Goal: Task Accomplishment & Management: Use online tool/utility

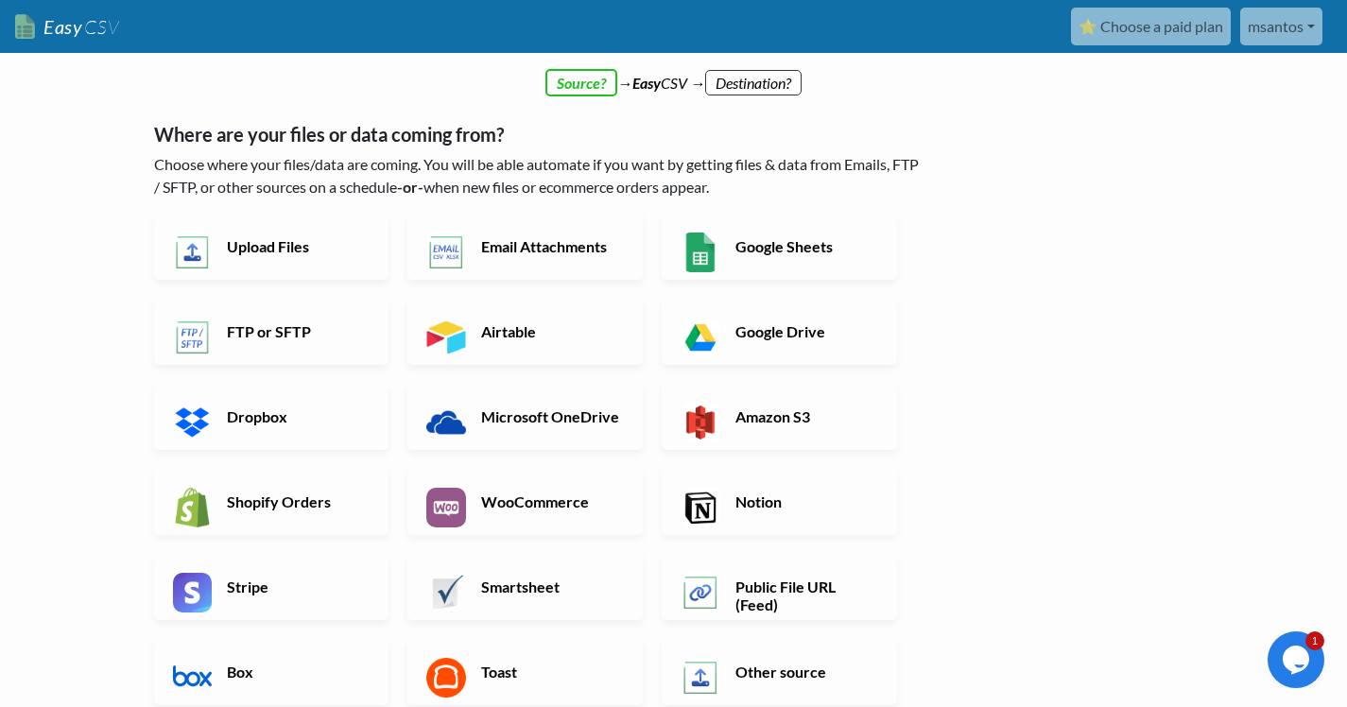
click at [1086, 309] on div "← back Thanks for signing up! Set up your Import Flow and Upload Page in 1 minu…" at bounding box center [674, 554] width 1078 height 919
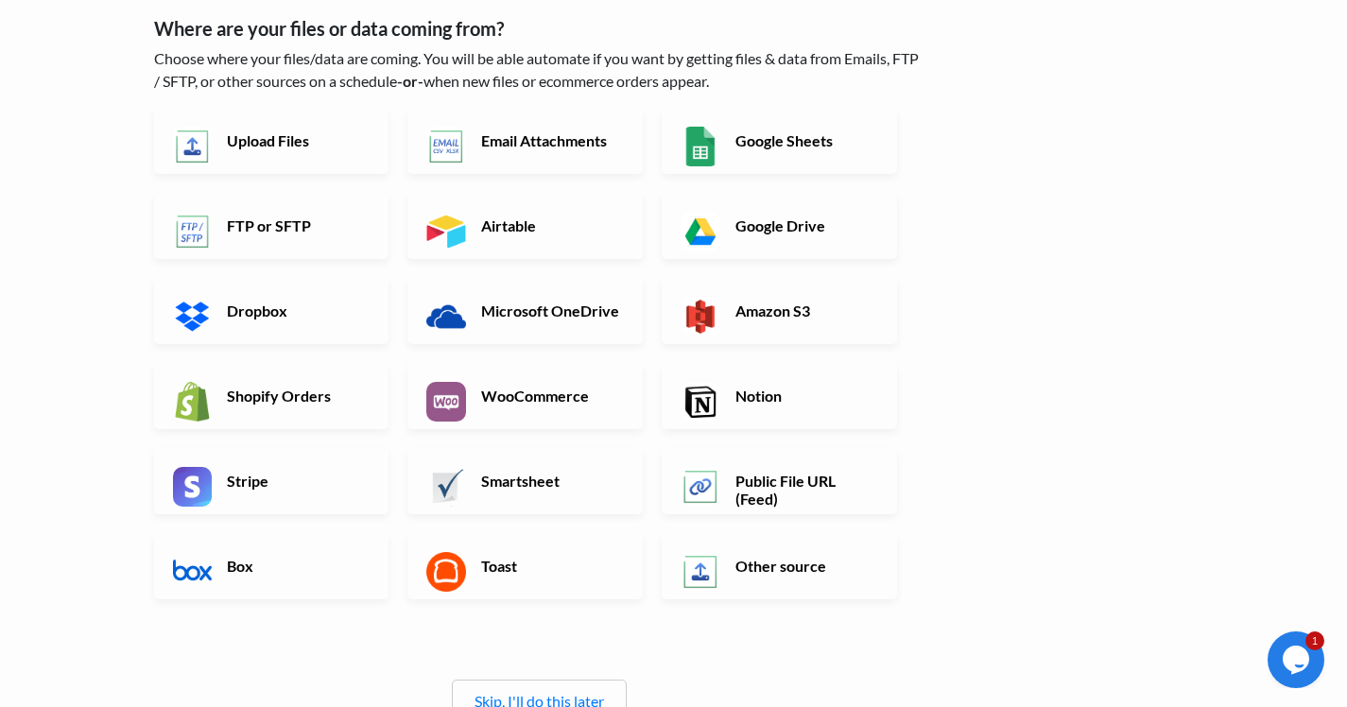
scroll to position [104, 0]
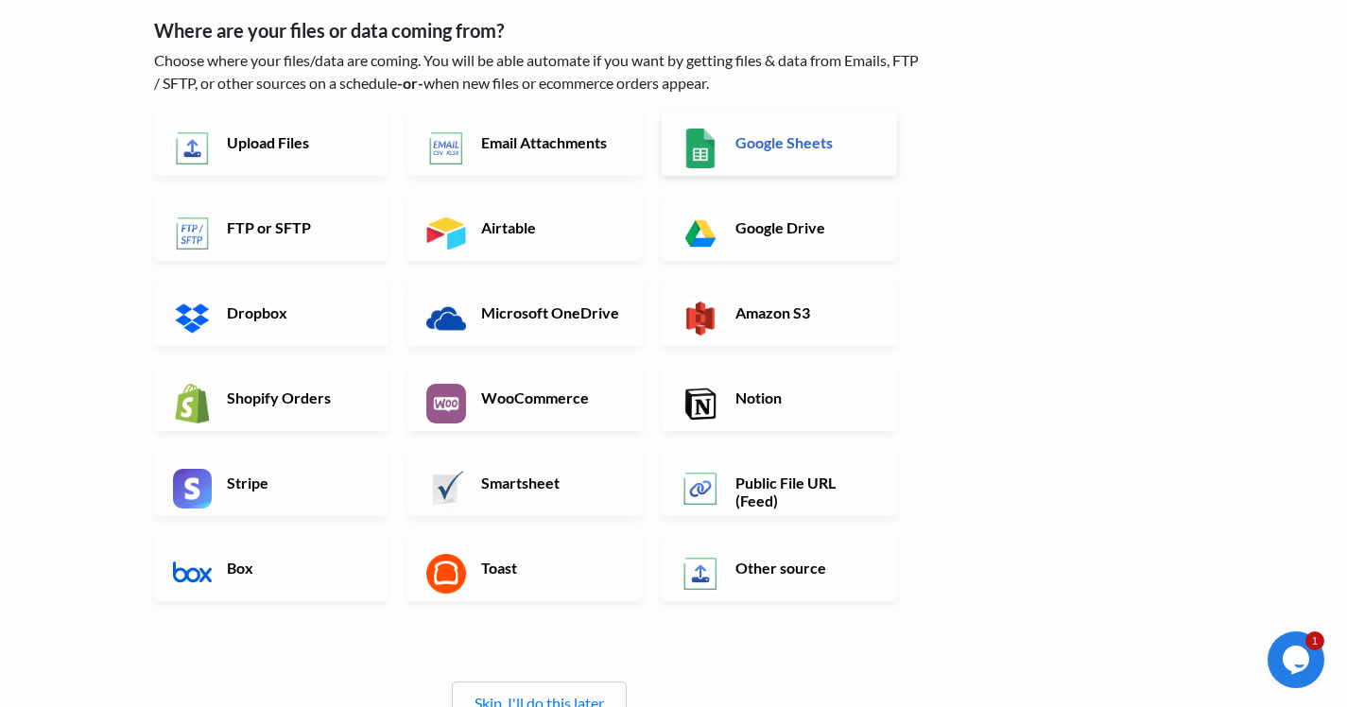
click at [799, 156] on link "Google Sheets" at bounding box center [779, 143] width 235 height 66
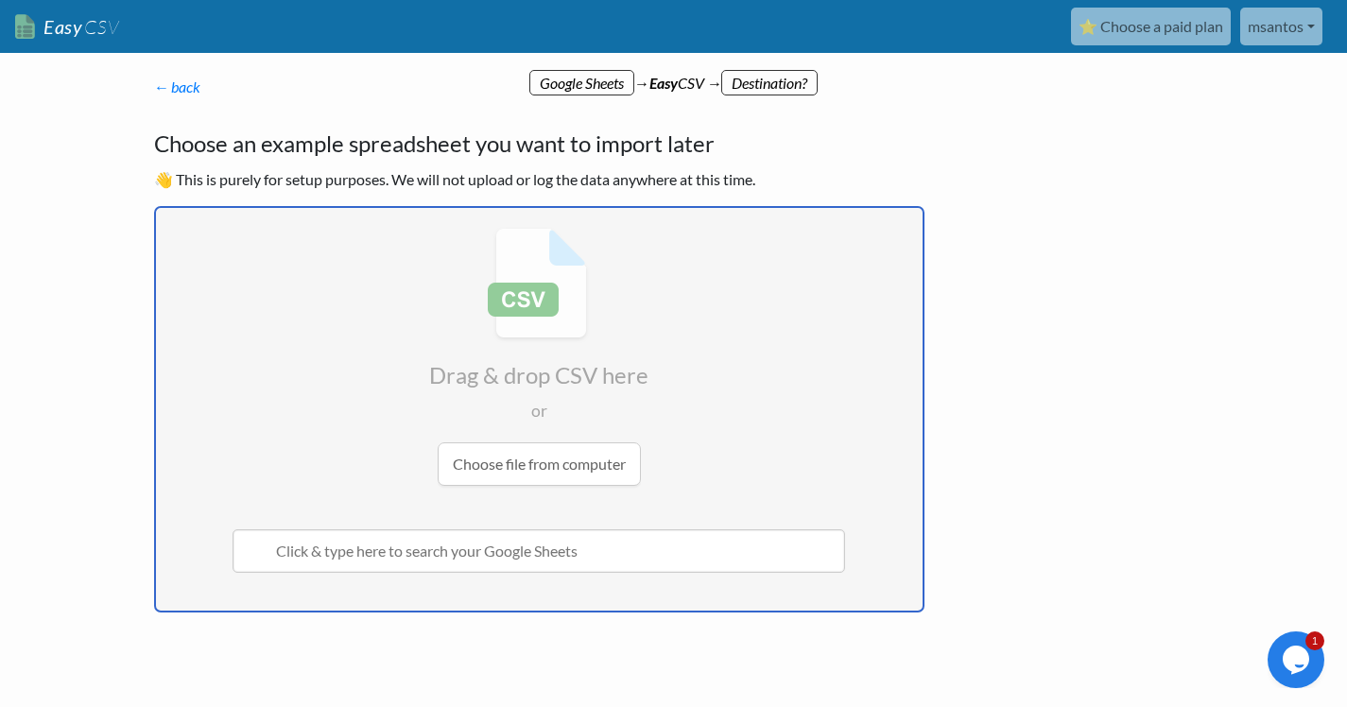
type input "C:\fakepath\SPAM - Página2.csv"
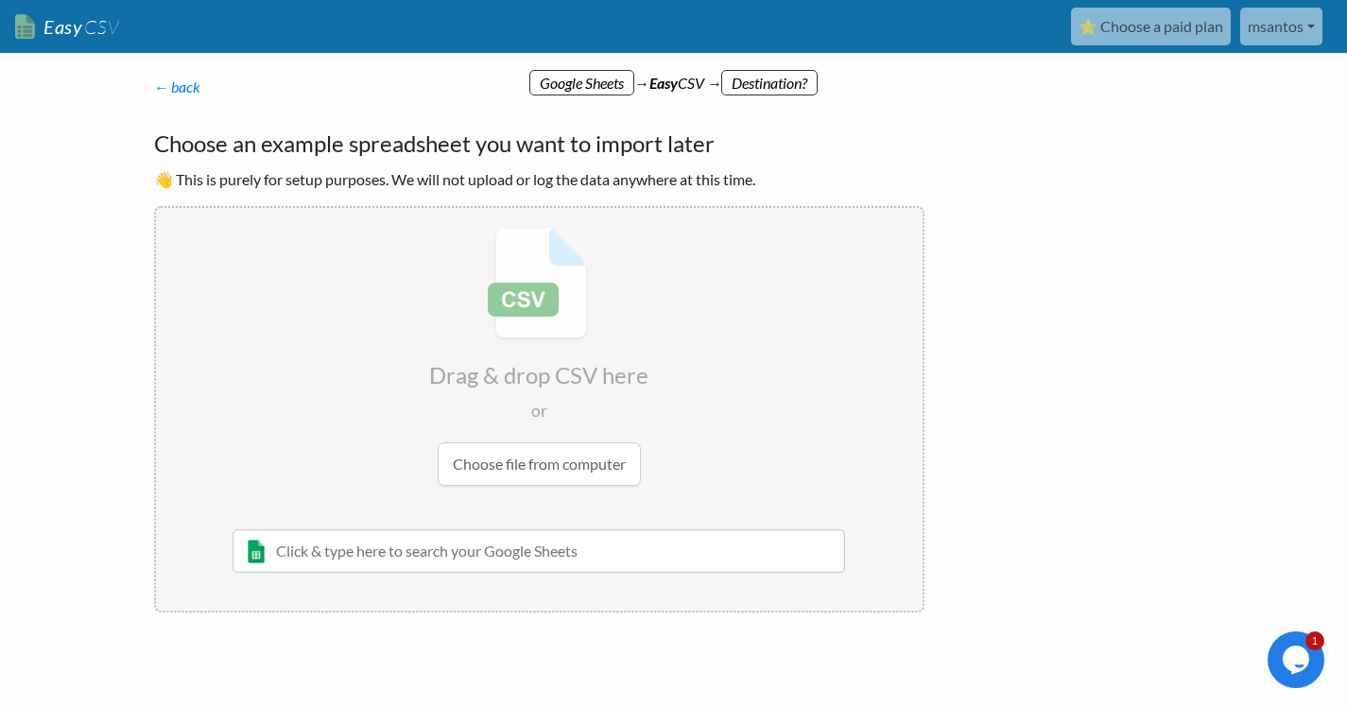
click at [1047, 467] on div "← back Thanks for signing up! Set up your Import Flow and Upload Page in 1 minu…" at bounding box center [674, 415] width 1078 height 641
click at [556, 472] on input "file" at bounding box center [539, 357] width 767 height 298
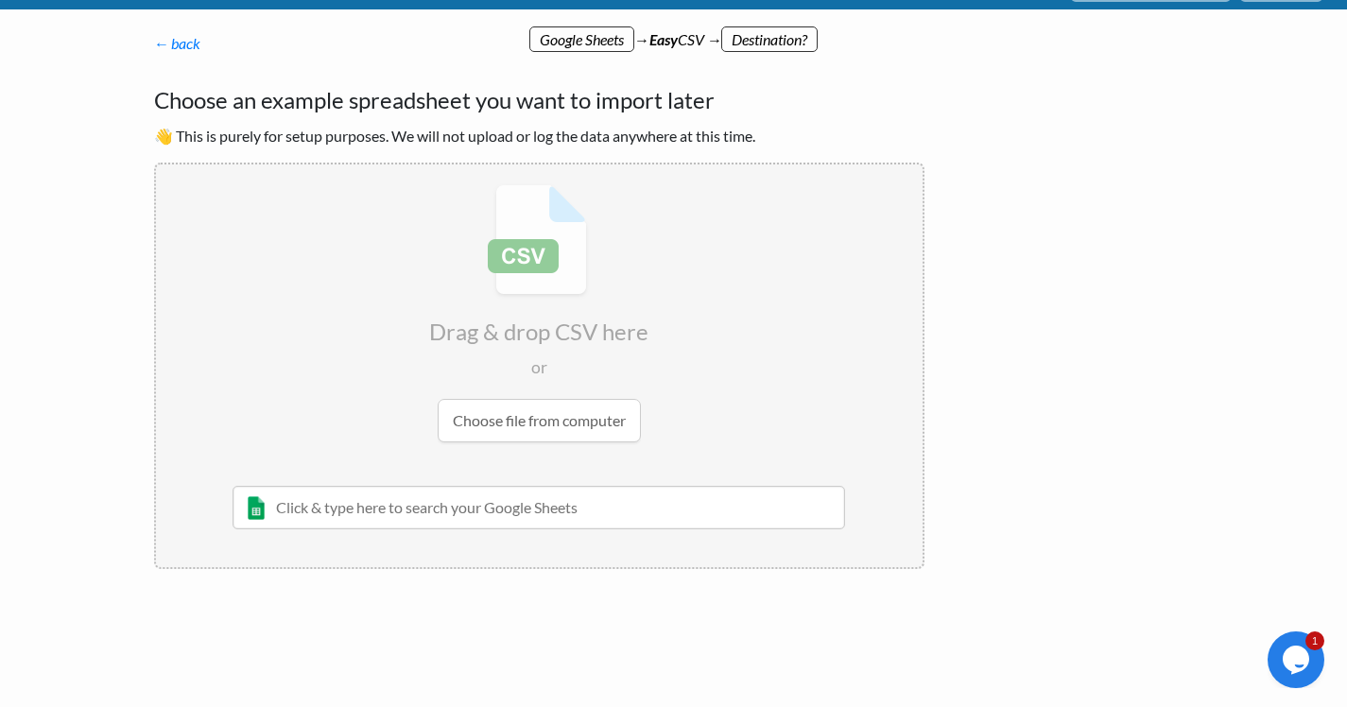
click at [482, 506] on input "text" at bounding box center [540, 507] width 614 height 43
click at [530, 426] on input "file" at bounding box center [539, 313] width 767 height 298
type input "C:\fakepath\SPAM - Página2.csv"
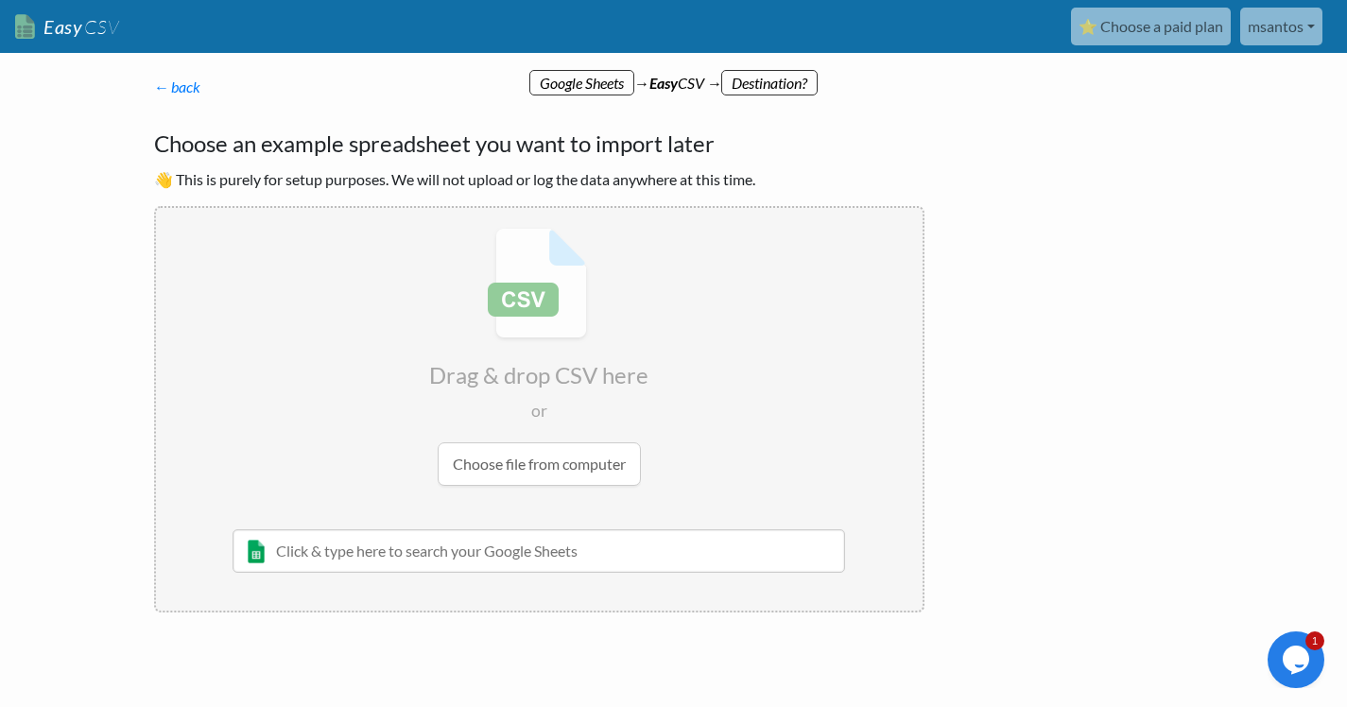
click at [782, 81] on p "← back Thanks for signing up! Set up your Import Flow and Upload Page in 1 minu…" at bounding box center [539, 87] width 770 height 23
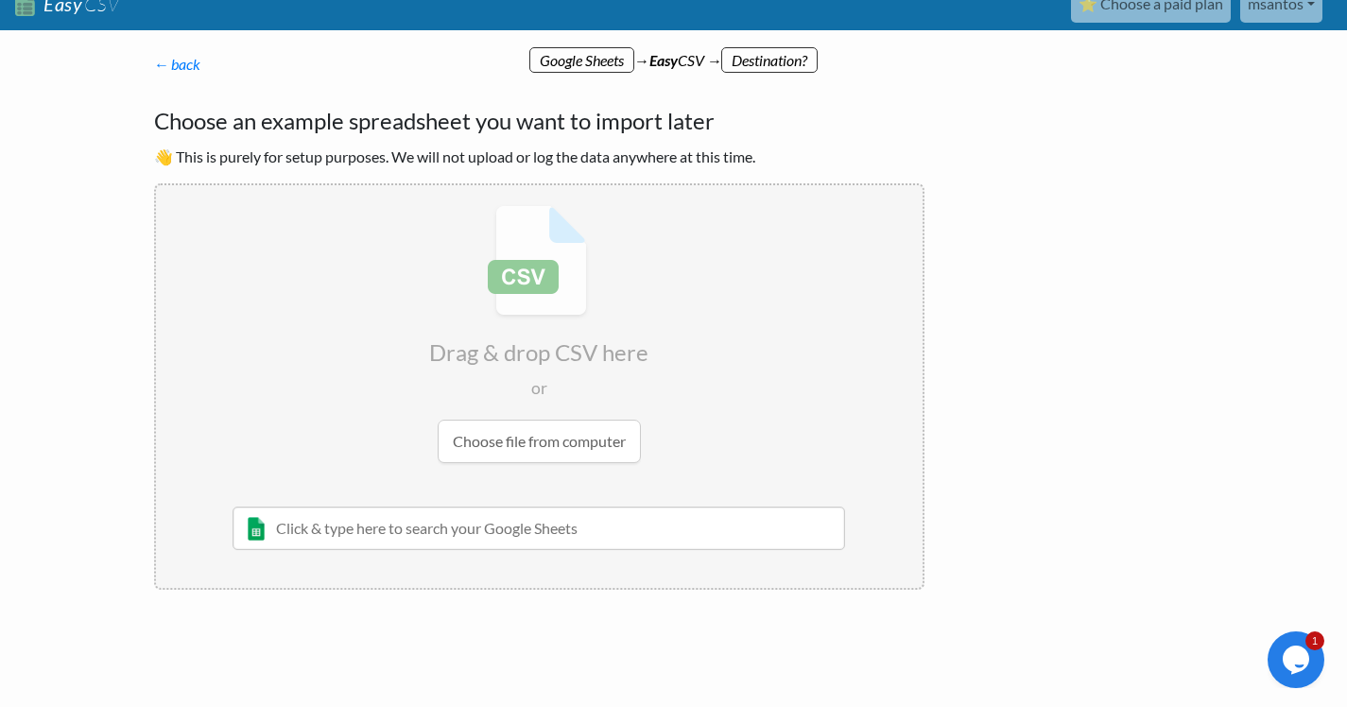
scroll to position [43, 0]
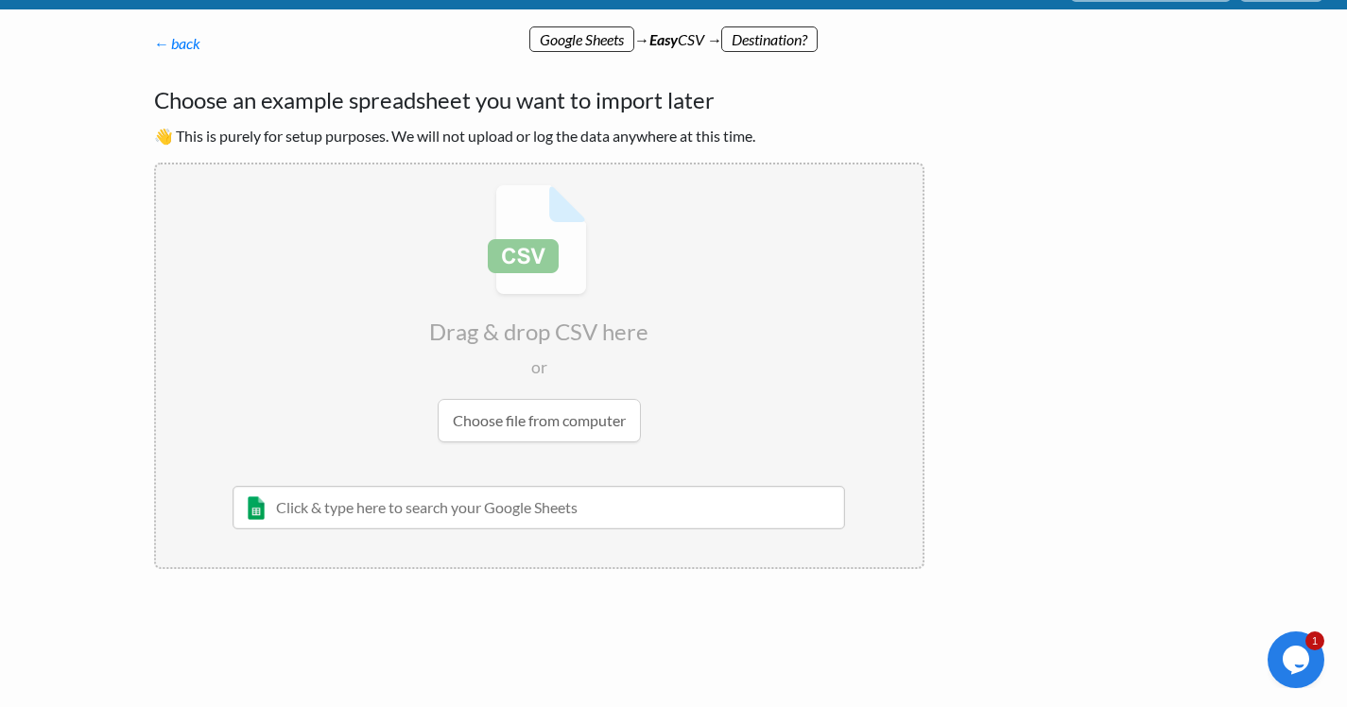
click at [757, 43] on p "← back Thanks for signing up! Set up your Import Flow and Upload Page in 1 minu…" at bounding box center [539, 43] width 770 height 23
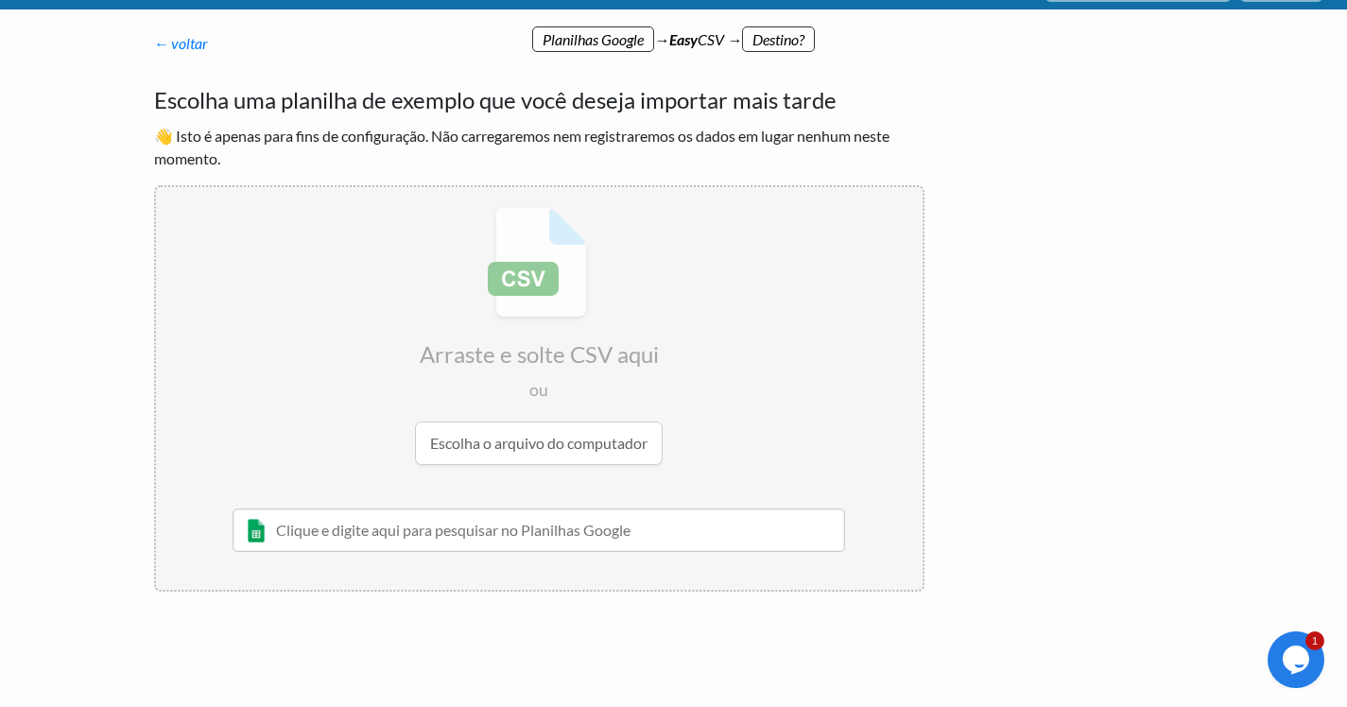
click at [757, 43] on p "← voltar Obrigado por se inscrever! Configure seu Fluxo de Importação e Página …" at bounding box center [539, 43] width 770 height 23
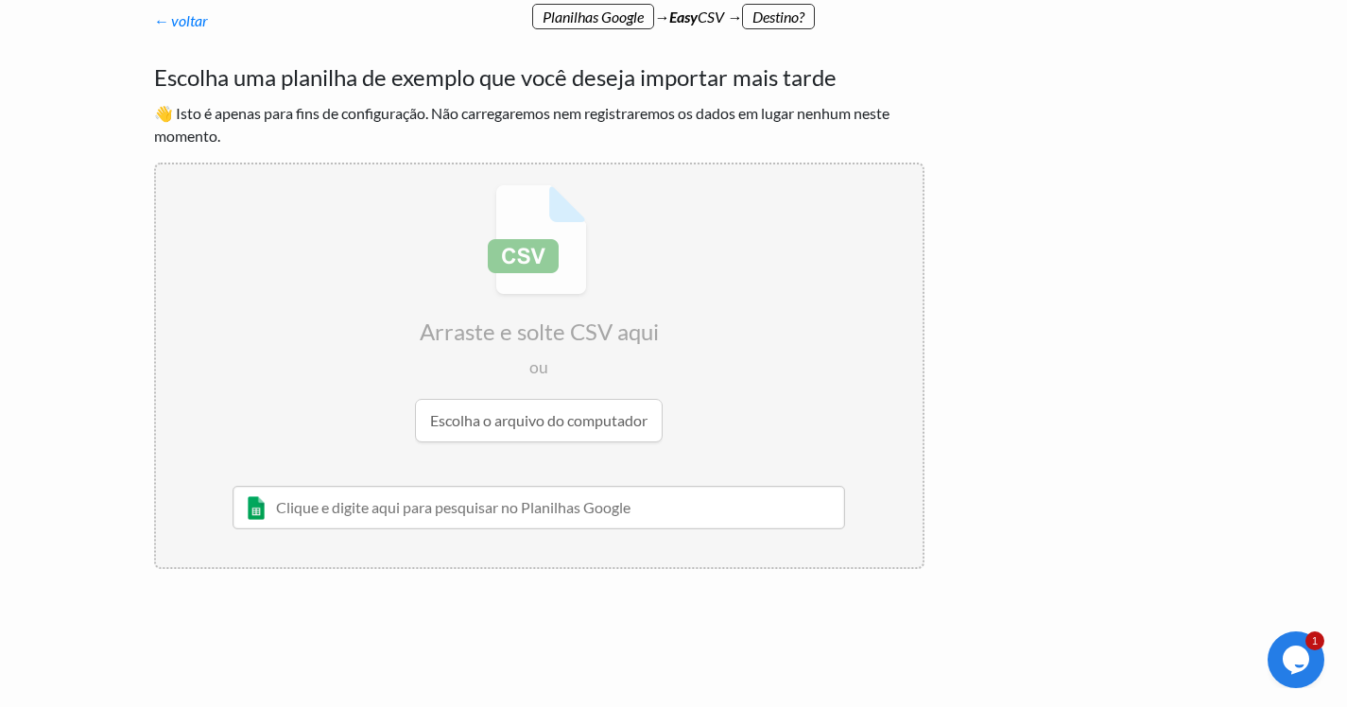
click at [458, 532] on li "Whoops! Not all the required permissions were granted to EasyCSV when your Goog…" at bounding box center [539, 526] width 767 height 81
click at [456, 505] on input "text" at bounding box center [540, 507] width 614 height 43
paste input "https://docs.google.com/spreadsheets/d/1FF_osXS-YGQqkDfrqaM-96nVleoDfA1Csr6A-S0…"
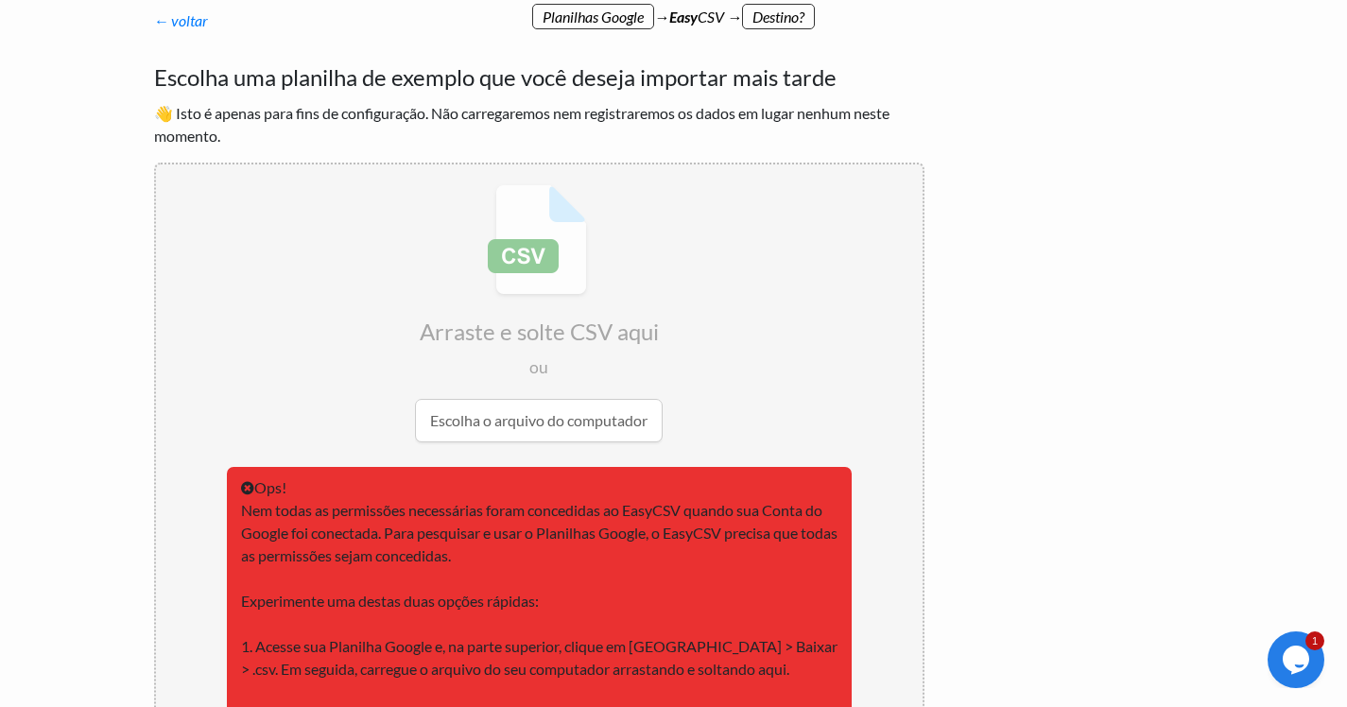
type input "https://docs.google.com/spreadsheets/d/1FF_osXS-YGQqkDfrqaM-96nVleoDfA1Csr6A-S0…"
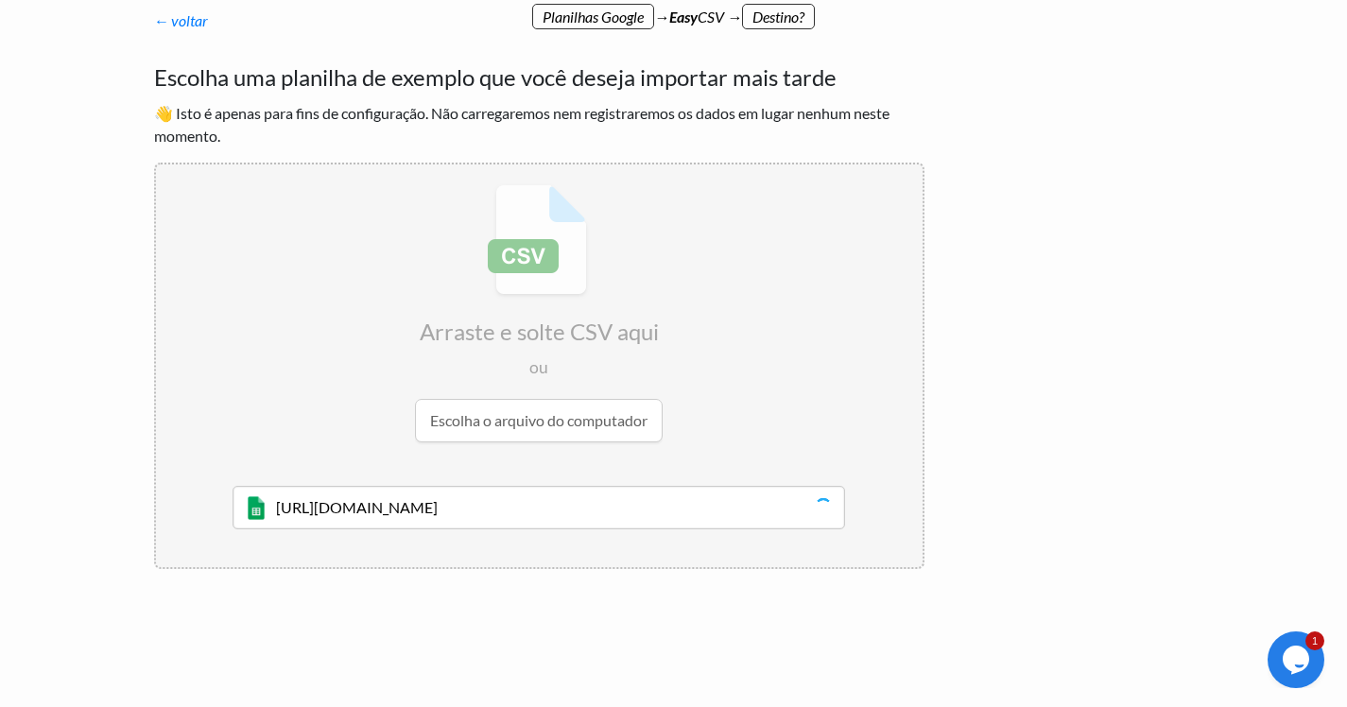
scroll to position [357, 0]
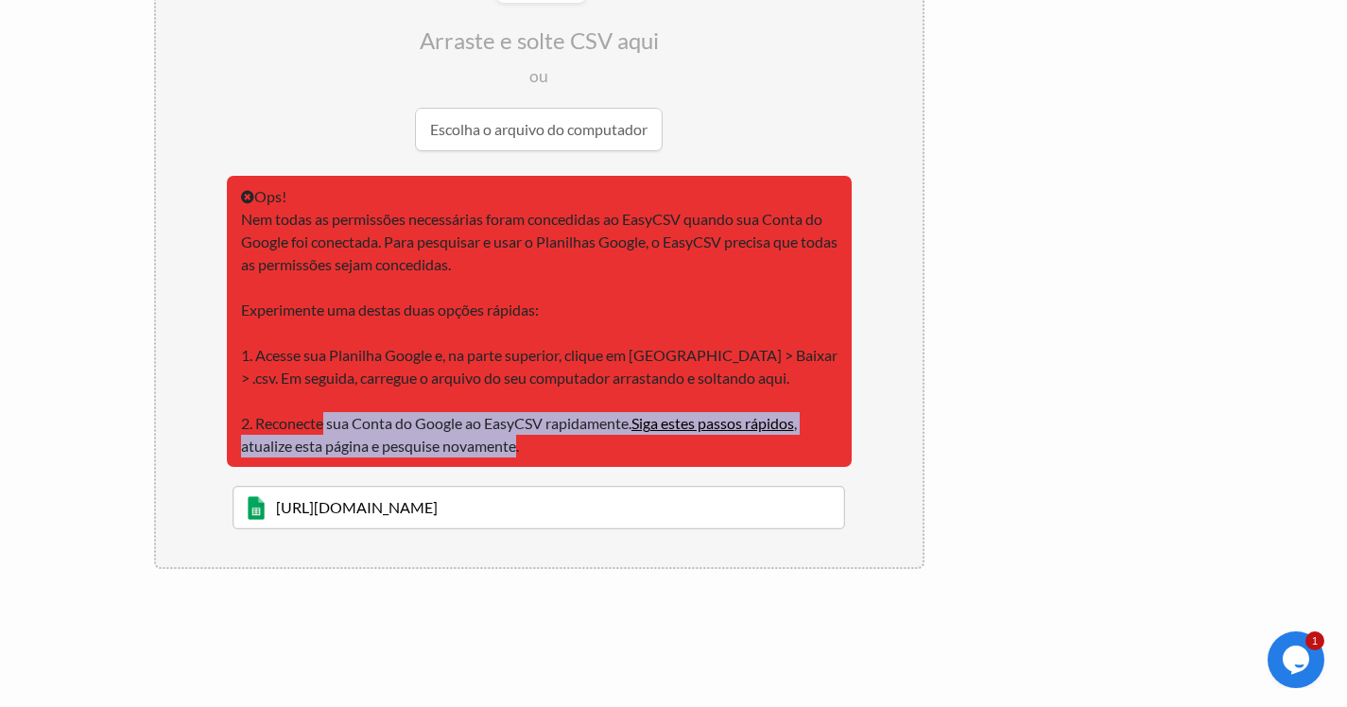
drag, startPoint x: 255, startPoint y: 416, endPoint x: 509, endPoint y: 448, distance: 255.4
click at [509, 448] on div "Ops! Nem todas as permissões necessárias foram concedidas ao EasyCSV quando sua…" at bounding box center [539, 321] width 625 height 291
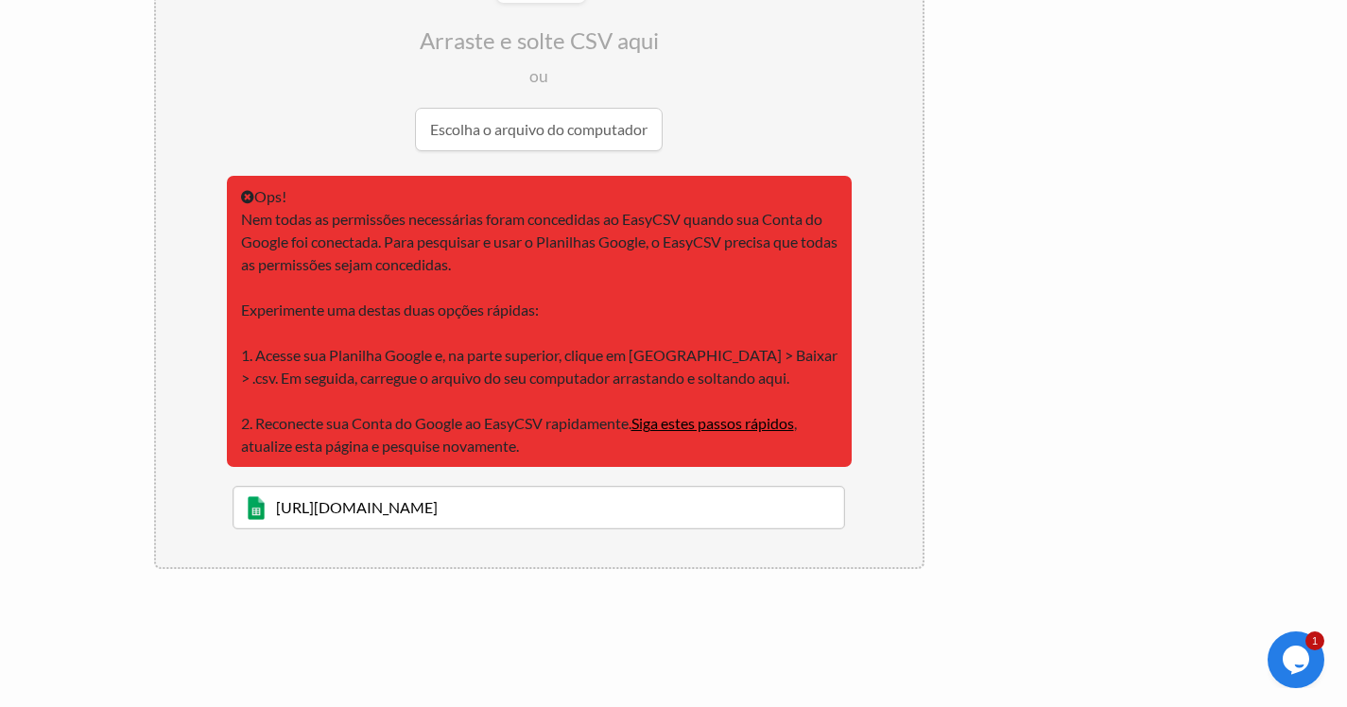
click at [525, 448] on div "Ops! Nem todas as permissões necessárias foram concedidas ao EasyCSV quando sua…" at bounding box center [539, 321] width 625 height 291
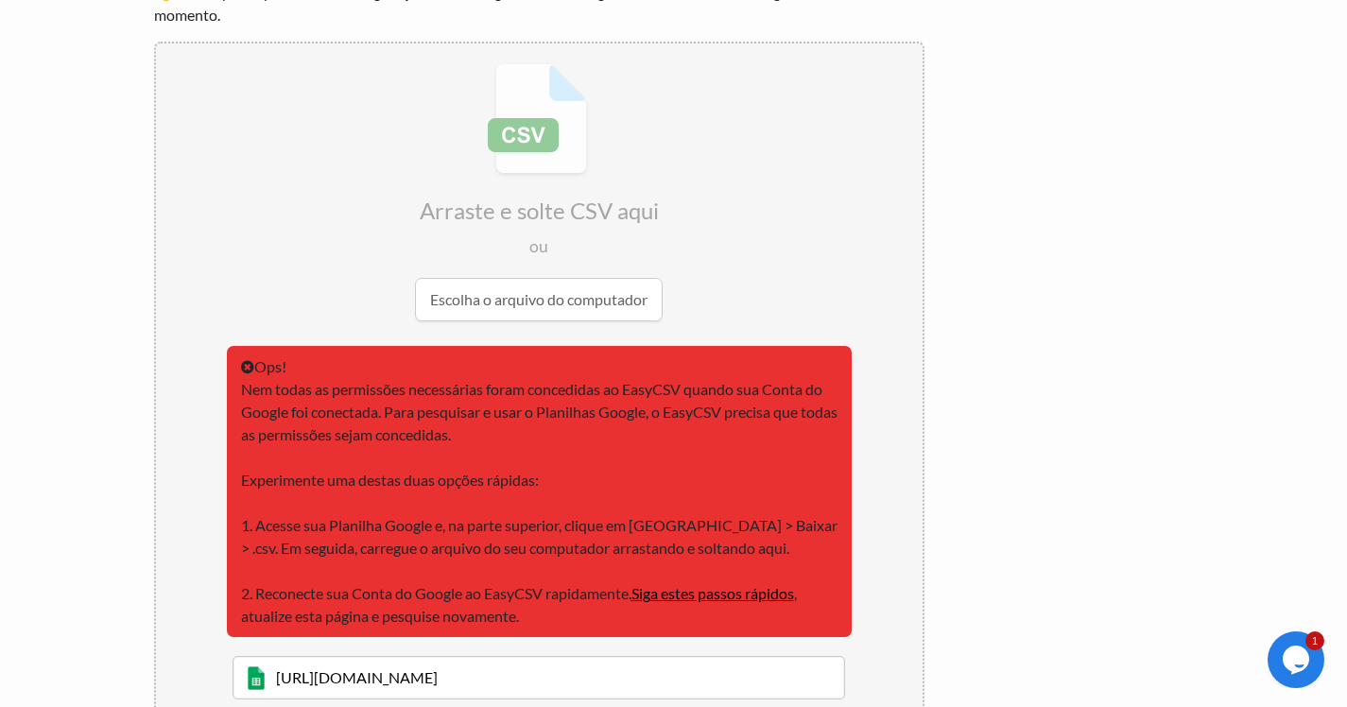
scroll to position [0, 0]
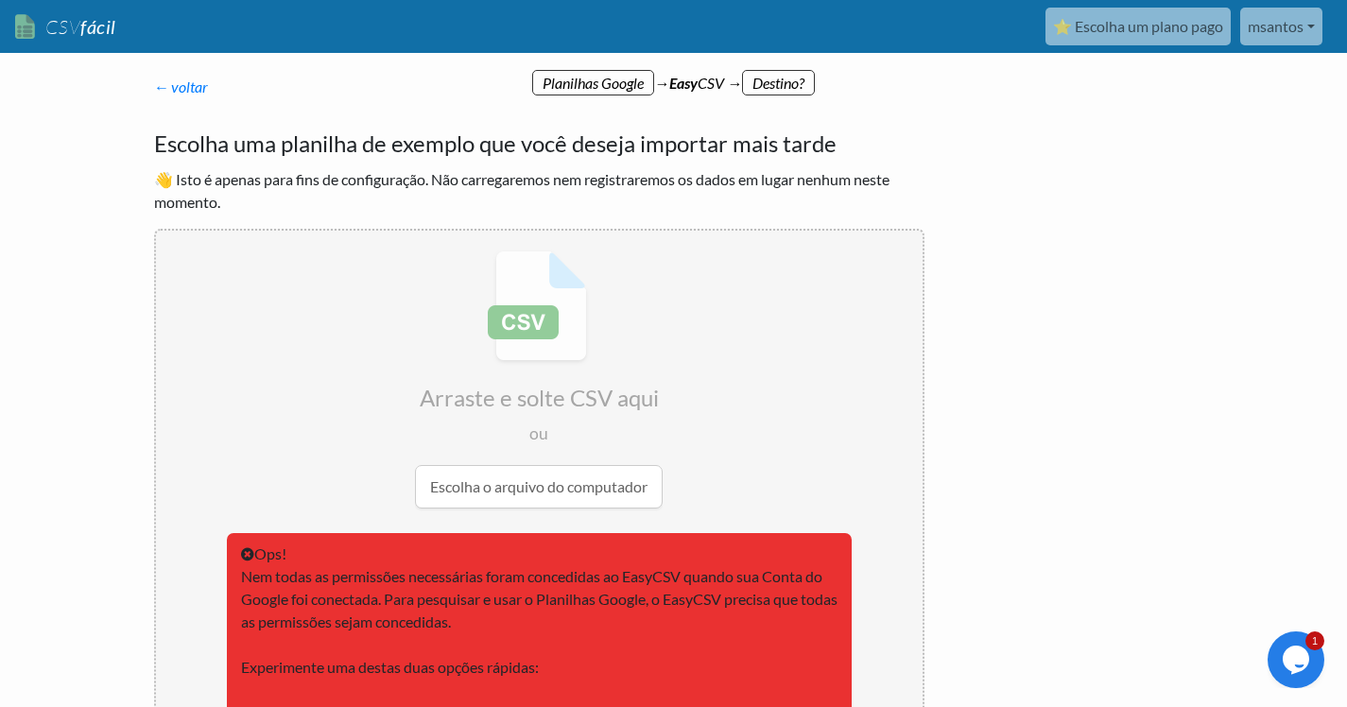
click at [513, 483] on input "file" at bounding box center [539, 380] width 767 height 298
click at [393, 162] on div "Escolha uma planilha de exemplo que você deseja importar mais tarde 👋 Isto é ap…" at bounding box center [539, 527] width 770 height 800
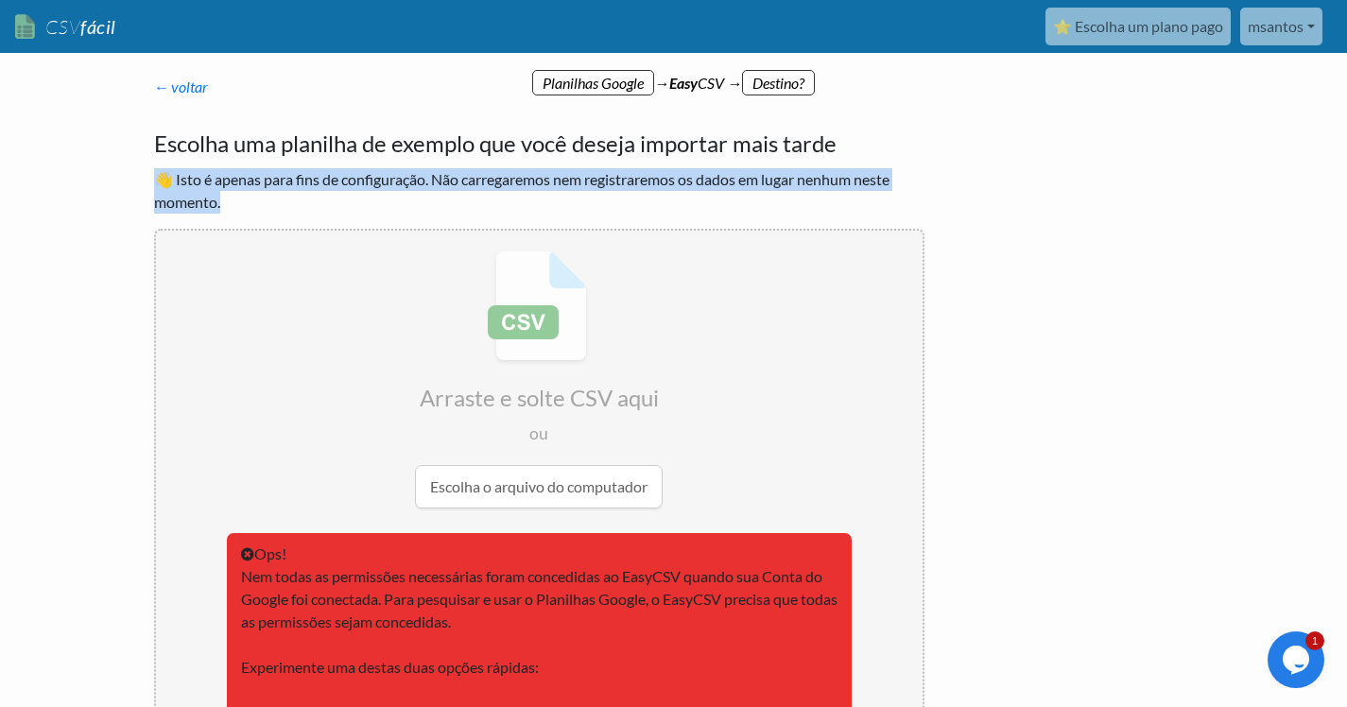
click at [393, 162] on div "Escolha uma planilha de exemplo que você deseja importar mais tarde 👋 Isto é ap…" at bounding box center [539, 527] width 770 height 800
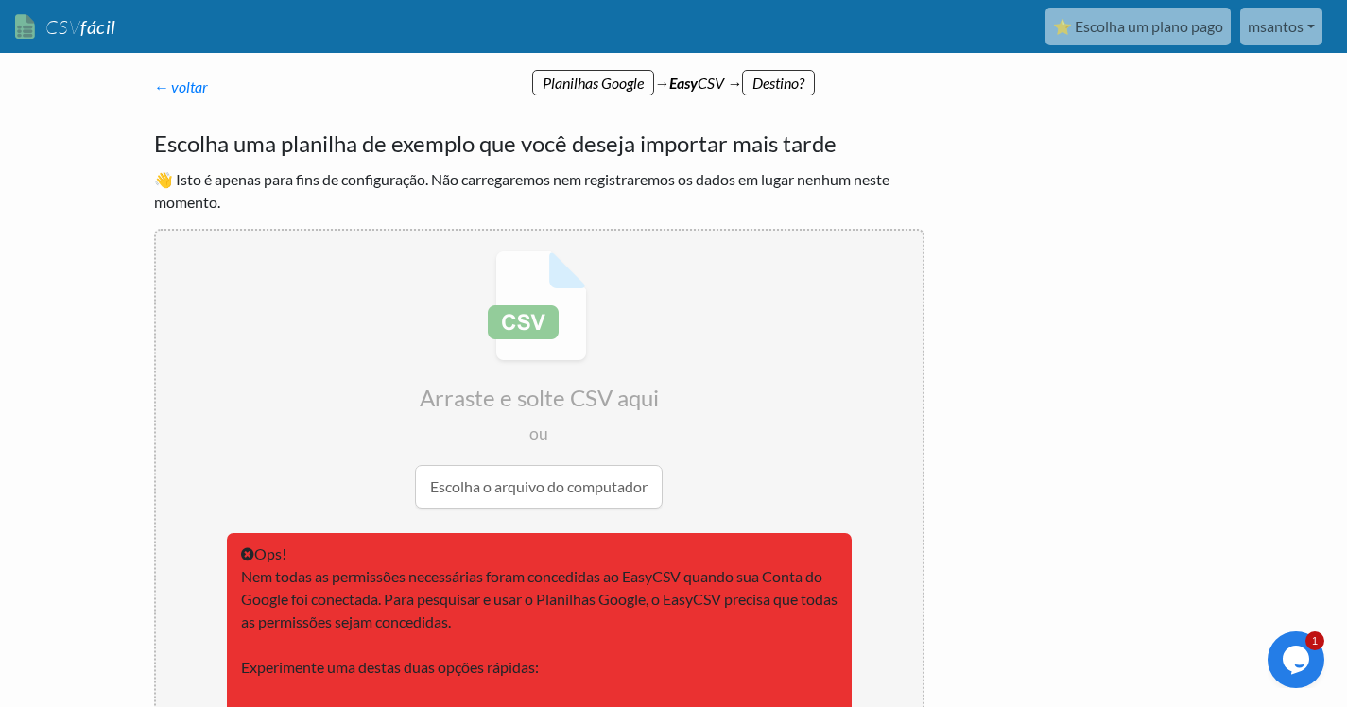
click at [407, 164] on div "Escolha uma planilha de exemplo que você deseja importar mais tarde 👋 Isto é ap…" at bounding box center [539, 527] width 770 height 800
click at [1023, 247] on div "← voltar Obrigado por se inscrever! Configure seu Fluxo de Importação e Página …" at bounding box center [674, 572] width 1078 height 955
click at [785, 67] on div "← voltar Obrigado por se inscrever! Configure seu Fluxo de Importação e Página …" at bounding box center [539, 501] width 808 height 889
click at [785, 70] on div "← voltar Obrigado por se inscrever! Configure seu Fluxo de Importação e Página …" at bounding box center [539, 501] width 808 height 889
click at [785, 74] on div "← voltar Obrigado por se inscrever! Configure seu Fluxo de Importação e Página …" at bounding box center [539, 501] width 808 height 889
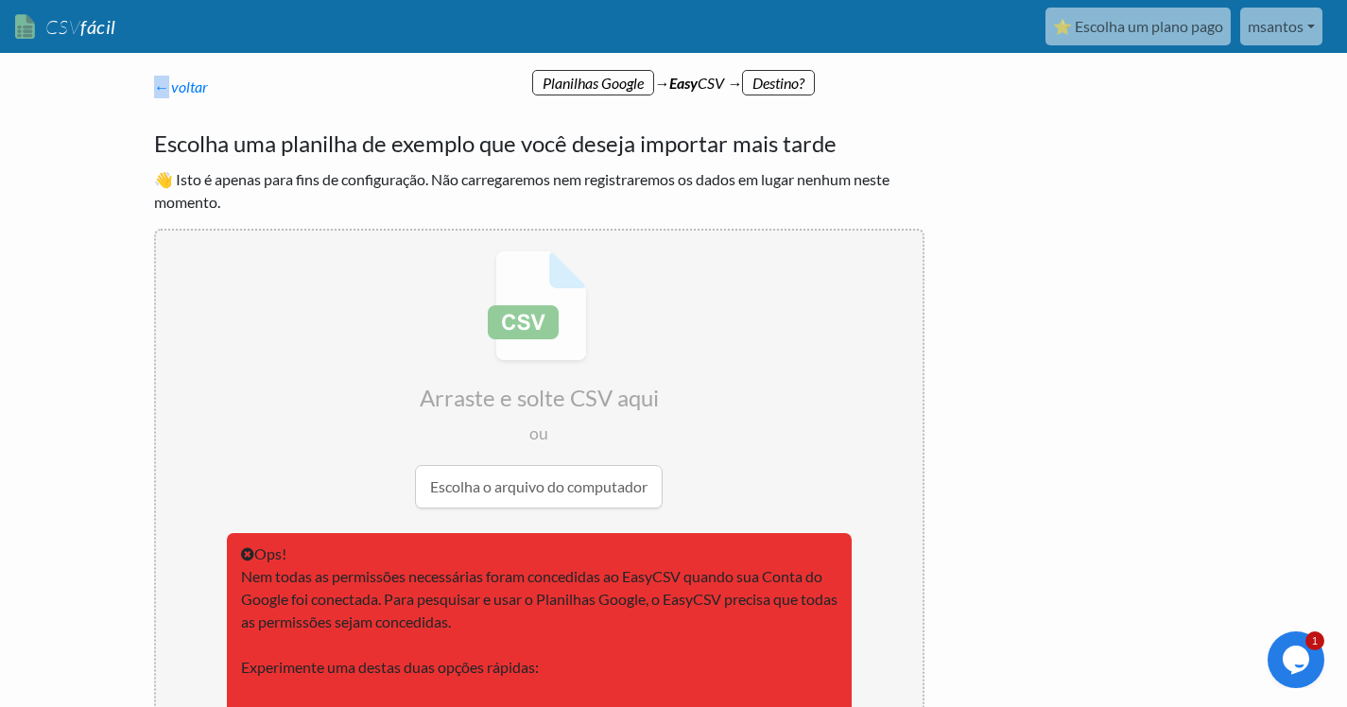
click at [785, 74] on div "← voltar Obrigado por se inscrever! Configure seu Fluxo de Importação e Página …" at bounding box center [539, 501] width 808 height 889
click at [781, 117] on div "← voltar Obrigado por se inscrever! Configure seu Fluxo de Importação e Página …" at bounding box center [539, 501] width 808 height 889
click at [699, 86] on p "← voltar Obrigado por se inscrever! Configure seu Fluxo de Importação e Página …" at bounding box center [539, 87] width 770 height 23
drag, startPoint x: 770, startPoint y: 76, endPoint x: 858, endPoint y: 80, distance: 88.0
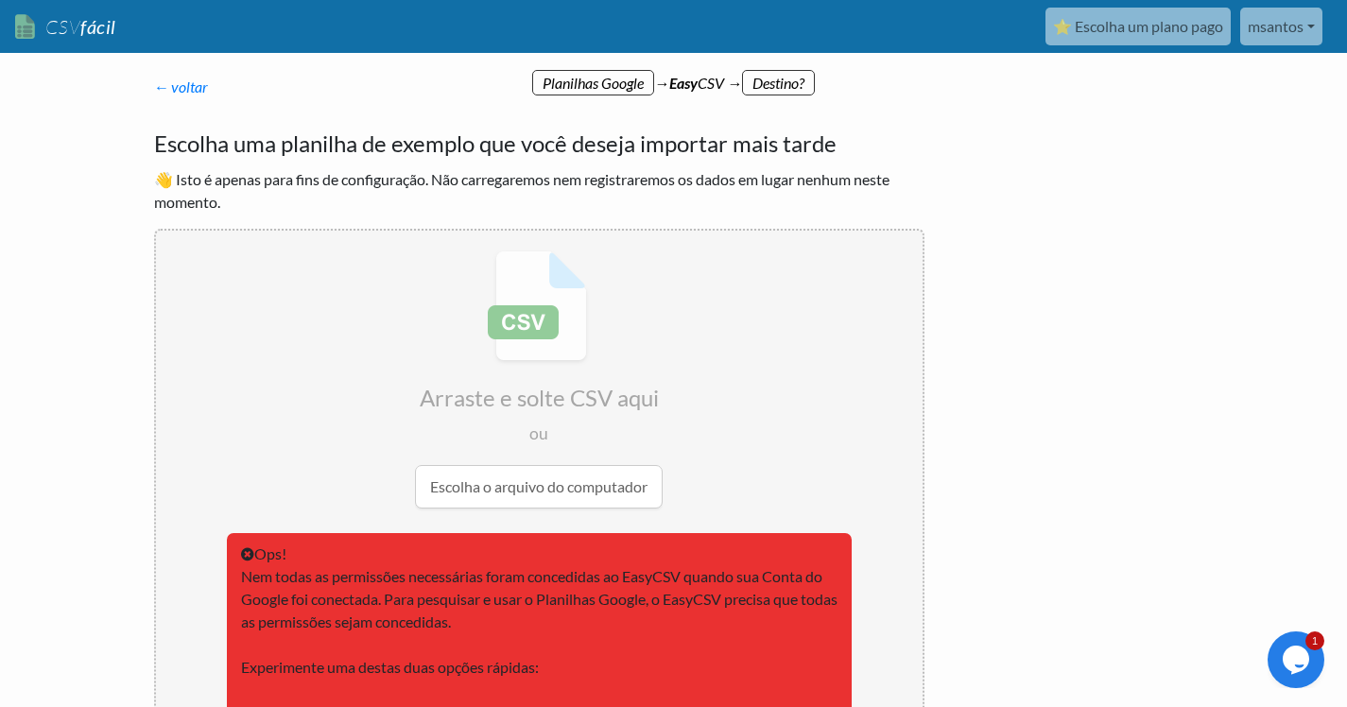
click at [858, 80] on p "← voltar Obrigado por se inscrever! Configure seu Fluxo de Importação e Página …" at bounding box center [539, 87] width 770 height 23
click at [200, 95] on font "← voltar" at bounding box center [181, 87] width 55 height 18
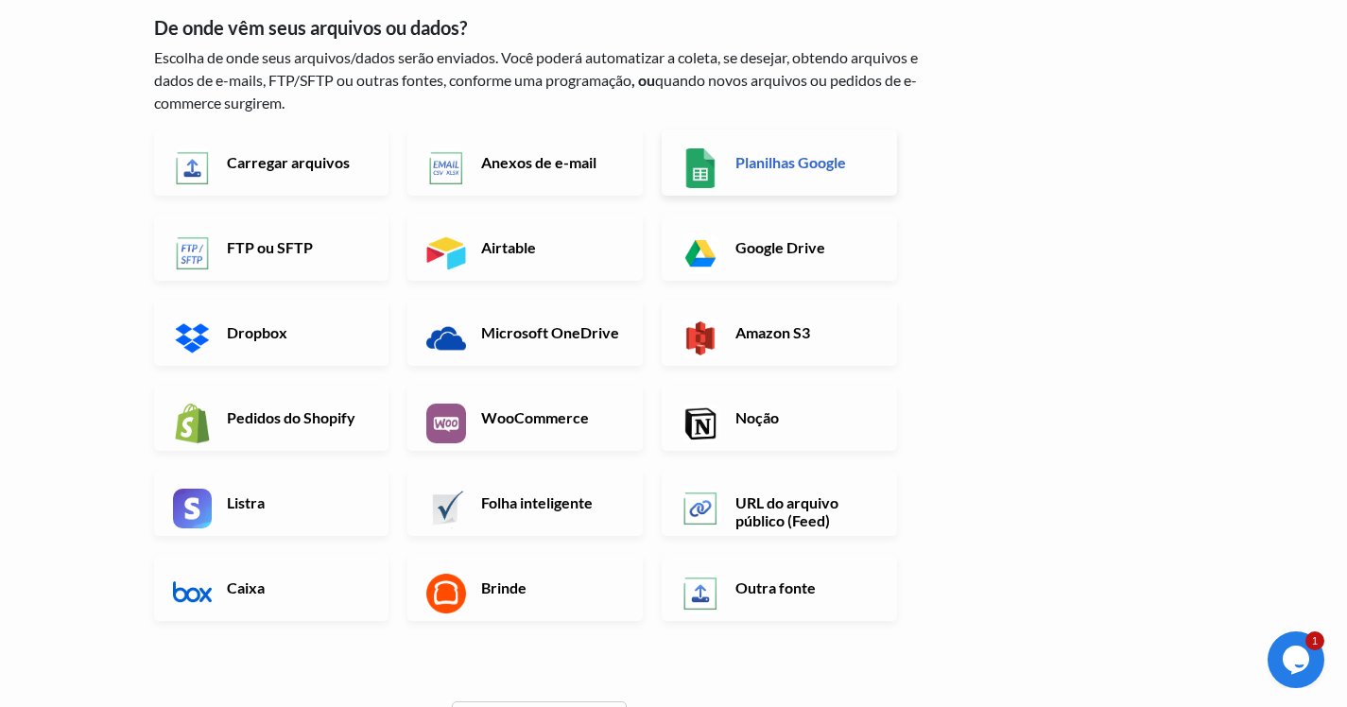
scroll to position [111, 0]
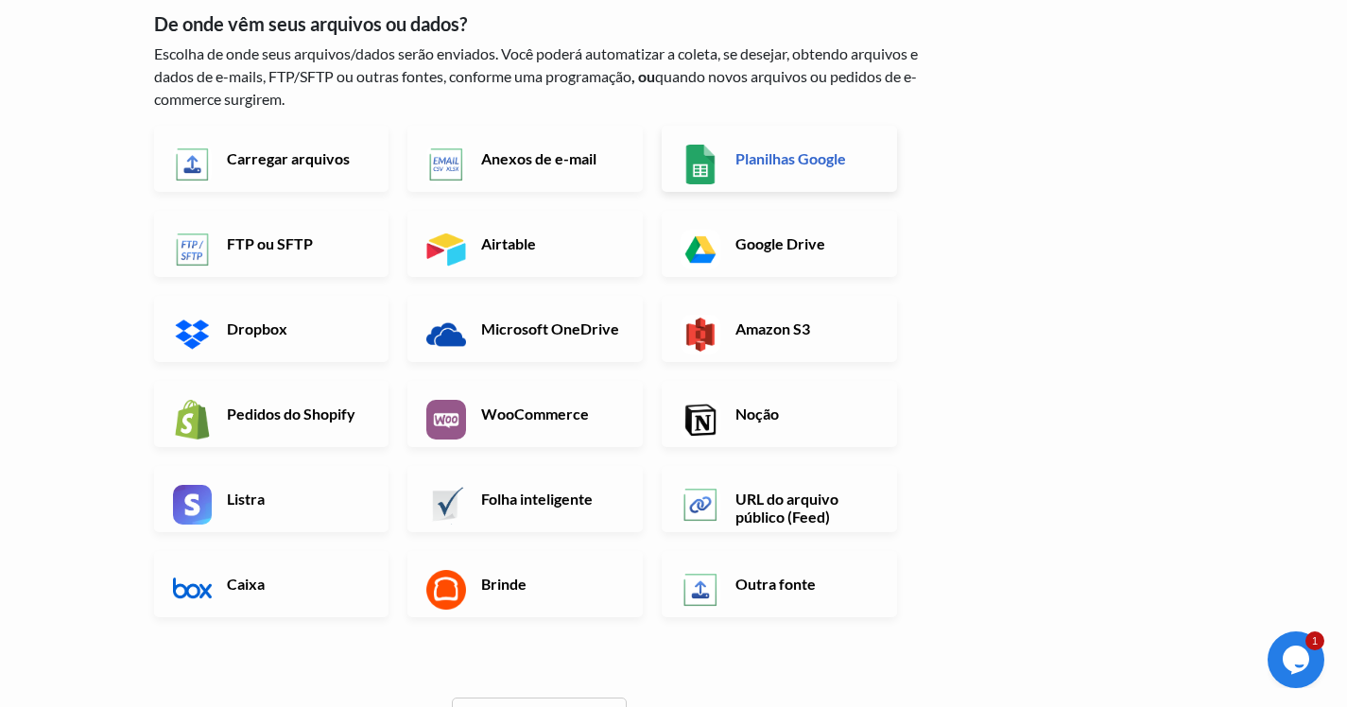
click at [817, 245] on font "Google Drive" at bounding box center [780, 243] width 90 height 18
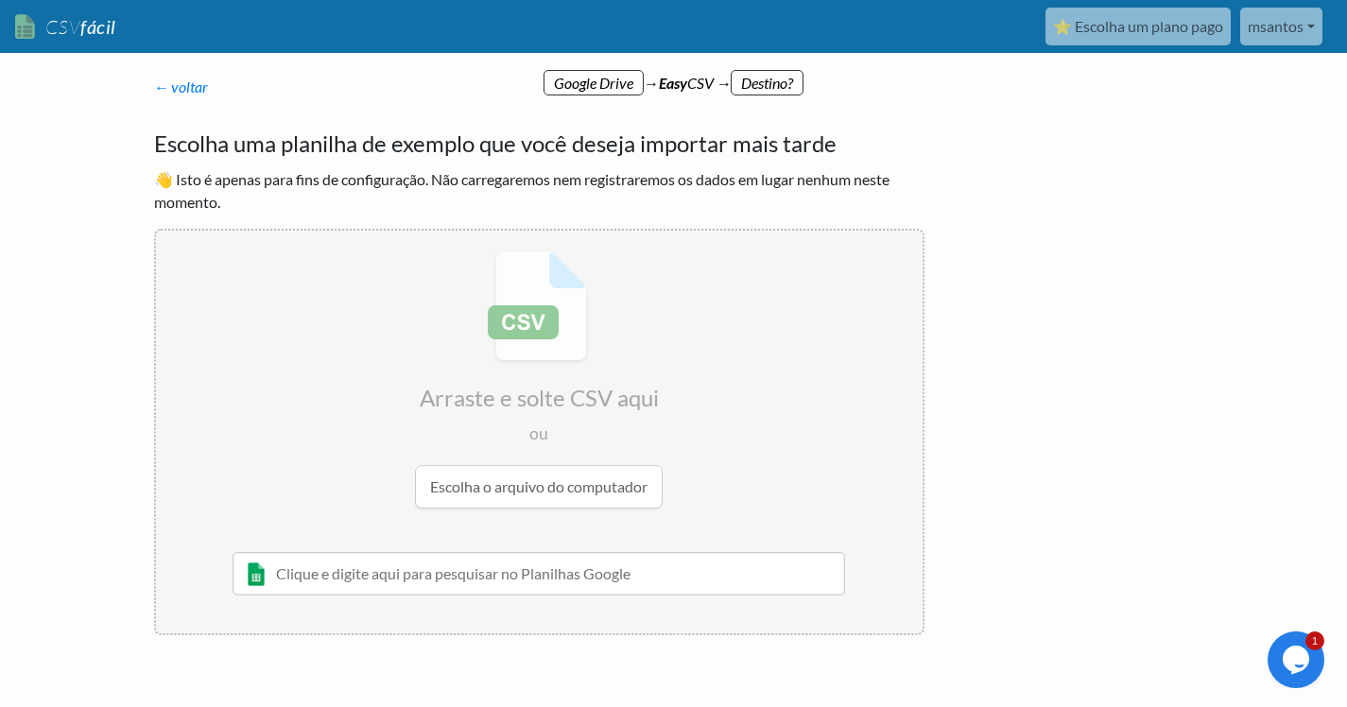
scroll to position [66, 0]
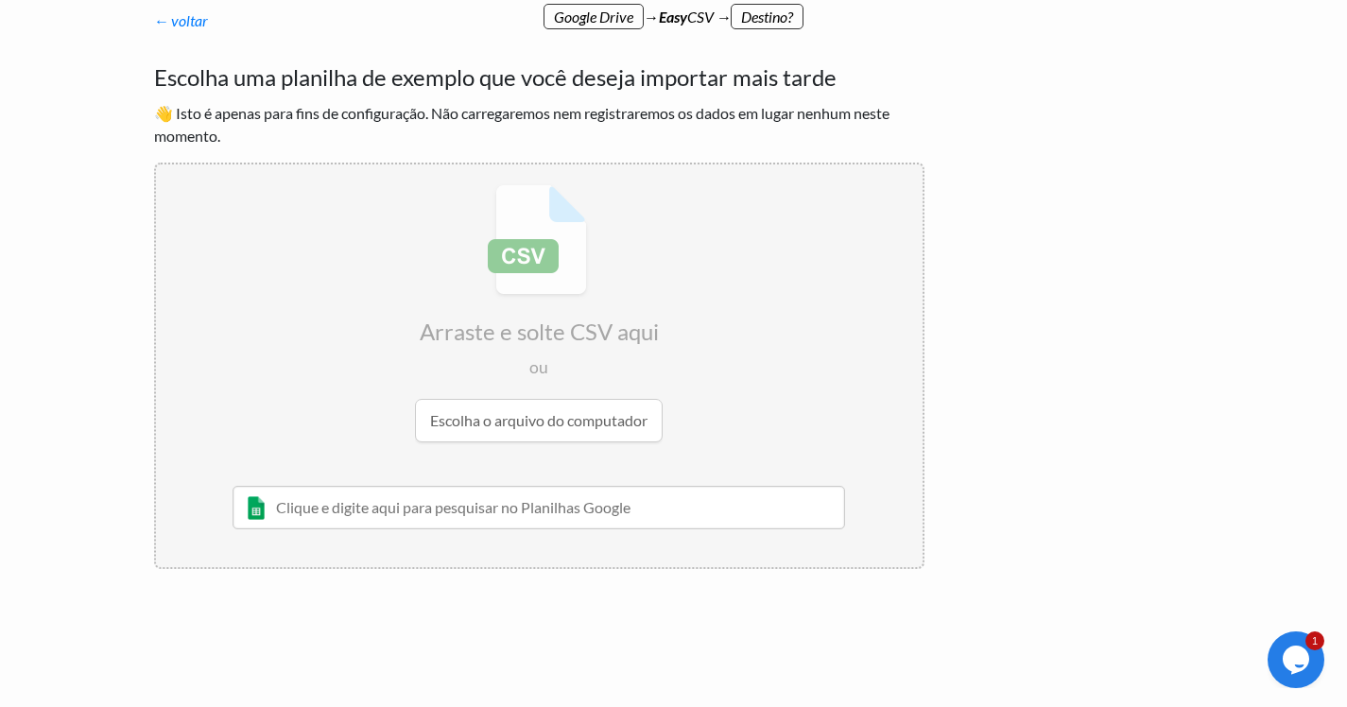
click at [562, 425] on input "file" at bounding box center [539, 313] width 767 height 298
type input "C:\fakepath\SPAM - Página2.csv"
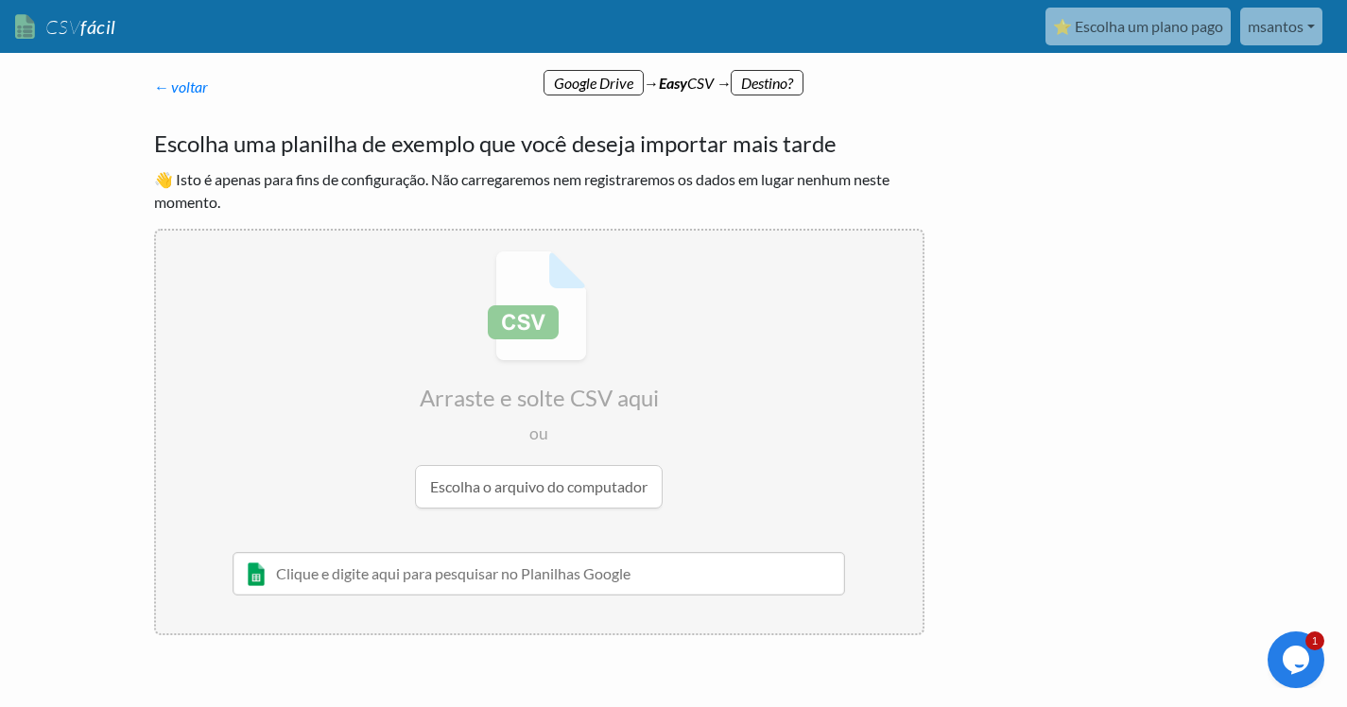
click at [706, 83] on p "← voltar Obrigado por se inscrever! Configure seu Fluxo de Importação e Página …" at bounding box center [539, 87] width 770 height 23
click at [764, 84] on p "← voltar Obrigado por se inscrever! Configure seu Fluxo de Importação e Página …" at bounding box center [539, 87] width 770 height 23
click at [1068, 83] on div "Google Drive → Easy CSV → Destino?" at bounding box center [674, 74] width 1078 height 42
click at [1185, 83] on div "Google Drive → Easy CSV → Destino?" at bounding box center [674, 74] width 1078 height 42
click at [1269, 83] on body "CSV fácil ⭐ Escolha um plano pago msantos Agmoonflag Todos os fluxos Todos os g…" at bounding box center [673, 379] width 1347 height 758
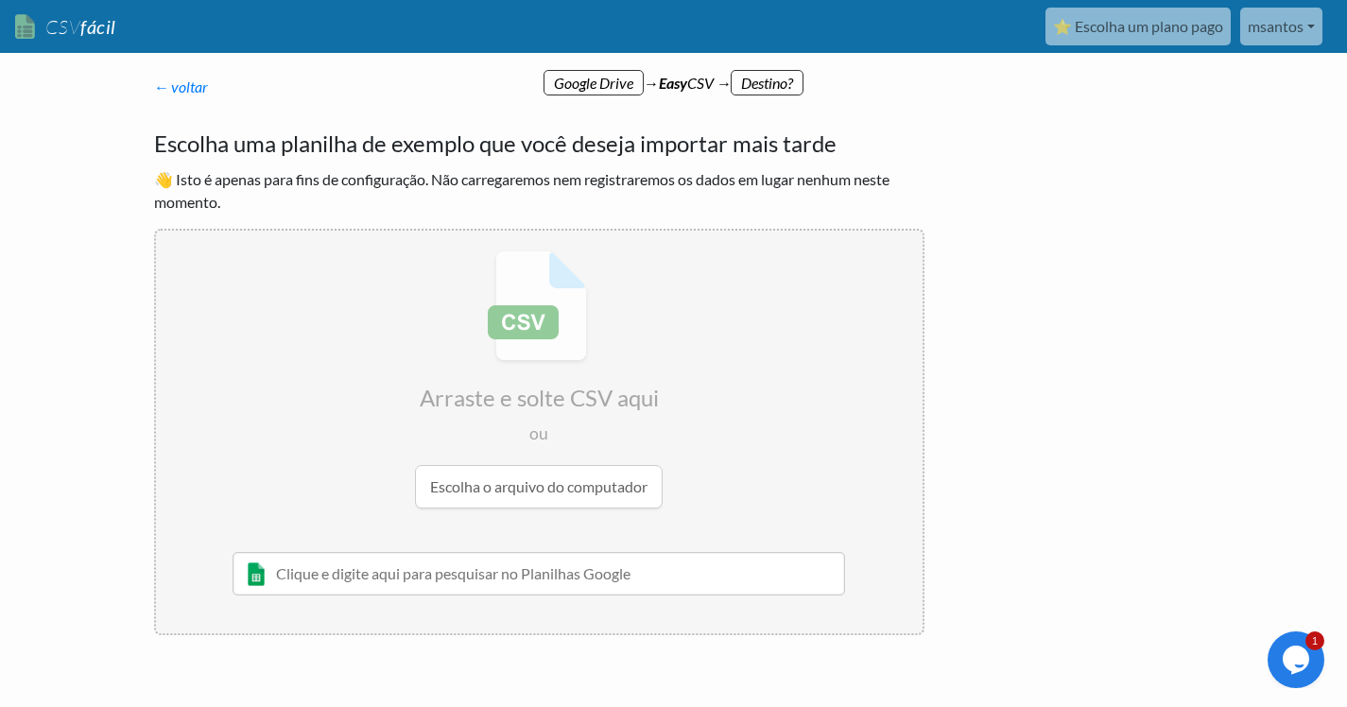
click at [1317, 83] on body "CSV fácil ⭐ Escolha um plano pago msantos Agmoonflag Todos os fluxos Todos os g…" at bounding box center [673, 379] width 1347 height 758
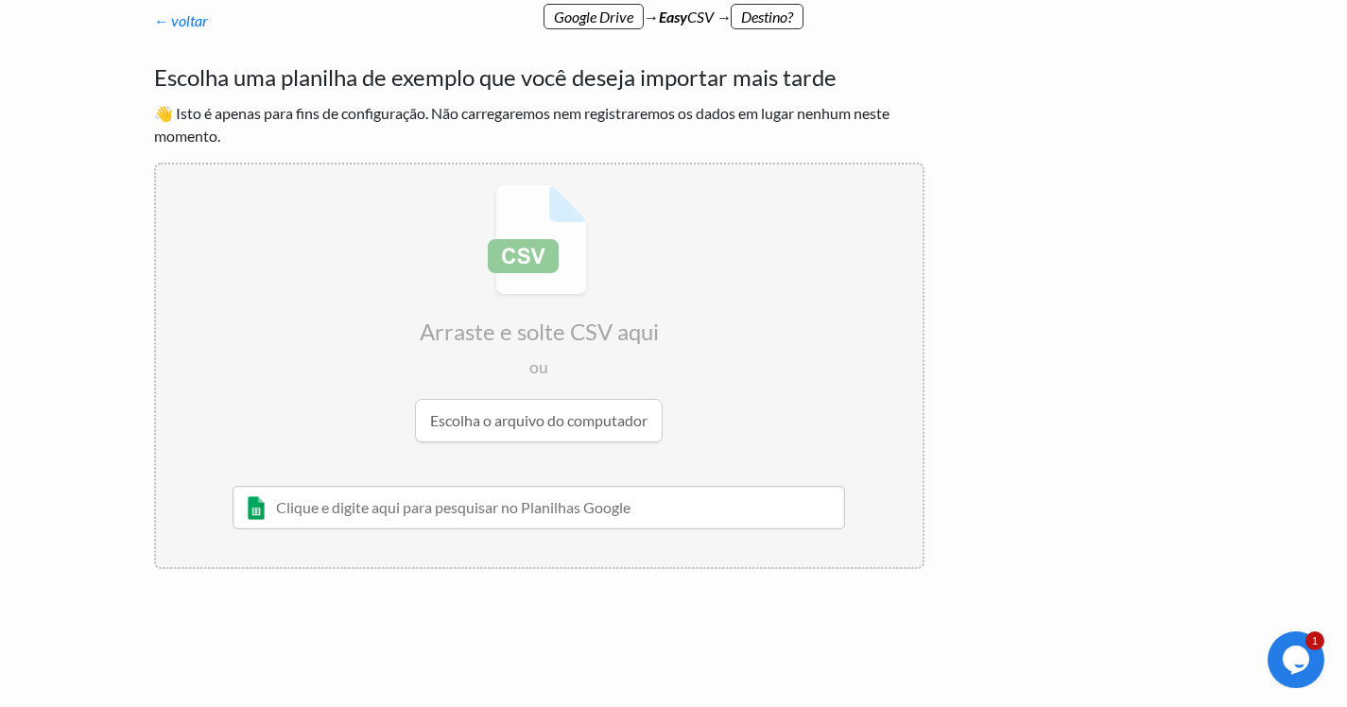
click at [1291, 649] on icon "Widget de bate-papo" at bounding box center [1296, 660] width 26 height 28
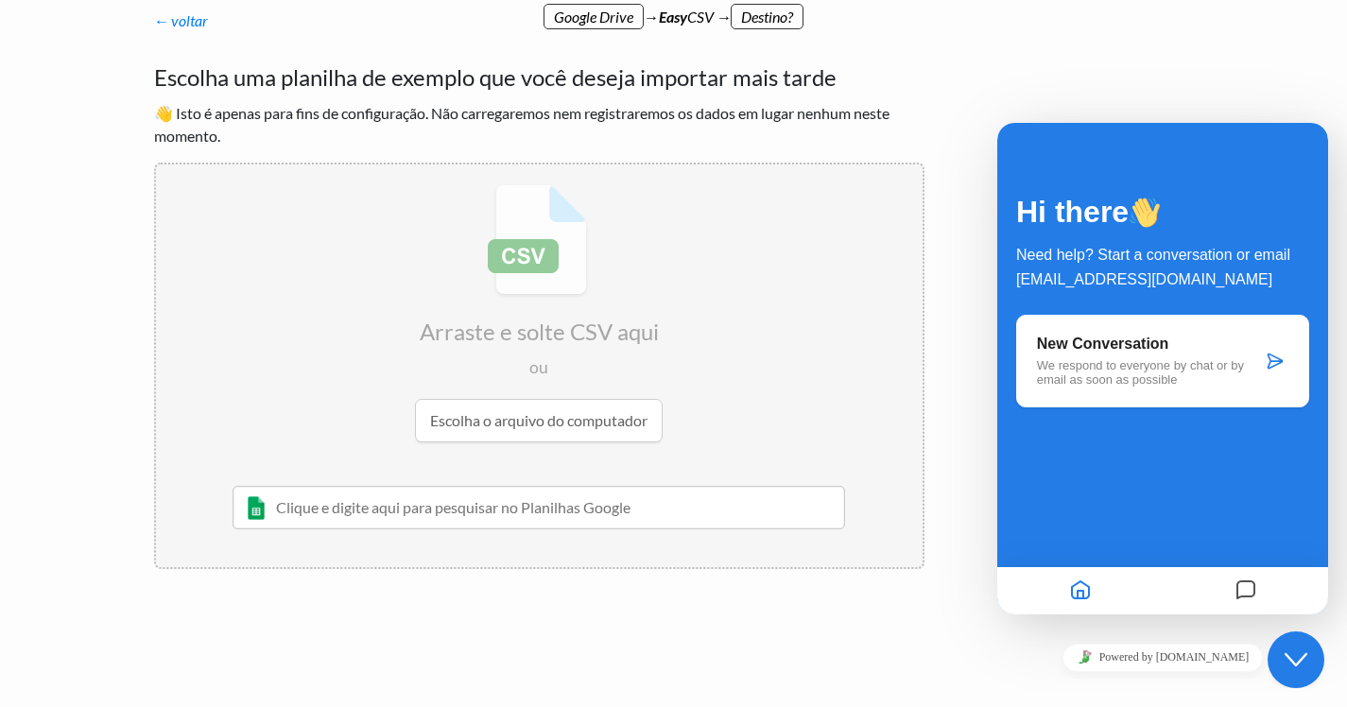
click at [1291, 649] on icon "Close Chat This icon closes the chat window." at bounding box center [1296, 660] width 23 height 23
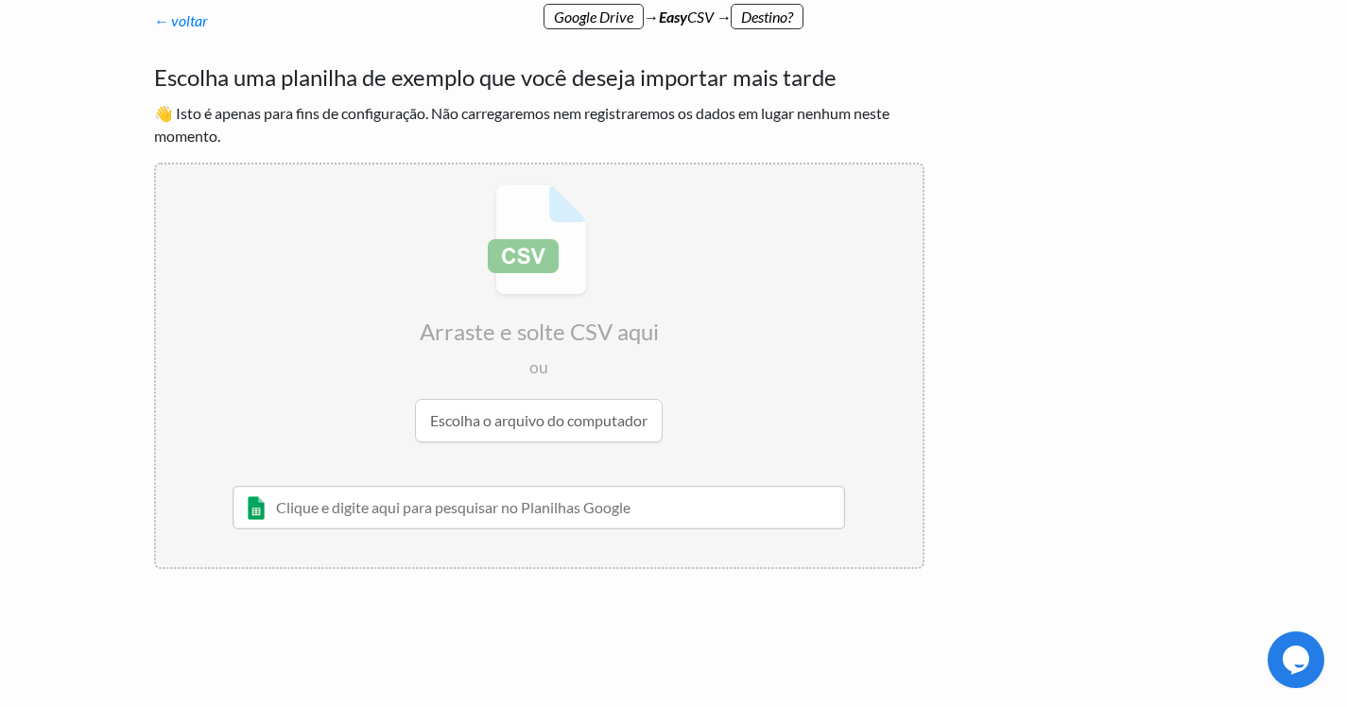
scroll to position [0, 0]
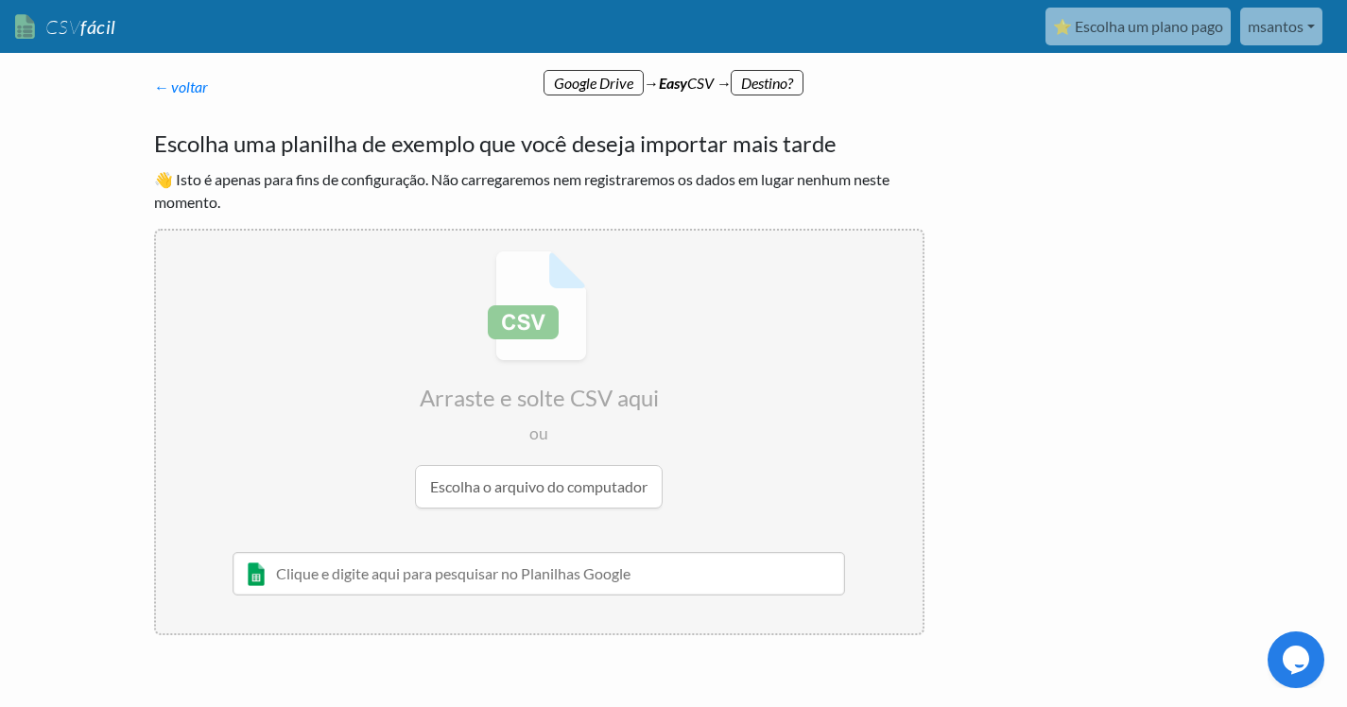
click at [736, 569] on input "text" at bounding box center [540, 573] width 614 height 43
click at [787, 71] on div "← voltar Obrigado por se inscrever! Configure seu Fluxo de Importação e Página …" at bounding box center [539, 355] width 808 height 597
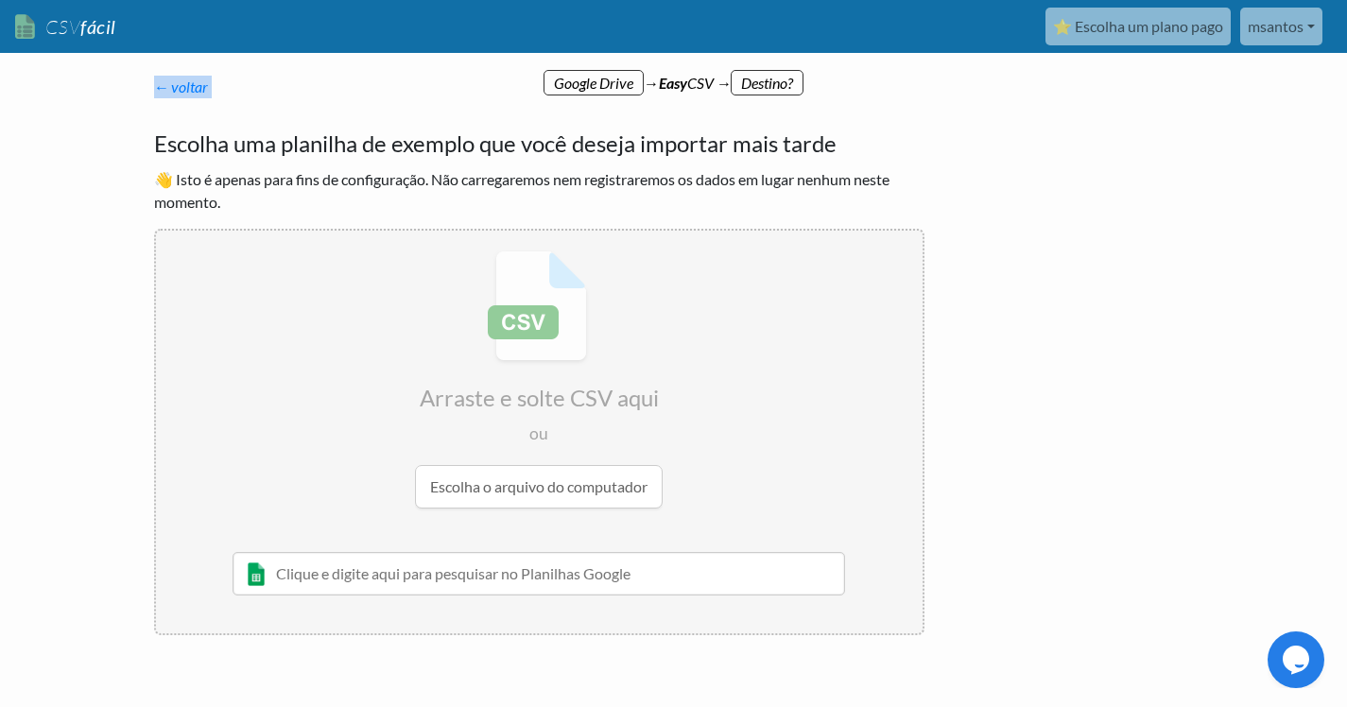
click at [787, 71] on div "← voltar Obrigado por se inscrever! Configure seu Fluxo de Importação e Página …" at bounding box center [539, 355] width 808 height 597
click at [237, 152] on font "Escolha uma planilha de exemplo que você deseja importar mais tarde" at bounding box center [495, 143] width 683 height 27
click at [173, 63] on div "← voltar Obrigado por se inscrever! Configure seu Fluxo de Importação e Página …" at bounding box center [539, 355] width 808 height 597
click at [178, 93] on font "← voltar" at bounding box center [181, 87] width 55 height 18
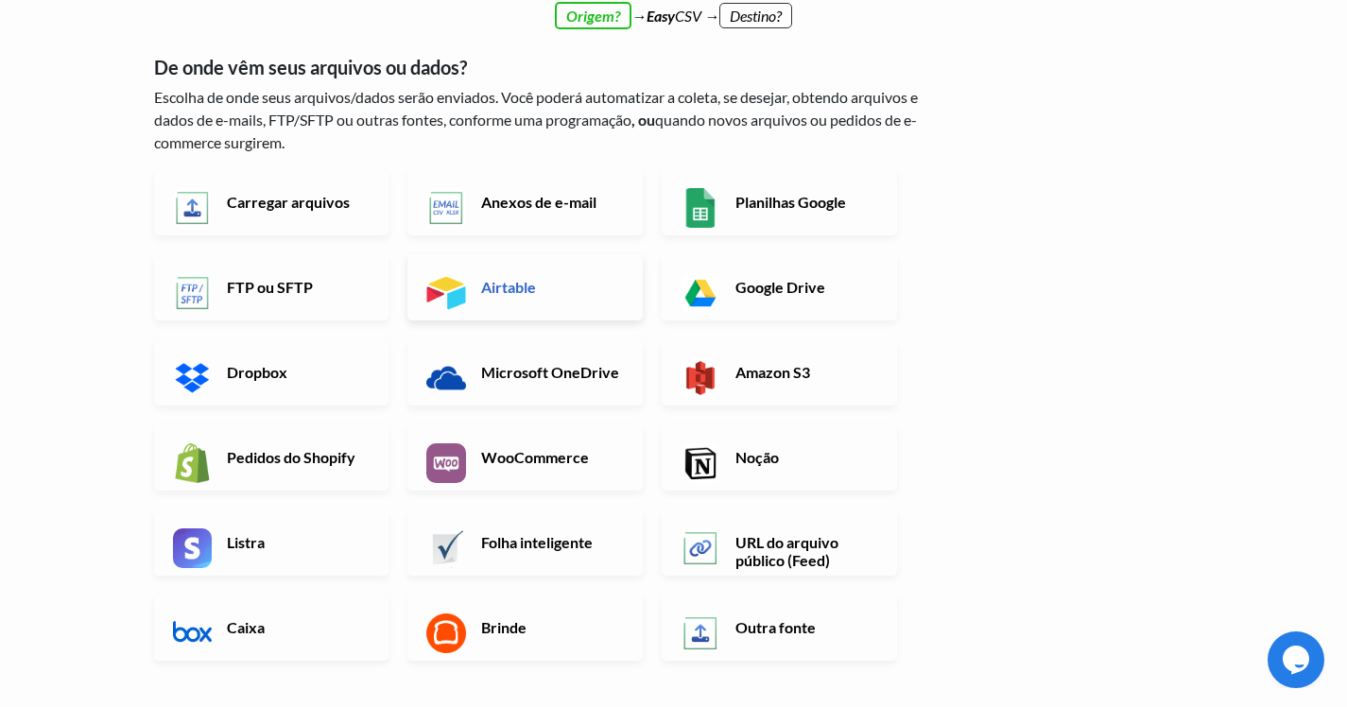
scroll to position [61, 0]
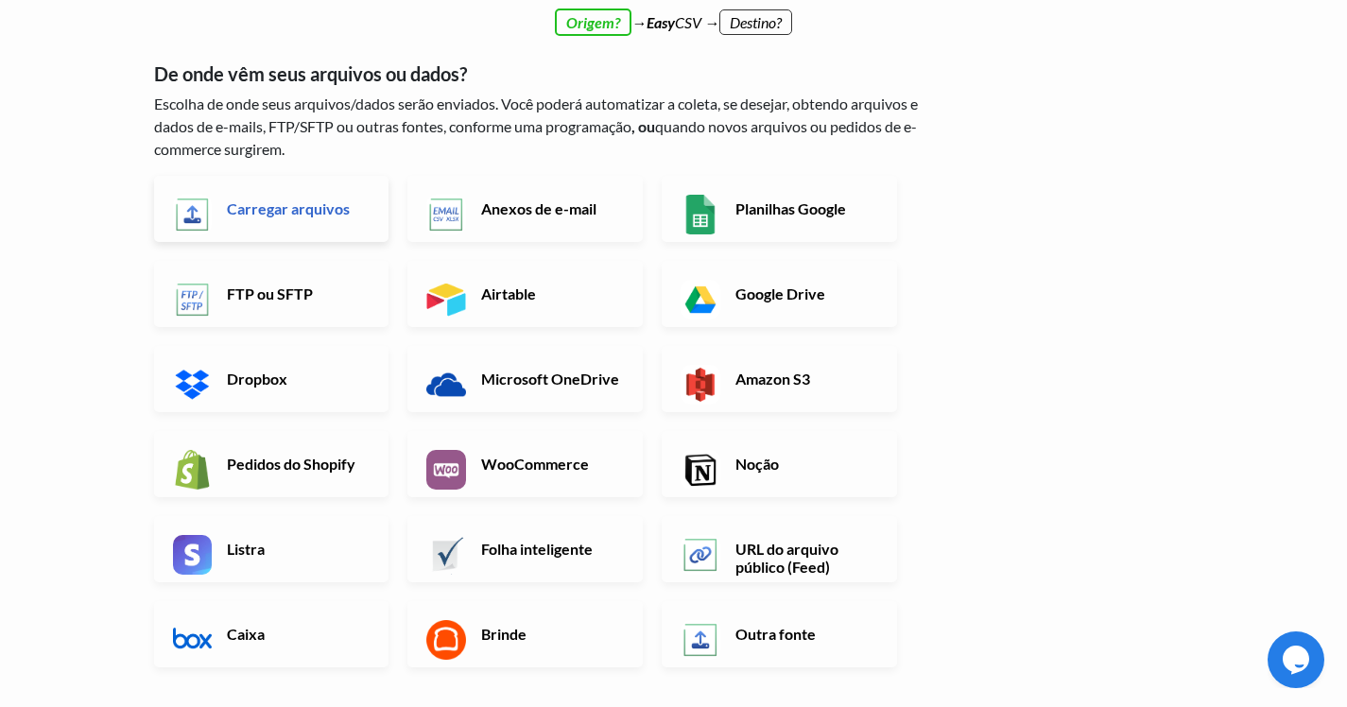
click at [296, 228] on link "Carregar arquivos" at bounding box center [271, 209] width 235 height 66
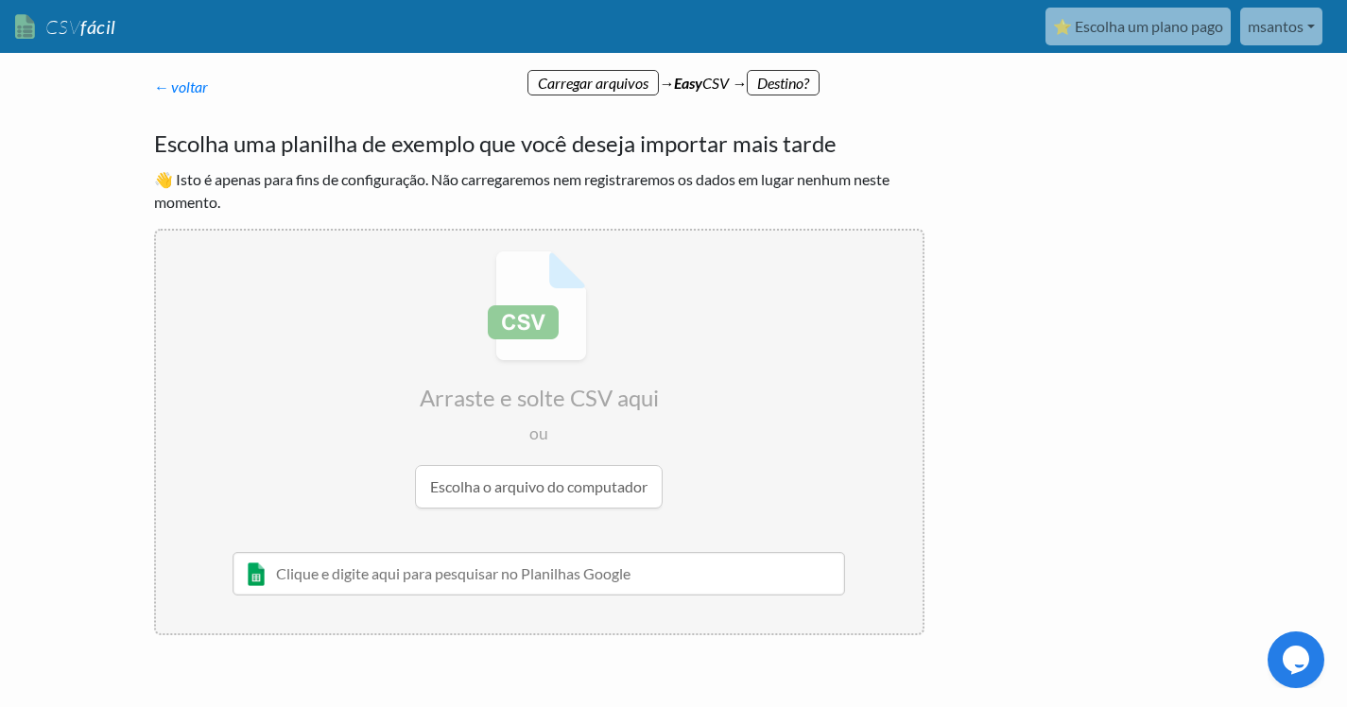
click at [544, 459] on input "file" at bounding box center [539, 380] width 767 height 298
type input "C:\fakepath\SPAM - Página2.csv"
click at [684, 93] on p "← voltar Obrigado por se inscrever! Configure seu Fluxo de Importação e Página …" at bounding box center [539, 87] width 770 height 23
click at [784, 85] on p "← voltar Obrigado por se inscrever! Configure seu Fluxo de Importação e Página …" at bounding box center [539, 87] width 770 height 23
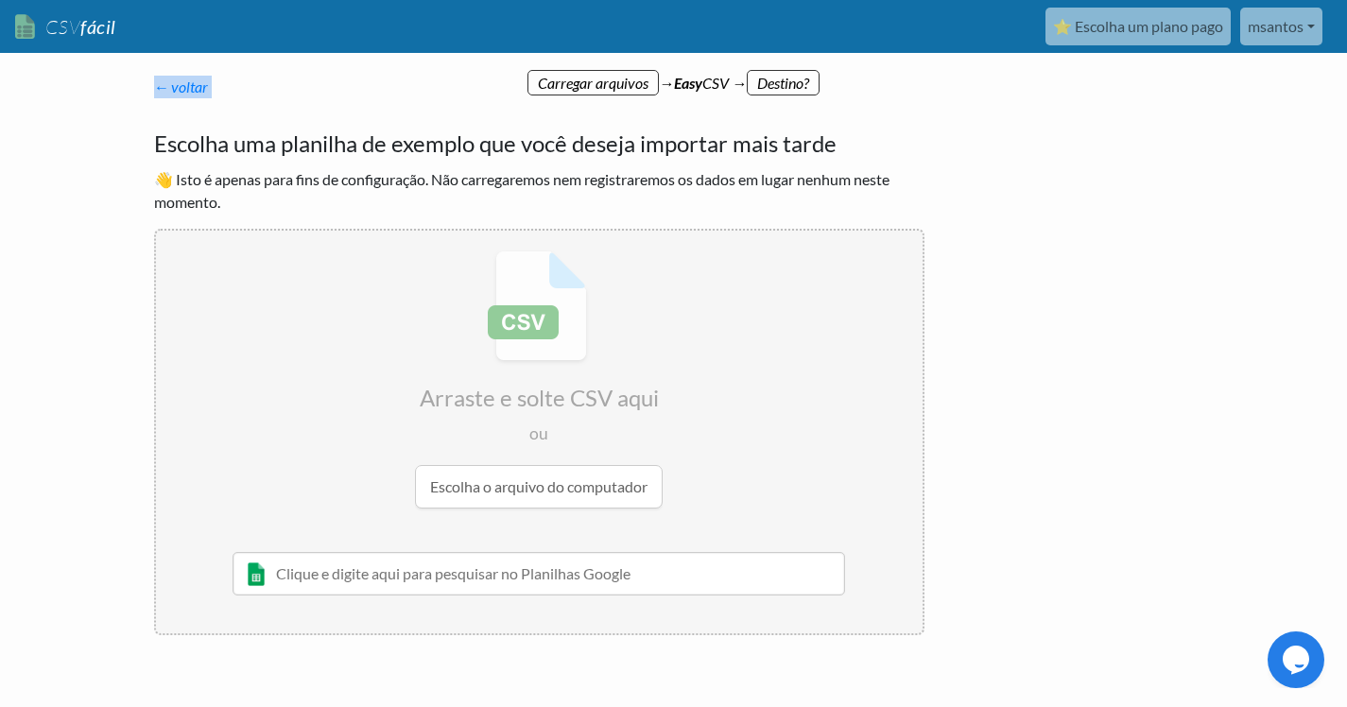
click at [784, 85] on p "← voltar Obrigado por se inscrever! Configure seu Fluxo de Importação e Página …" at bounding box center [539, 87] width 770 height 23
click at [923, 115] on div "← voltar Obrigado por se inscrever! Configure seu Fluxo de Importação e Página …" at bounding box center [539, 355] width 808 height 597
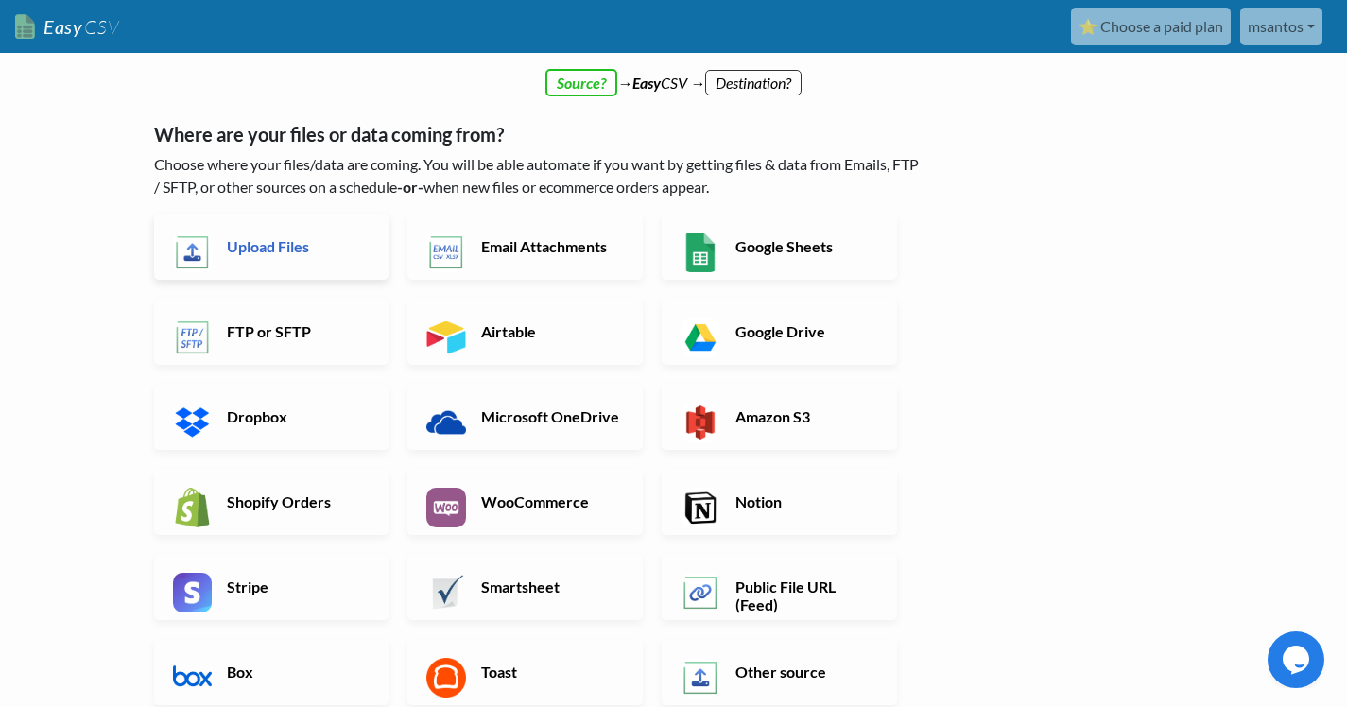
click at [358, 256] on link "Upload Files" at bounding box center [271, 247] width 235 height 66
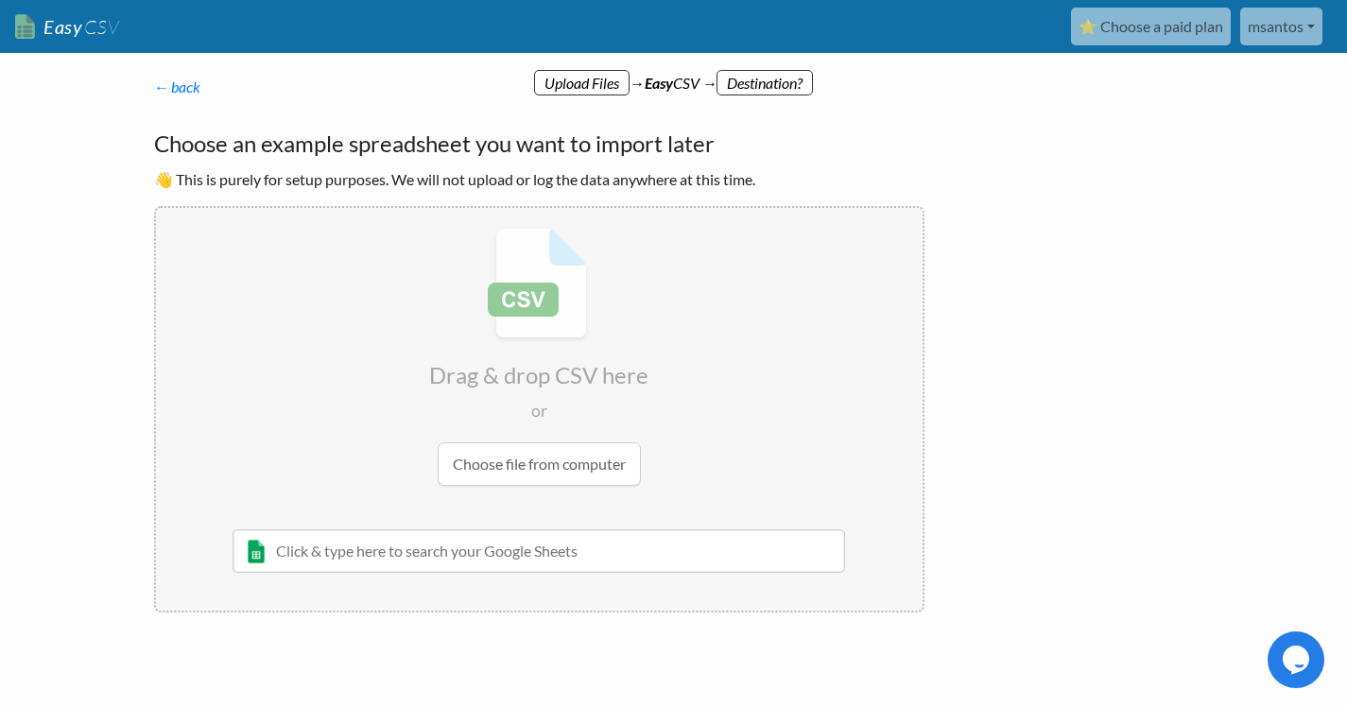
click at [570, 447] on input "file" at bounding box center [539, 357] width 767 height 298
click at [305, 138] on h4 "Choose an example spreadsheet you want to import later" at bounding box center [539, 144] width 770 height 34
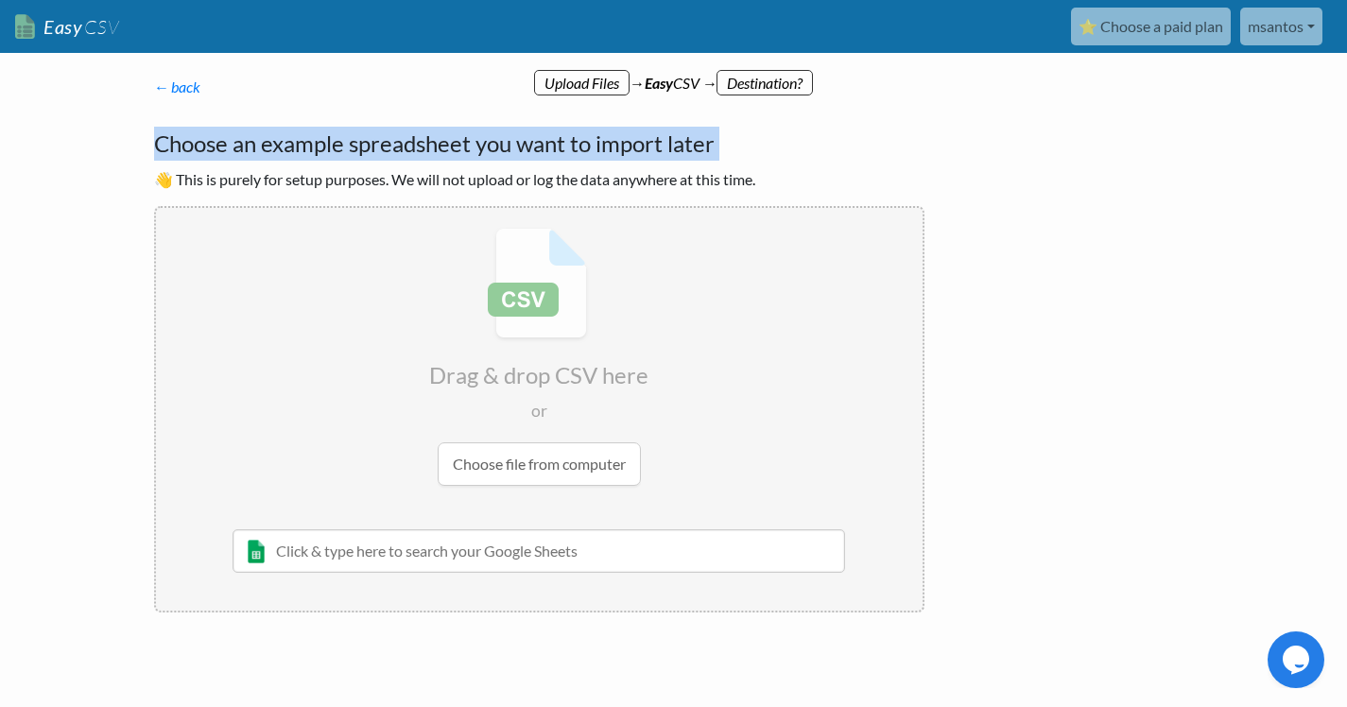
click at [305, 138] on h4 "Choose an example spreadsheet you want to import later" at bounding box center [539, 144] width 770 height 34
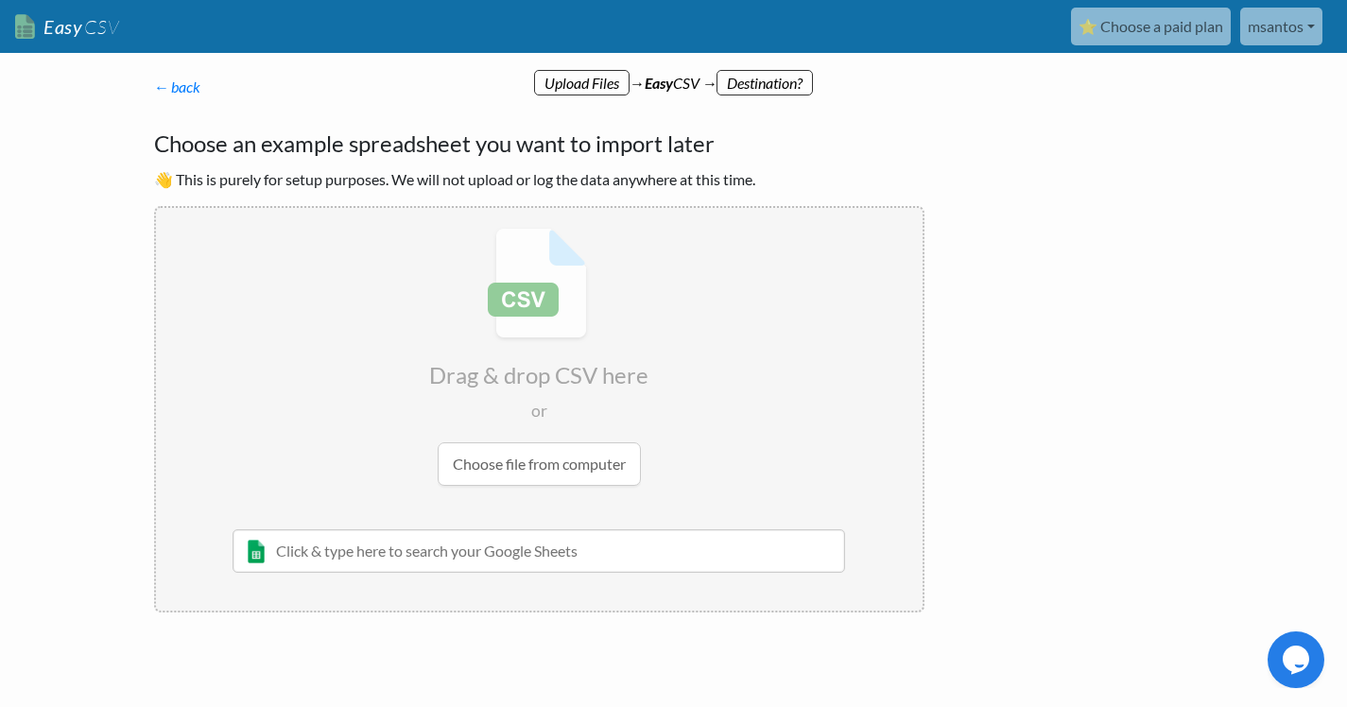
click at [351, 138] on h4 "Choose an example spreadsheet you want to import later" at bounding box center [539, 144] width 770 height 34
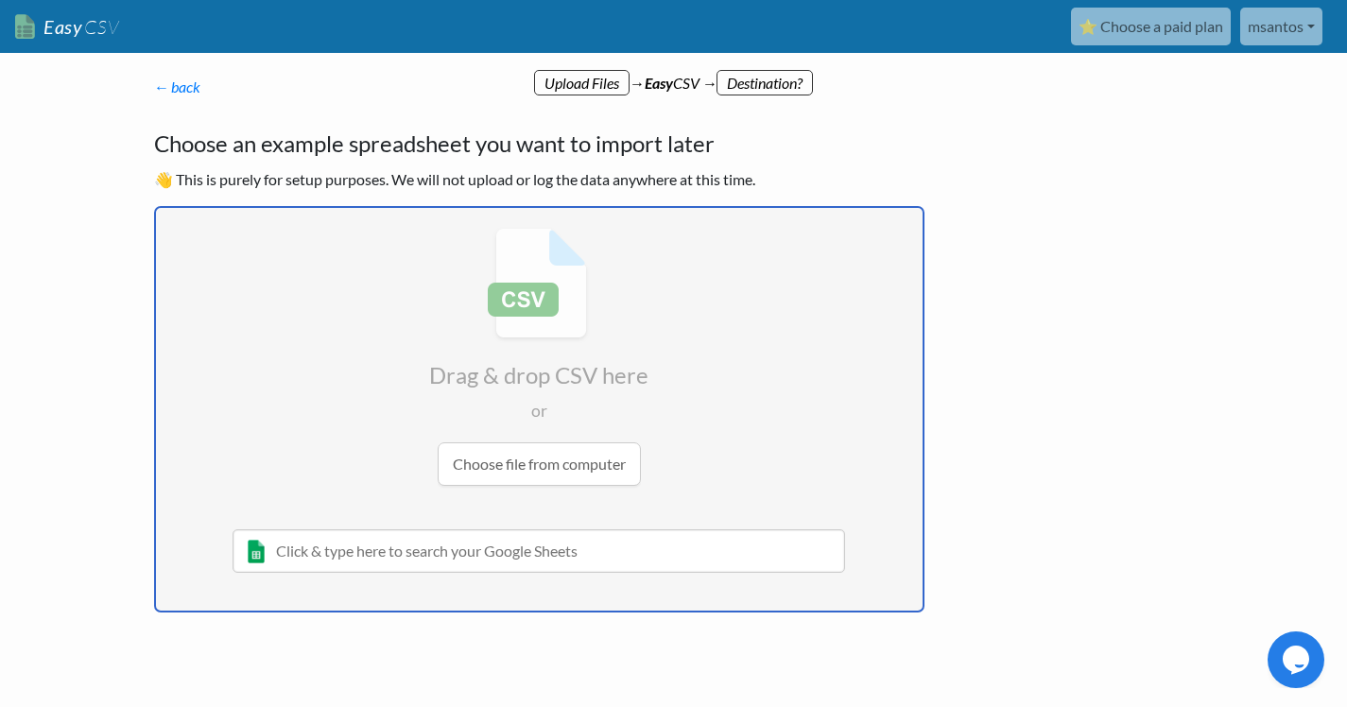
type input "C:\fakepath\SPAM - Página2 (1).csv"
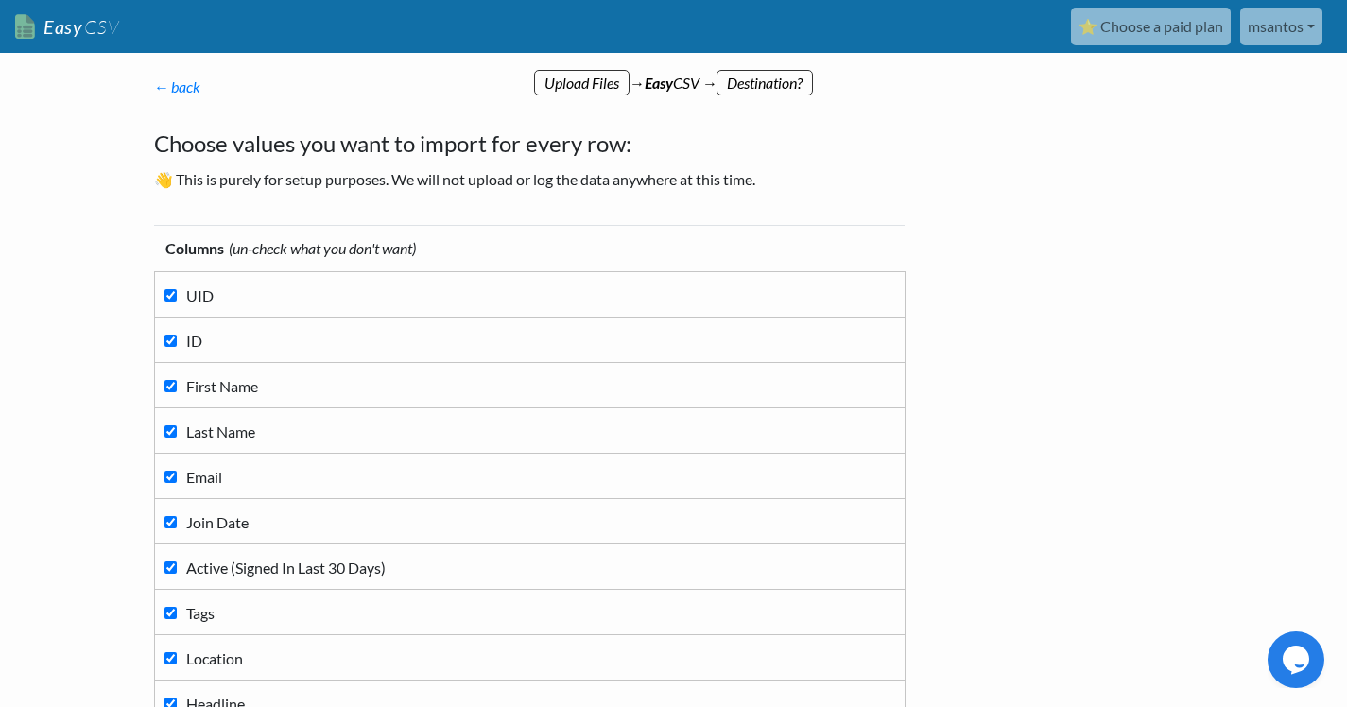
scroll to position [160, 0]
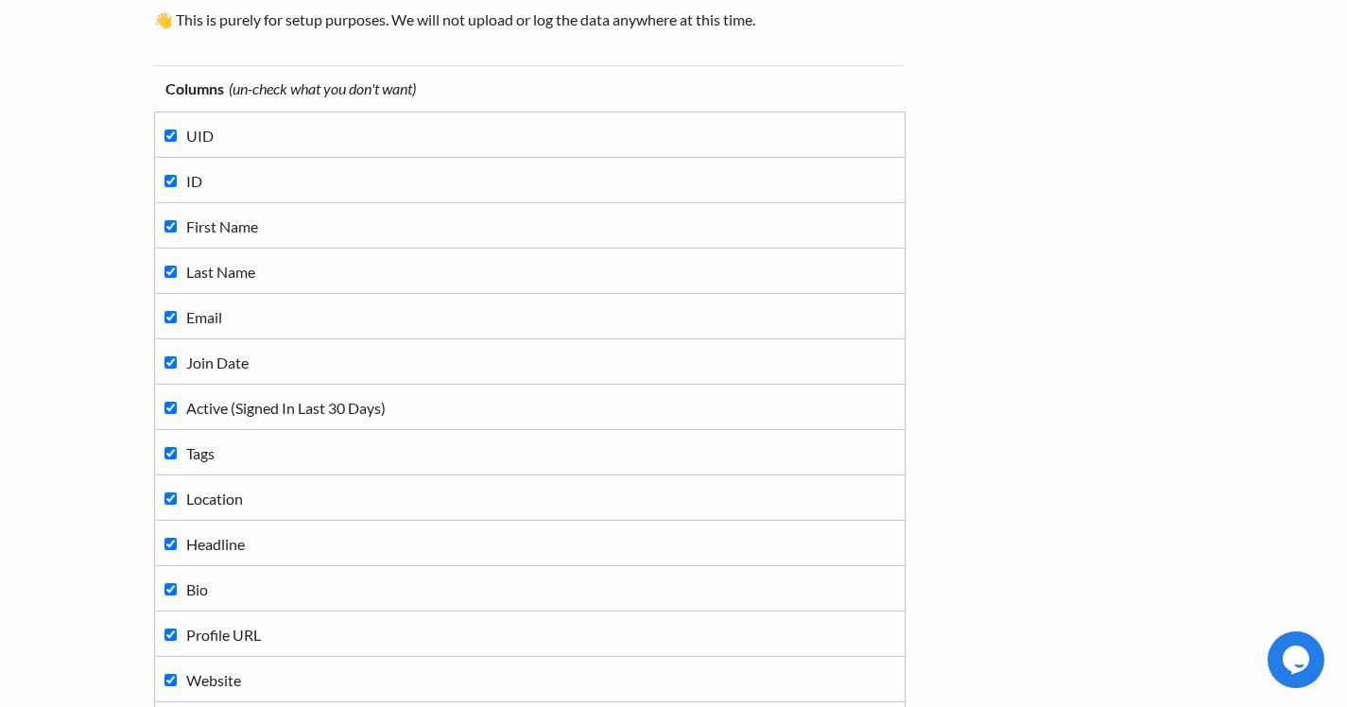
click at [163, 137] on td "UID" at bounding box center [529, 134] width 751 height 45
click at [170, 136] on input "UID" at bounding box center [170, 136] width 12 height 12
checkbox input "false"
click at [170, 186] on input "ID" at bounding box center [170, 181] width 12 height 12
checkbox input "false"
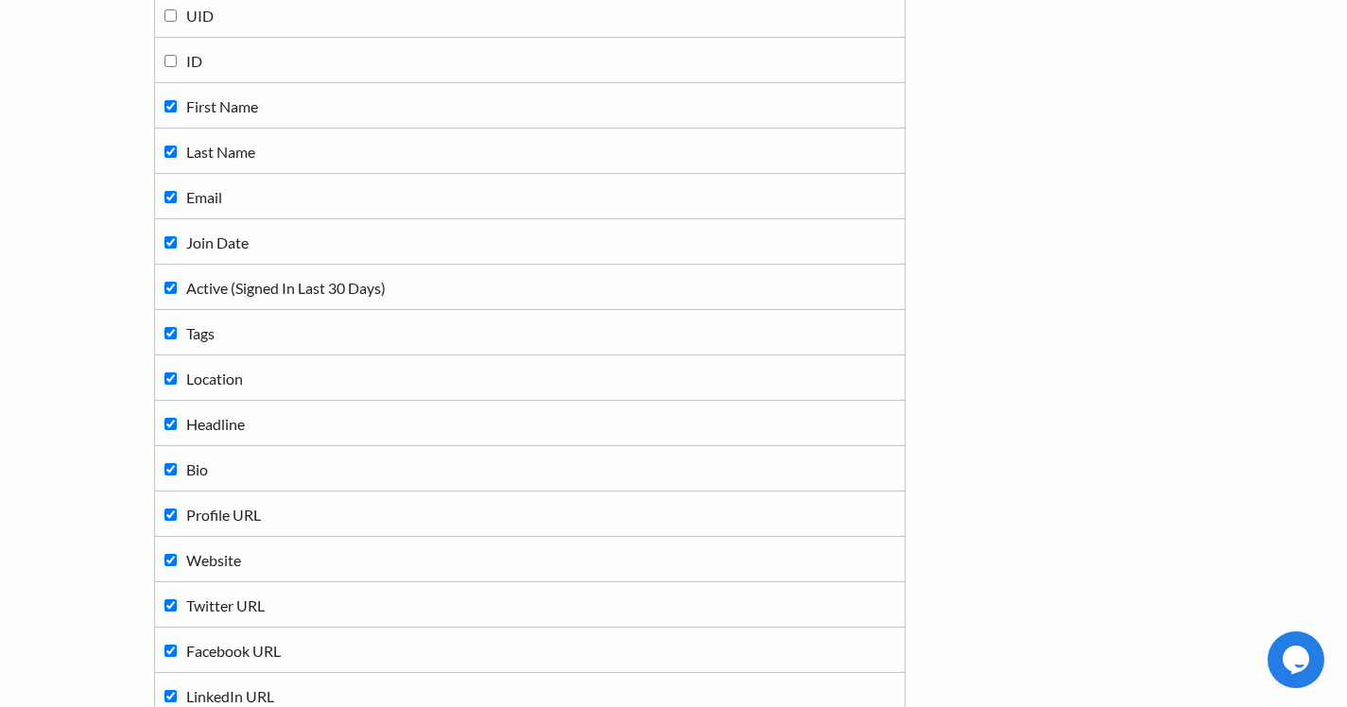
scroll to position [282, 0]
click at [168, 292] on label "Active (Signed In Last 30 Days)" at bounding box center [529, 285] width 731 height 26
click at [168, 292] on input "Active (Signed In Last 30 Days)" at bounding box center [170, 286] width 12 height 12
checkbox input "false"
click at [168, 320] on label "Tags" at bounding box center [529, 331] width 731 height 26
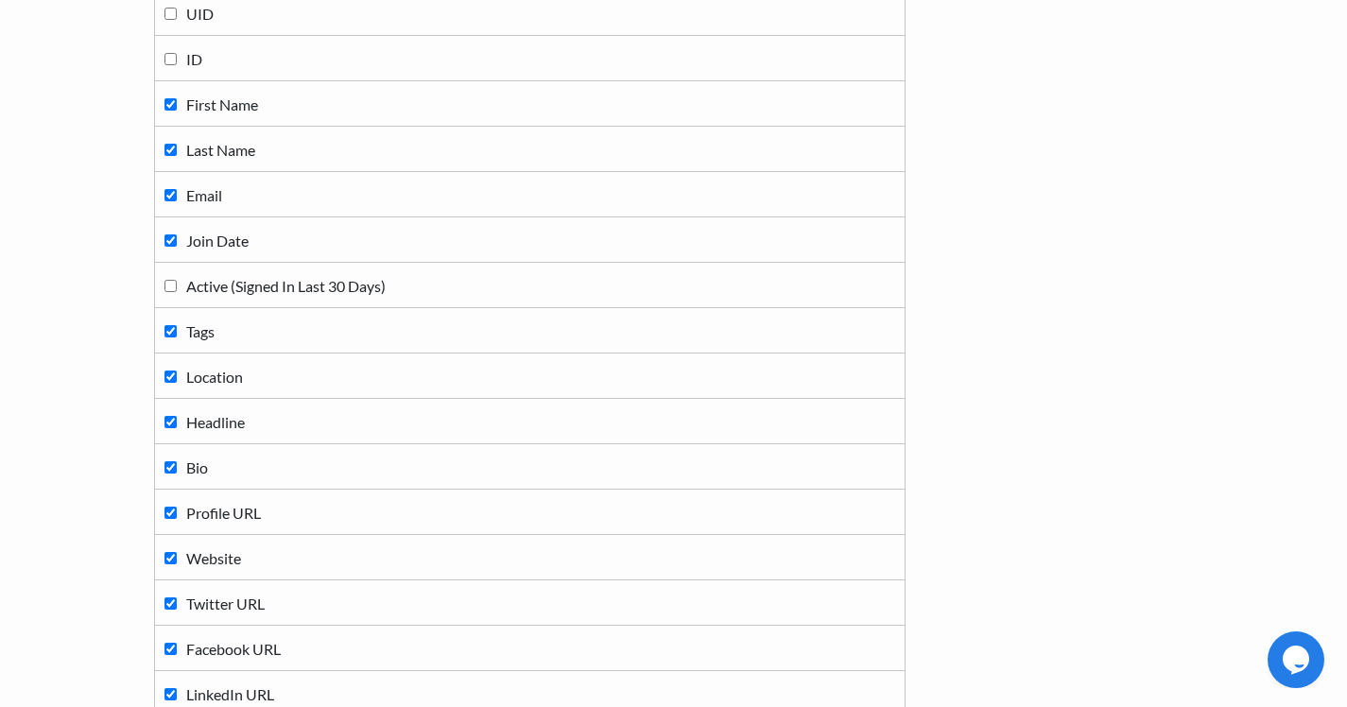
click at [168, 325] on input "Tags" at bounding box center [170, 331] width 12 height 12
checkbox input "false"
click at [172, 372] on input "Location" at bounding box center [170, 377] width 12 height 12
checkbox input "false"
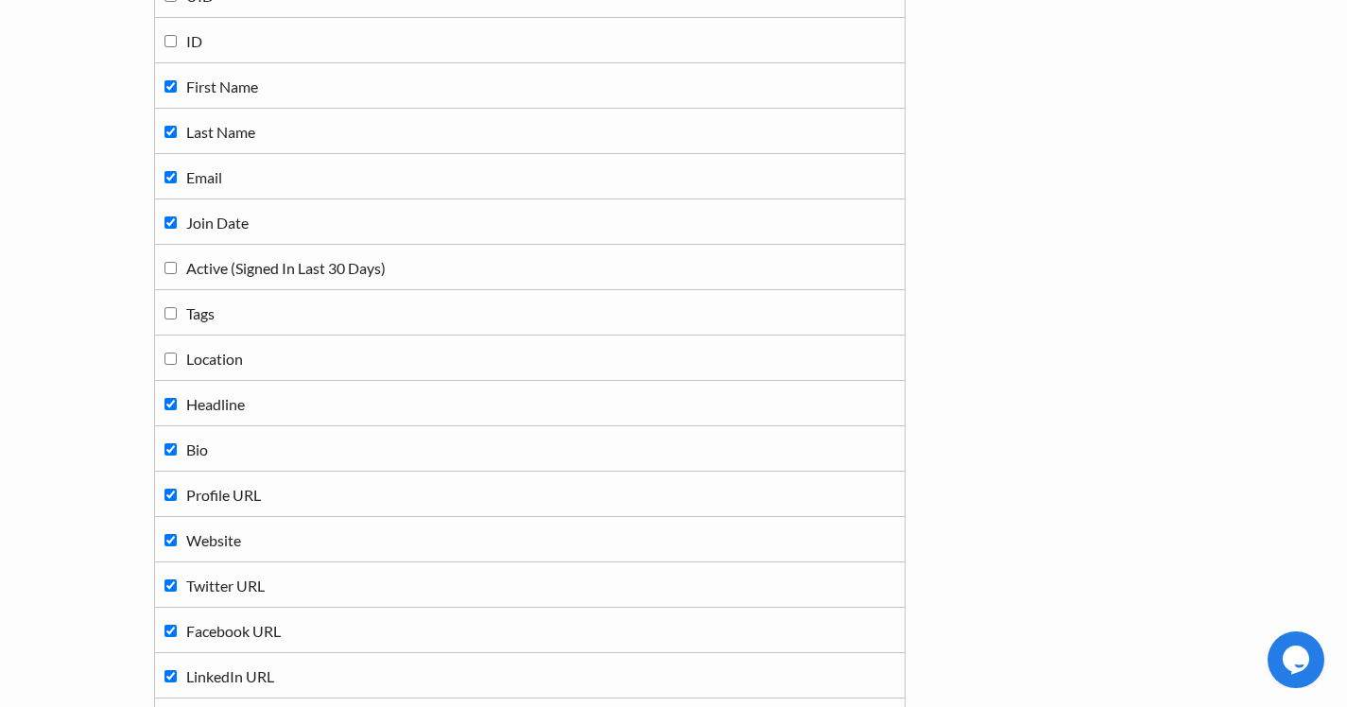
click at [170, 404] on input "Headline" at bounding box center [170, 404] width 12 height 12
checkbox input "false"
click at [171, 451] on input "Bio" at bounding box center [170, 449] width 12 height 12
checkbox input "false"
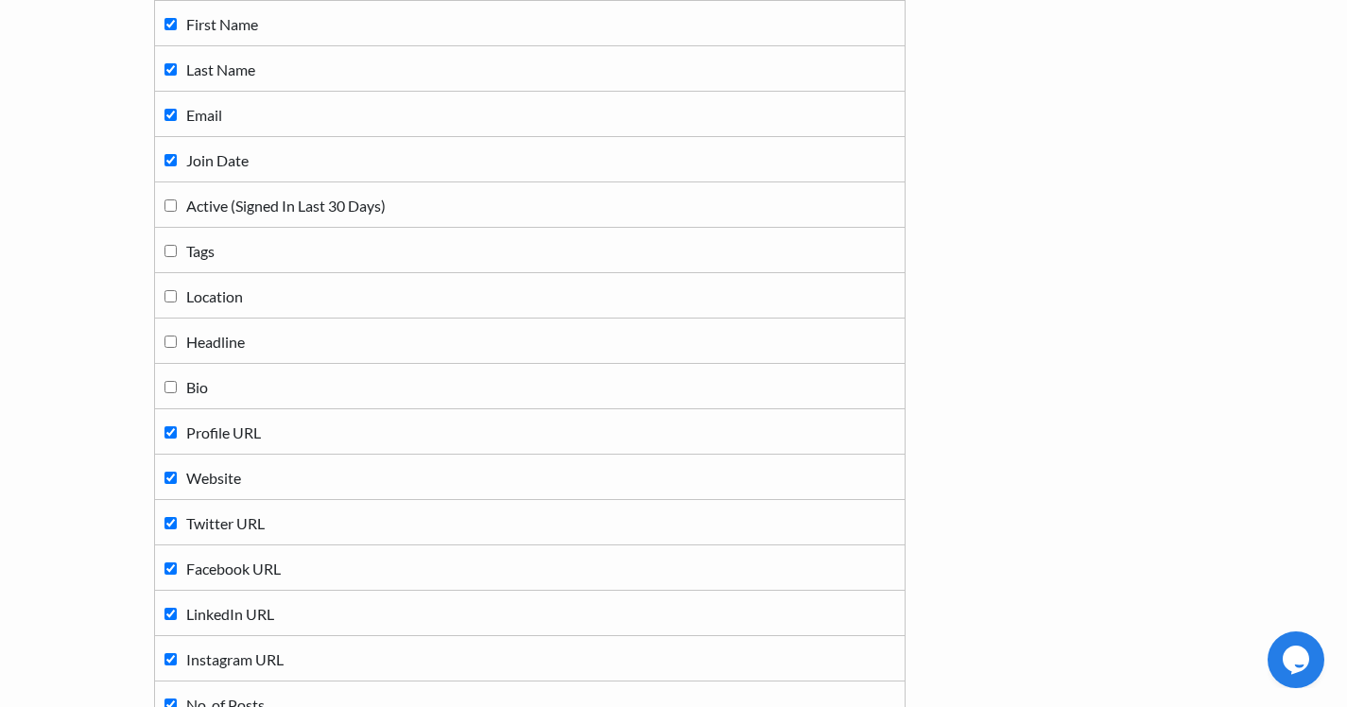
scroll to position [376, 0]
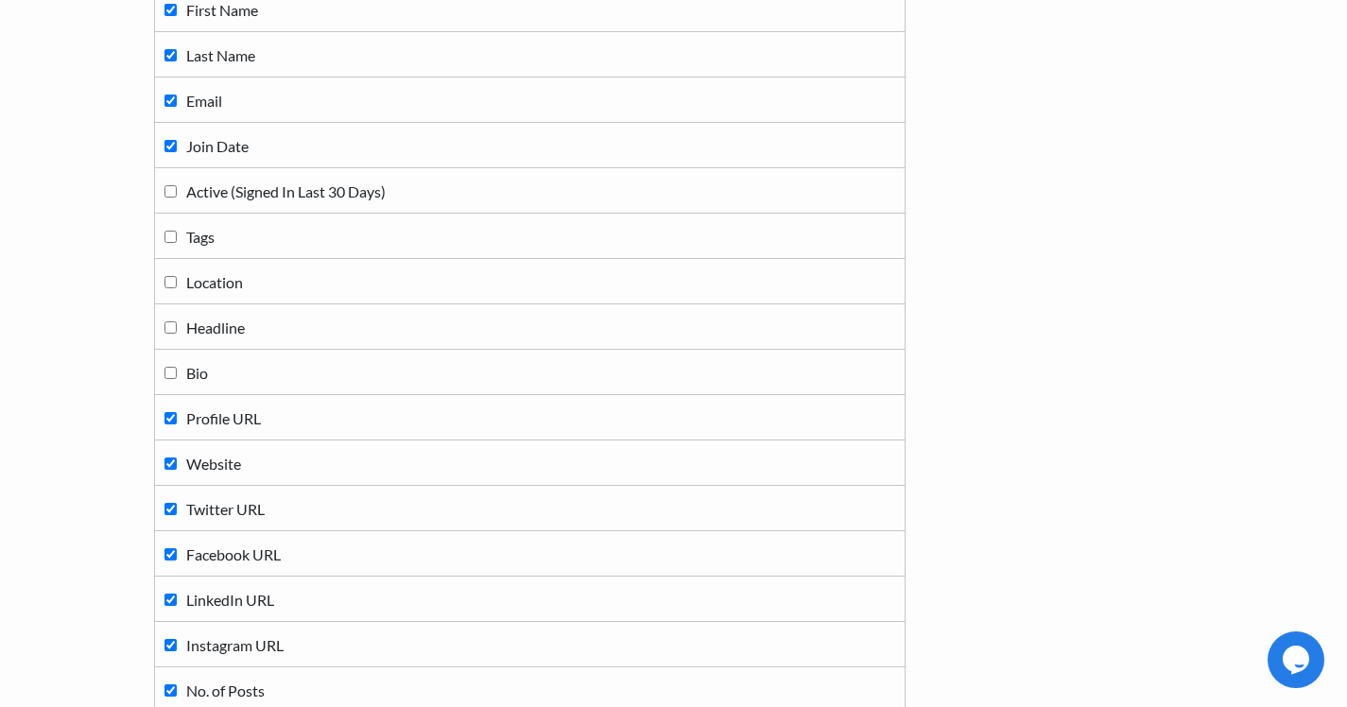
click at [171, 419] on input "Profile URL" at bounding box center [170, 418] width 12 height 12
checkbox input "false"
click at [170, 462] on input "Website" at bounding box center [170, 464] width 12 height 12
checkbox input "false"
click at [170, 519] on label "Twitter URL" at bounding box center [529, 508] width 731 height 26
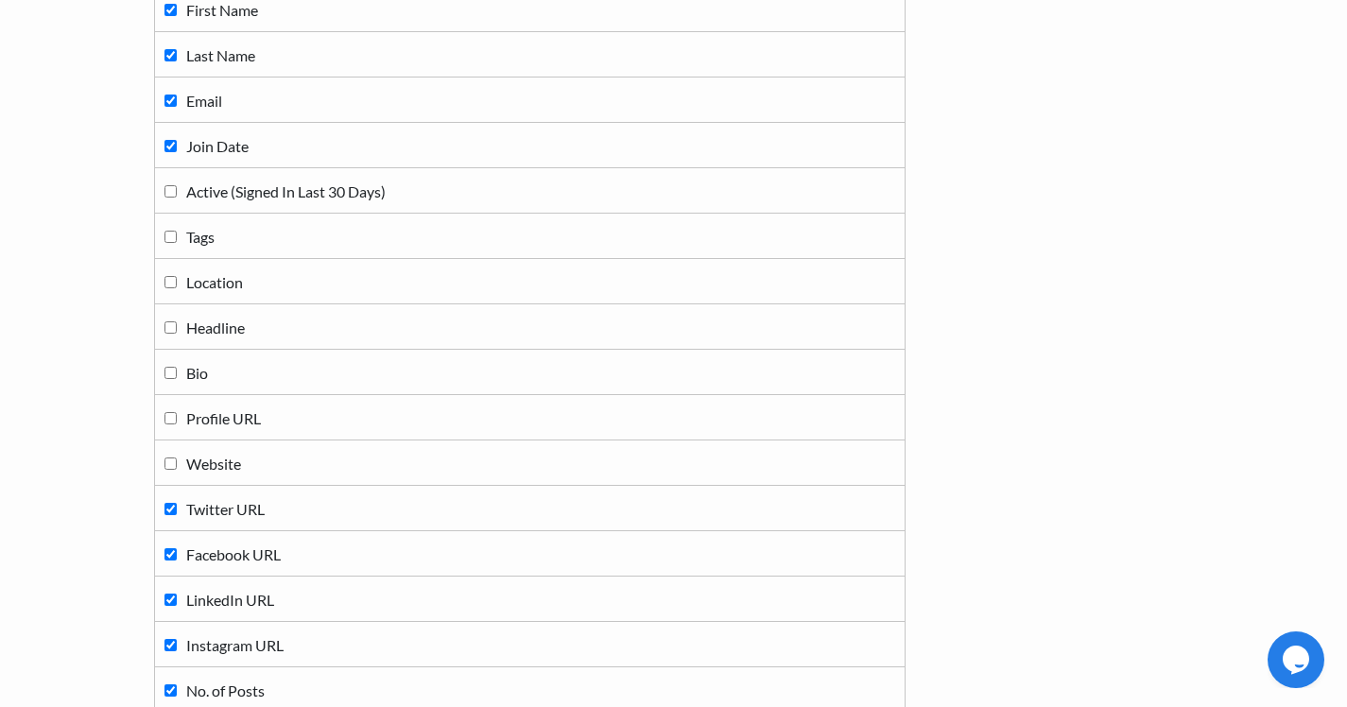
click at [170, 515] on input "Twitter URL" at bounding box center [170, 509] width 12 height 12
checkbox input "false"
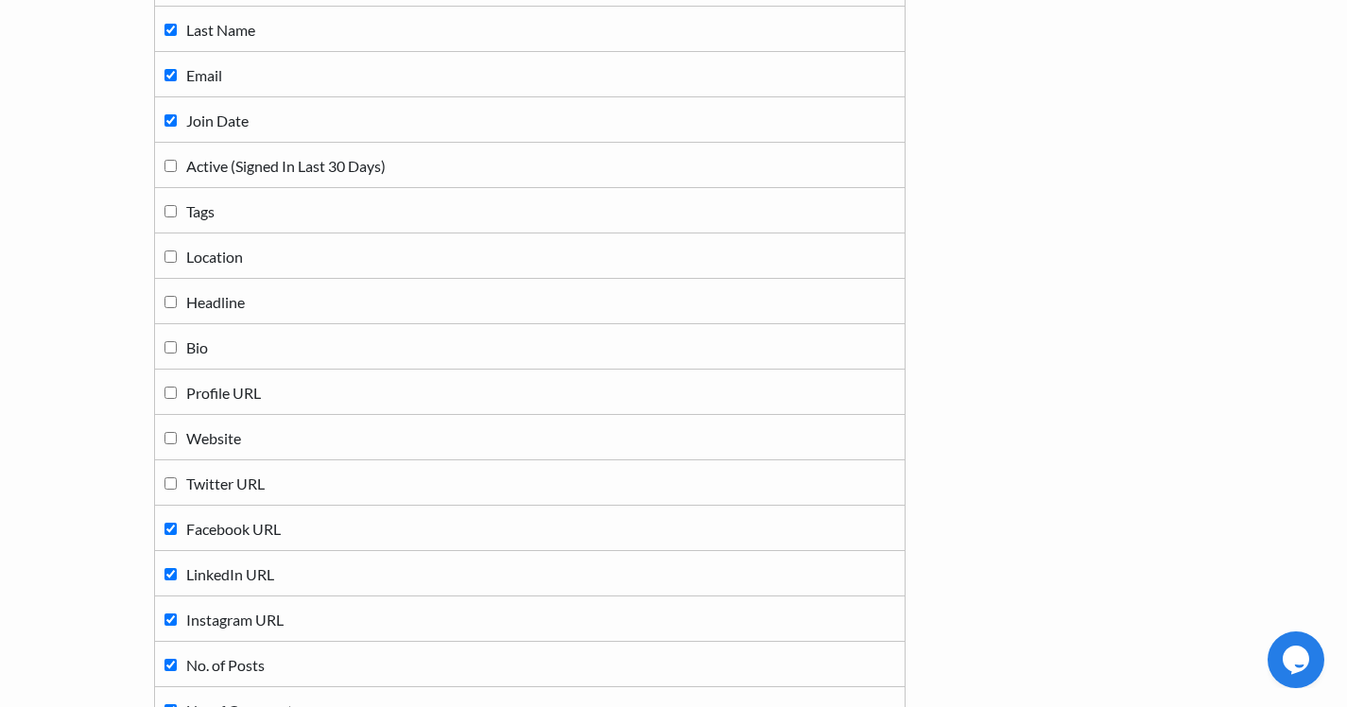
click at [170, 519] on label "Facebook URL" at bounding box center [529, 528] width 731 height 26
click at [170, 523] on input "Facebook URL" at bounding box center [170, 529] width 12 height 12
checkbox input "false"
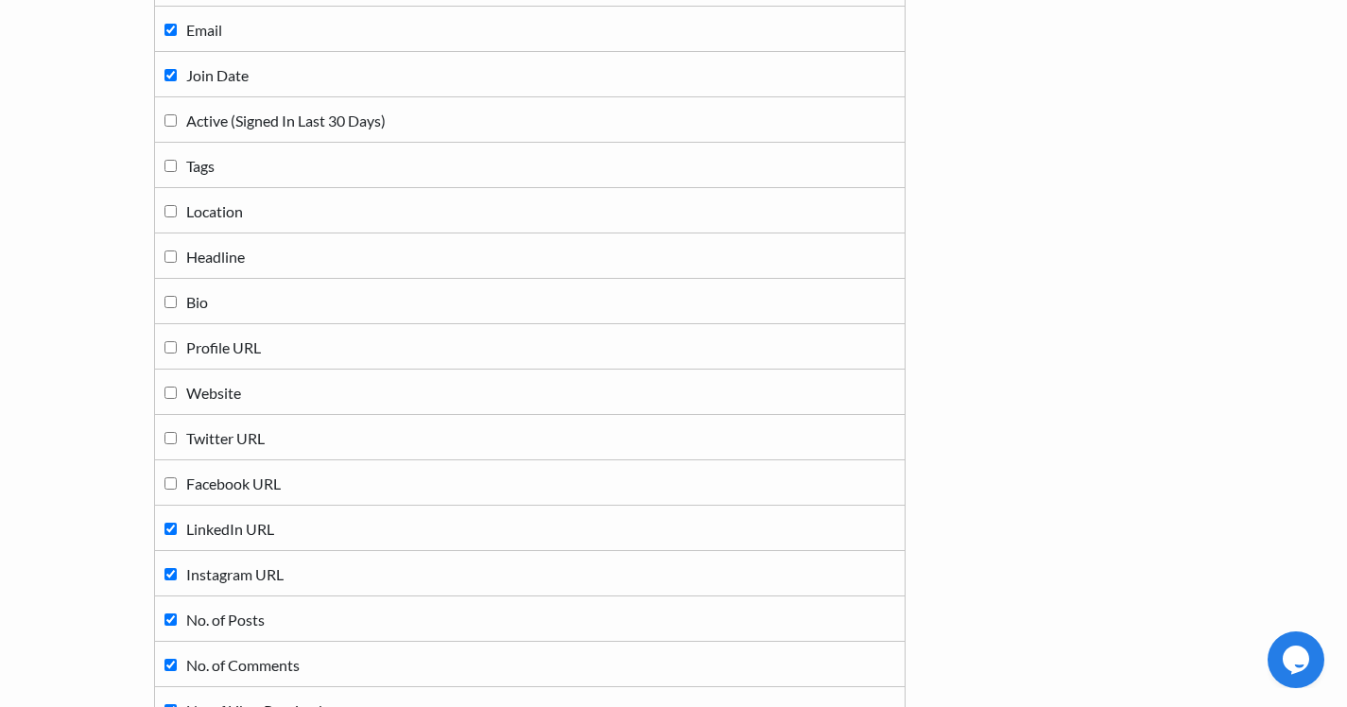
click at [170, 519] on label "LinkedIn URL" at bounding box center [529, 528] width 731 height 26
click at [170, 523] on input "LinkedIn URL" at bounding box center [170, 529] width 12 height 12
checkbox input "false"
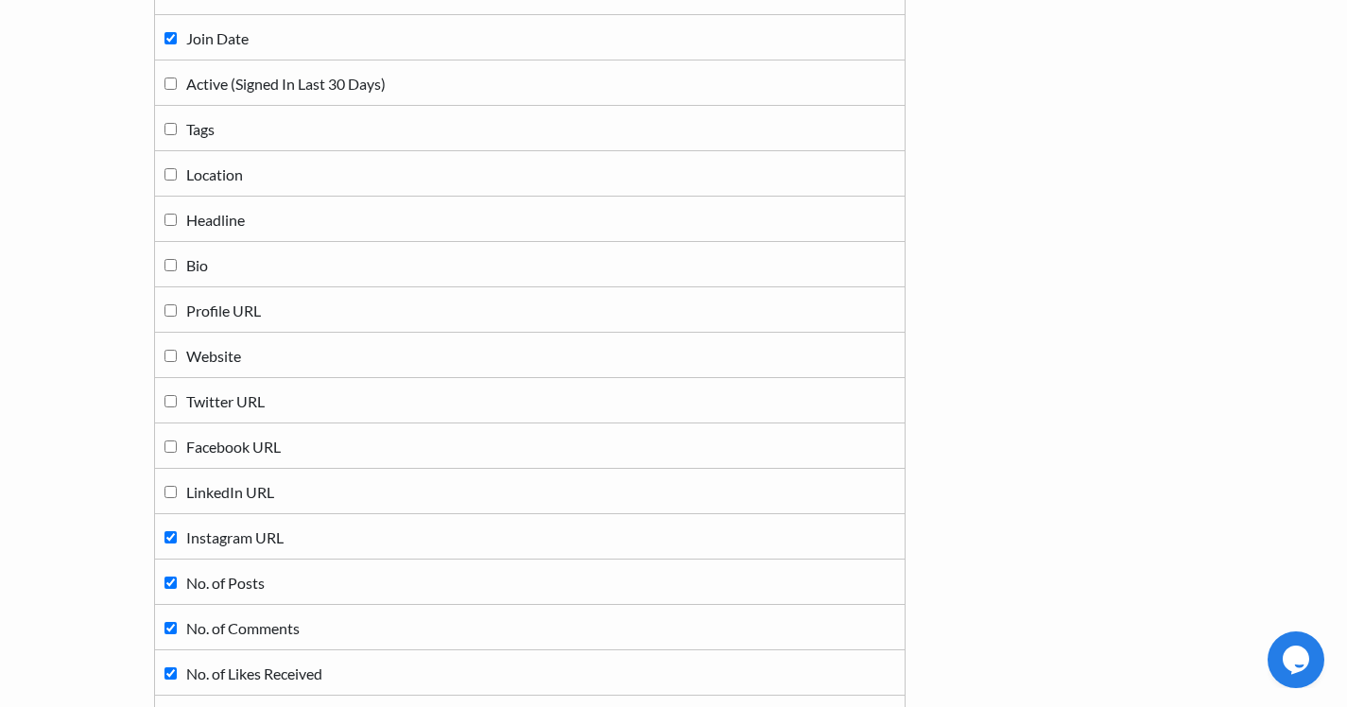
click at [170, 519] on td "Instagram URL" at bounding box center [529, 536] width 751 height 45
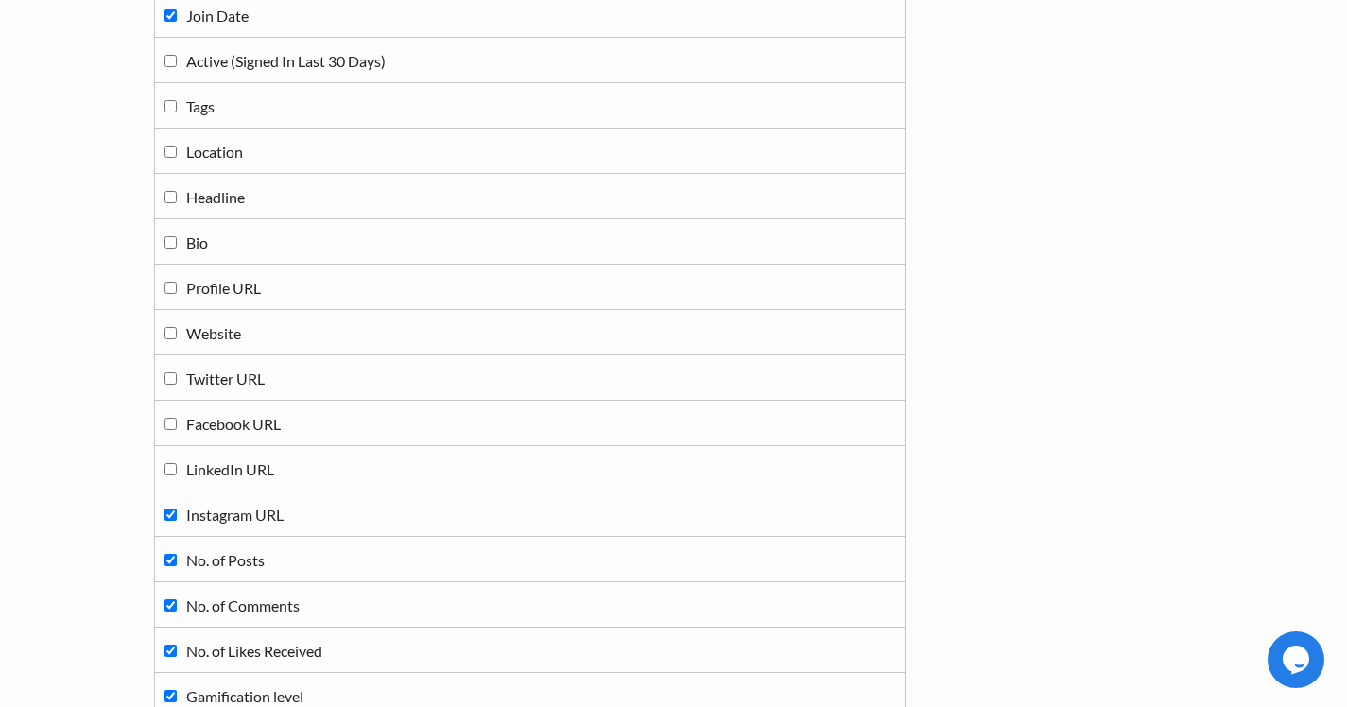
click at [170, 519] on input "Instagram URL" at bounding box center [170, 515] width 12 height 12
checkbox input "false"
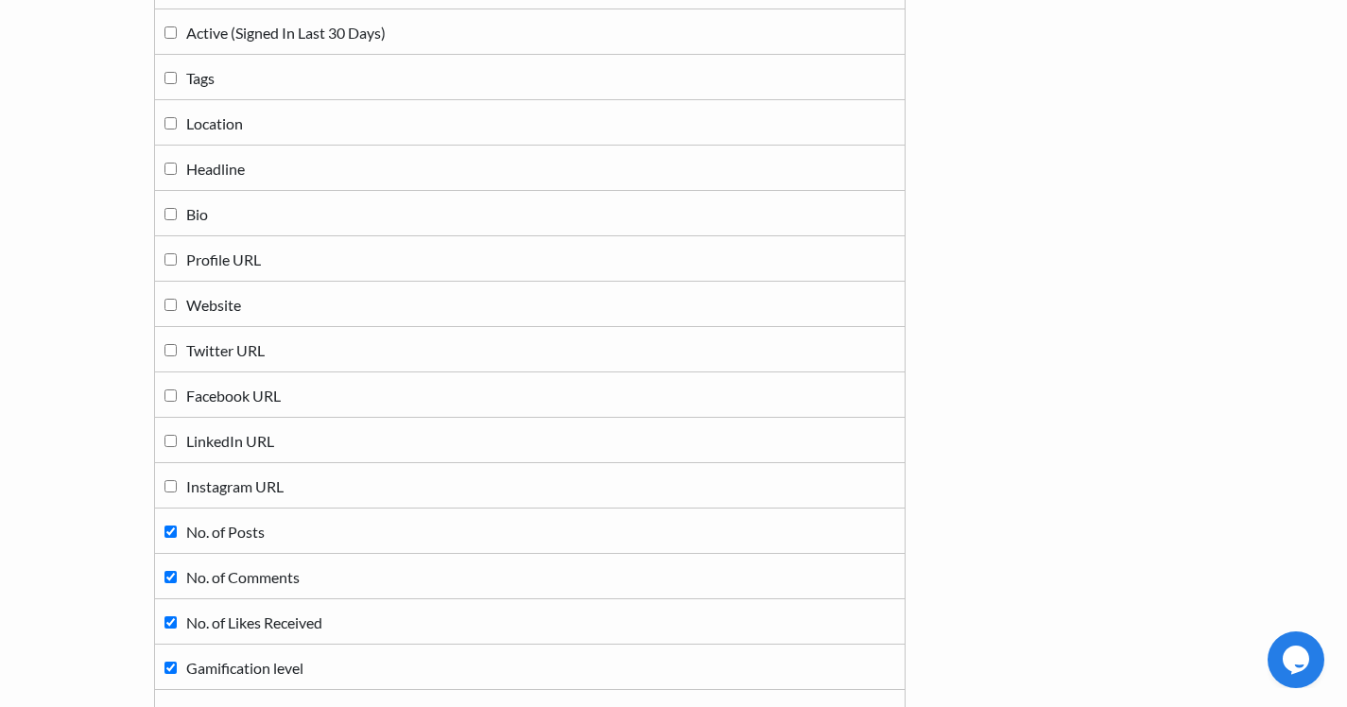
click at [170, 519] on label "No. of Posts" at bounding box center [529, 531] width 731 height 26
click at [170, 526] on input "No. of Posts" at bounding box center [170, 532] width 12 height 12
checkbox input "false"
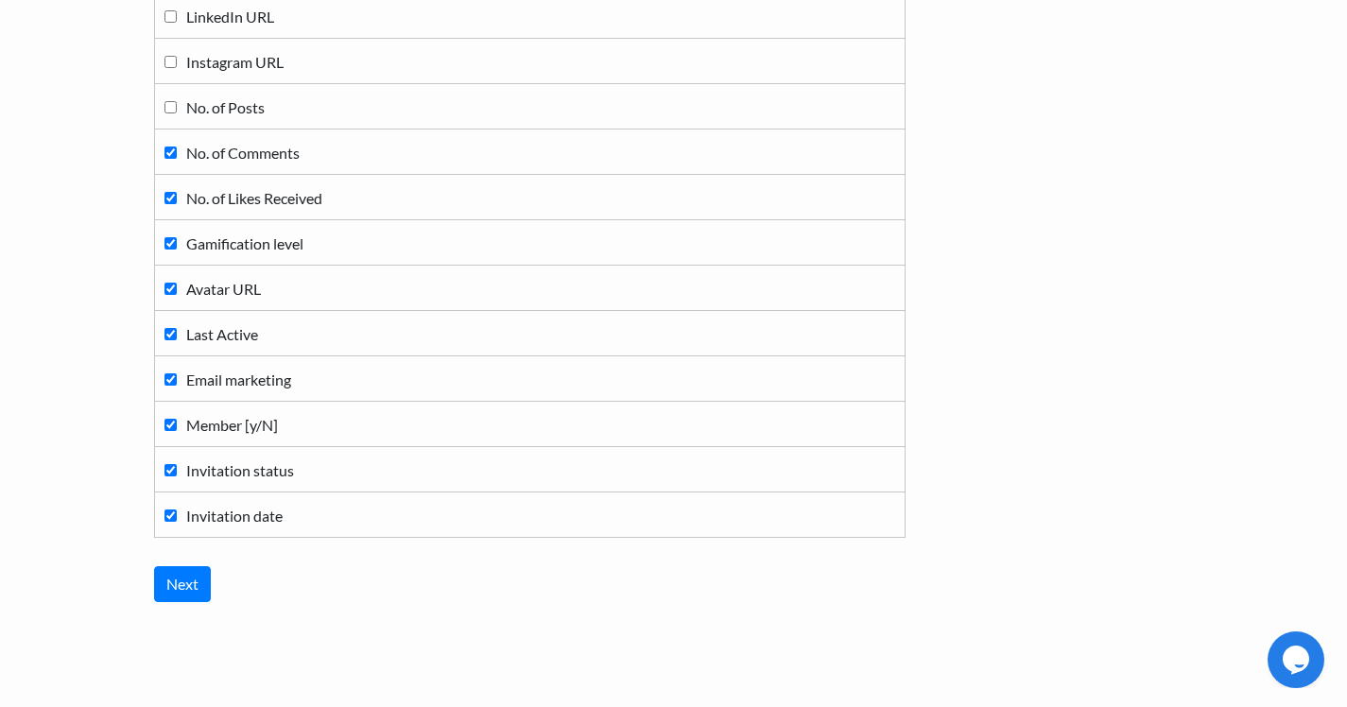
scroll to position [944, 0]
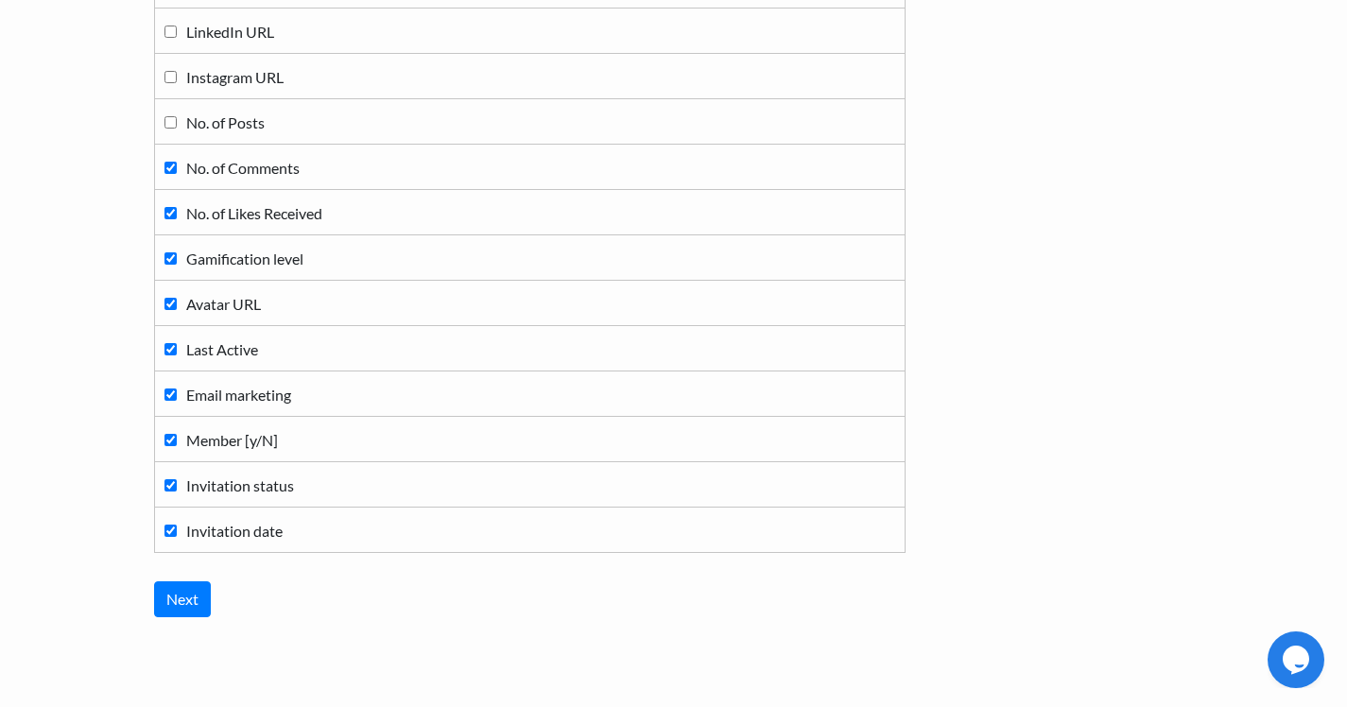
click at [166, 480] on input "Invitation status" at bounding box center [170, 485] width 12 height 12
checkbox input "false"
click at [173, 437] on input "Member [y/N]" at bounding box center [170, 440] width 12 height 12
checkbox input "false"
click at [167, 396] on input "Email marketing" at bounding box center [170, 395] width 12 height 12
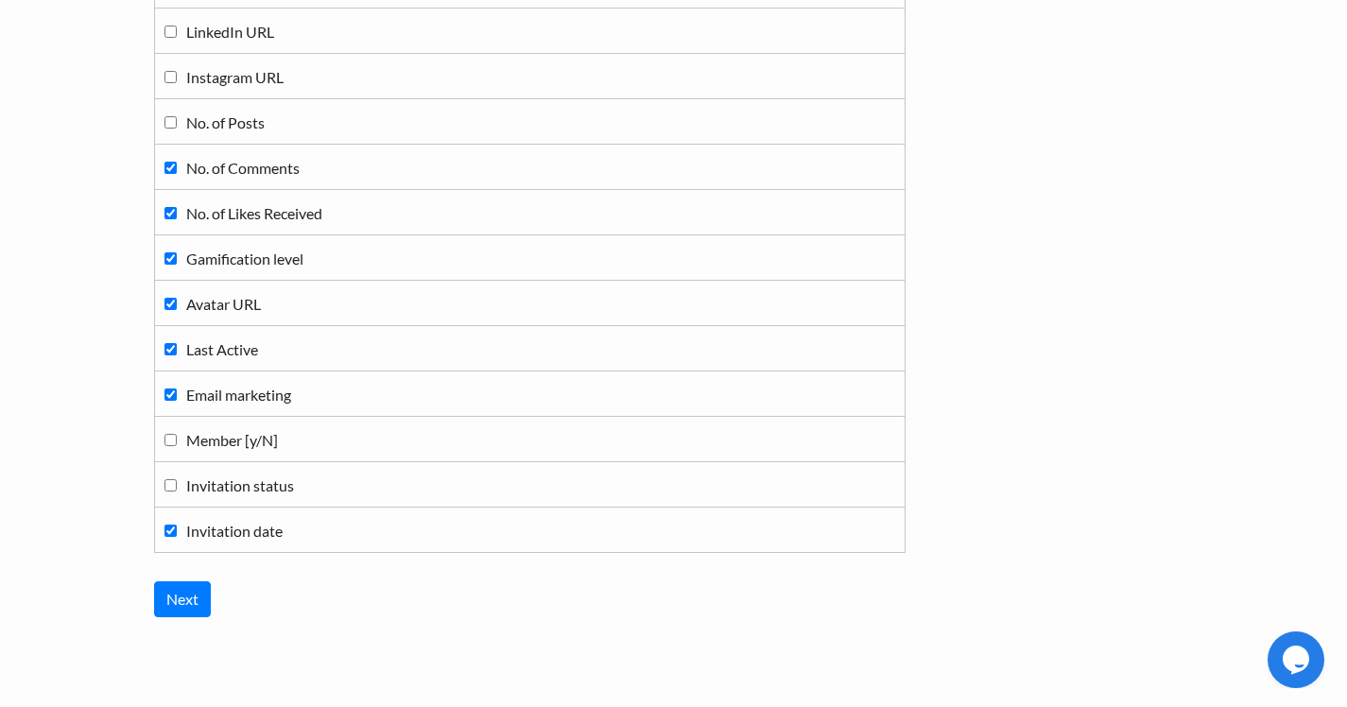
checkbox input "false"
click at [169, 349] on input "Last Active" at bounding box center [170, 349] width 12 height 12
checkbox input "false"
click at [165, 310] on label "Avatar URL" at bounding box center [529, 303] width 731 height 26
click at [165, 310] on input "Avatar URL" at bounding box center [170, 304] width 12 height 12
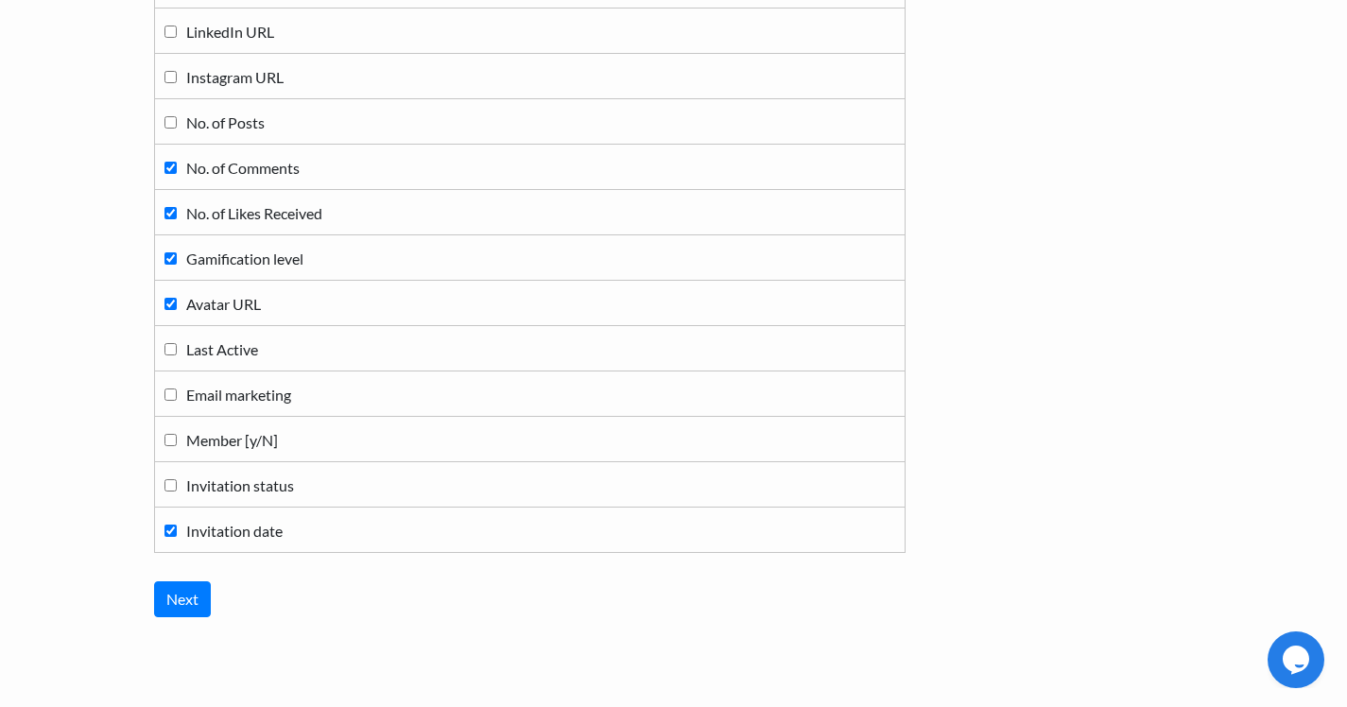
checkbox input "false"
click at [165, 264] on input "Gamification level" at bounding box center [170, 258] width 12 height 12
checkbox input "false"
click at [170, 210] on input "No. of Likes Received" at bounding box center [170, 213] width 12 height 12
checkbox input "false"
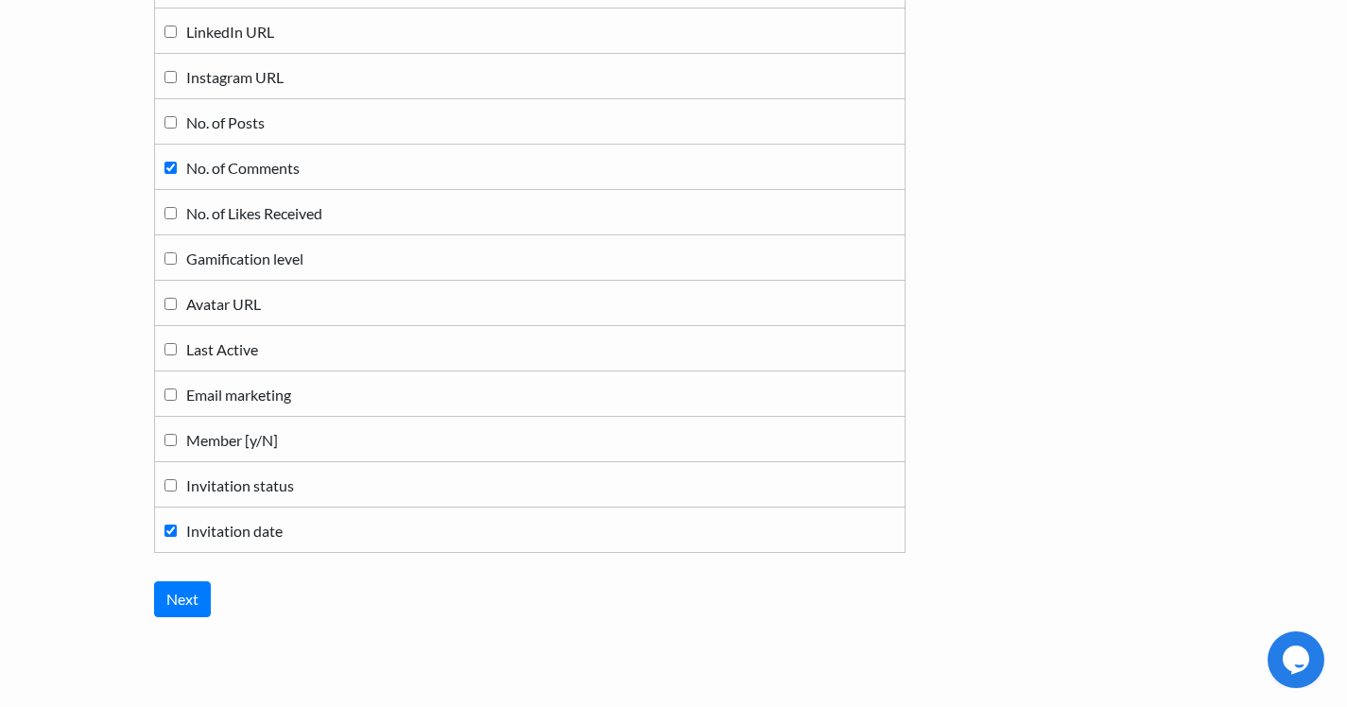
click at [166, 160] on label "No. of Comments" at bounding box center [529, 167] width 731 height 26
click at [166, 162] on input "No. of Comments" at bounding box center [170, 168] width 12 height 12
checkbox input "false"
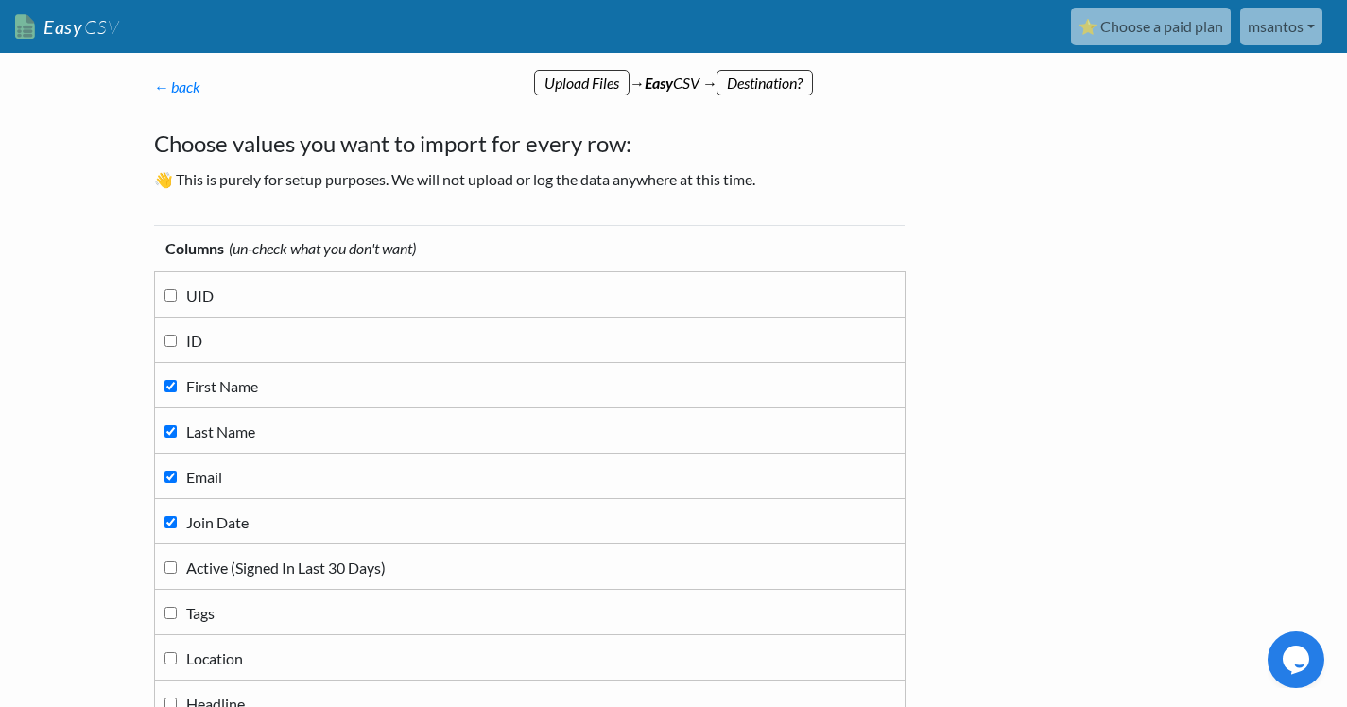
scroll to position [1012, 0]
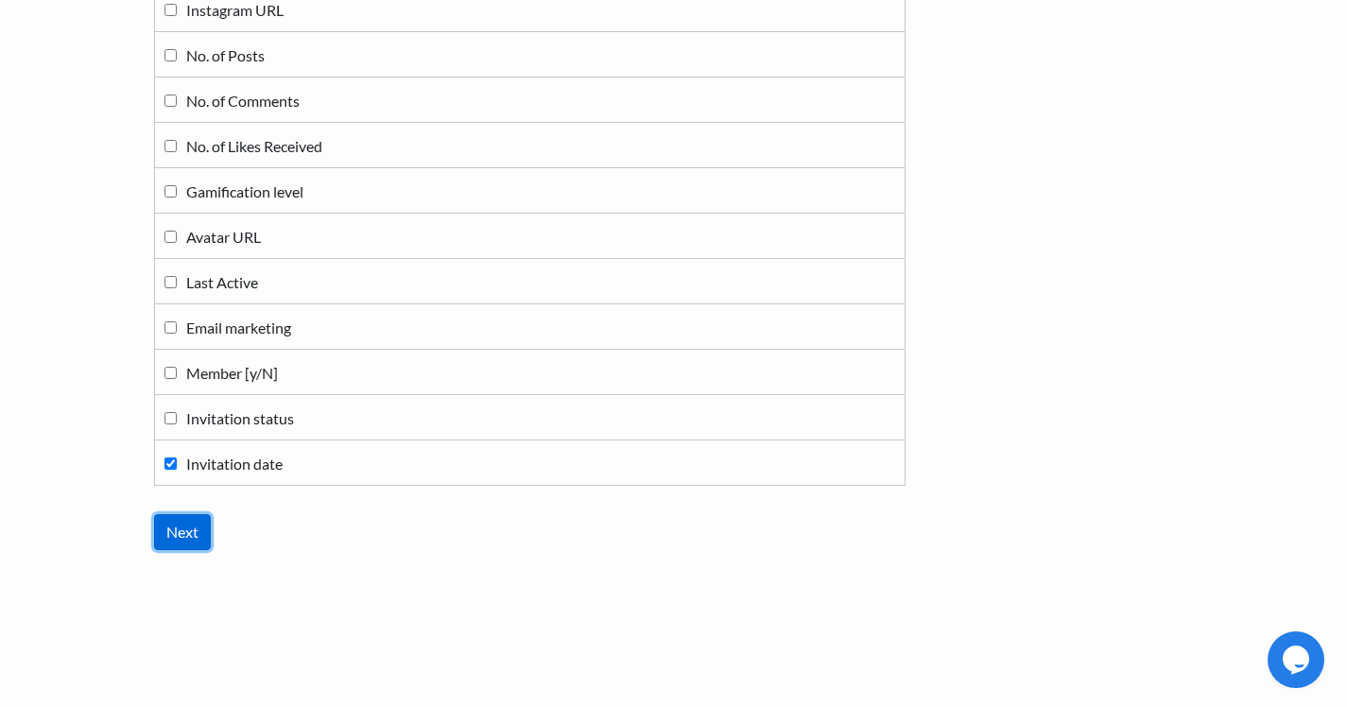
click at [176, 528] on input "Next" at bounding box center [182, 532] width 57 height 36
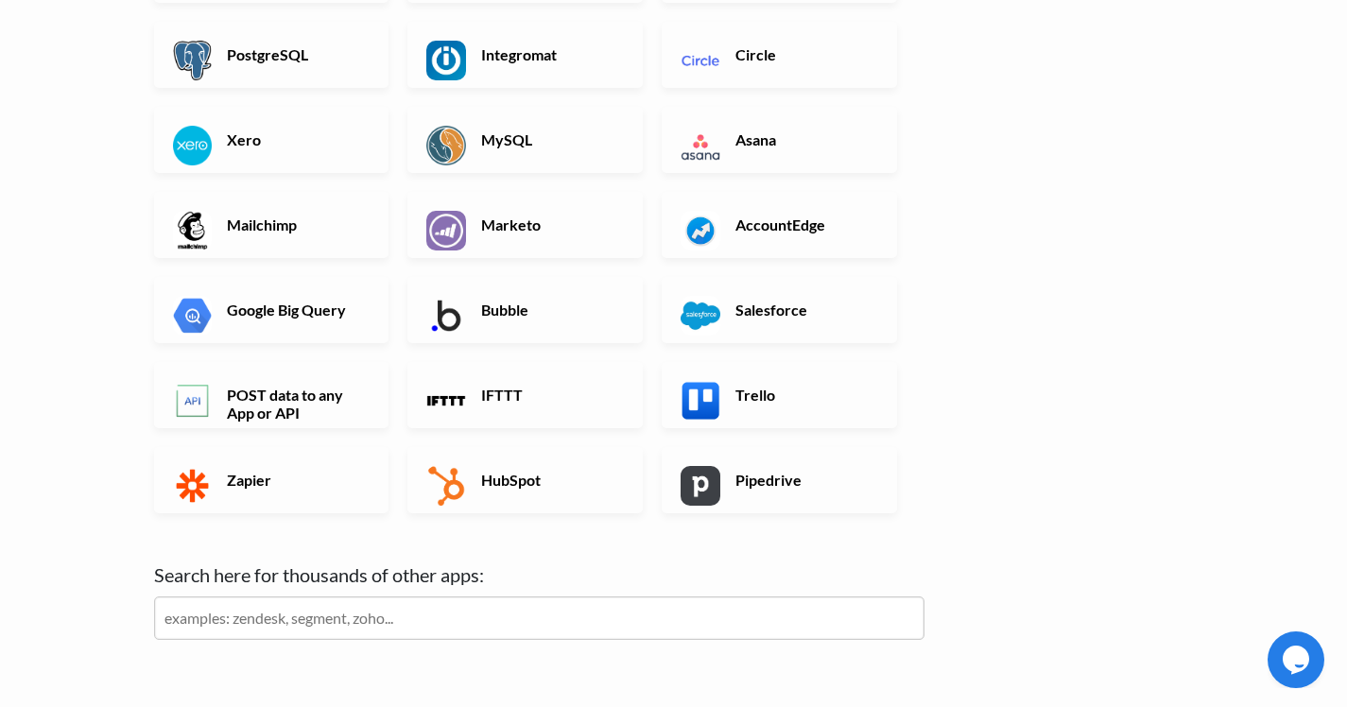
scroll to position [494, 0]
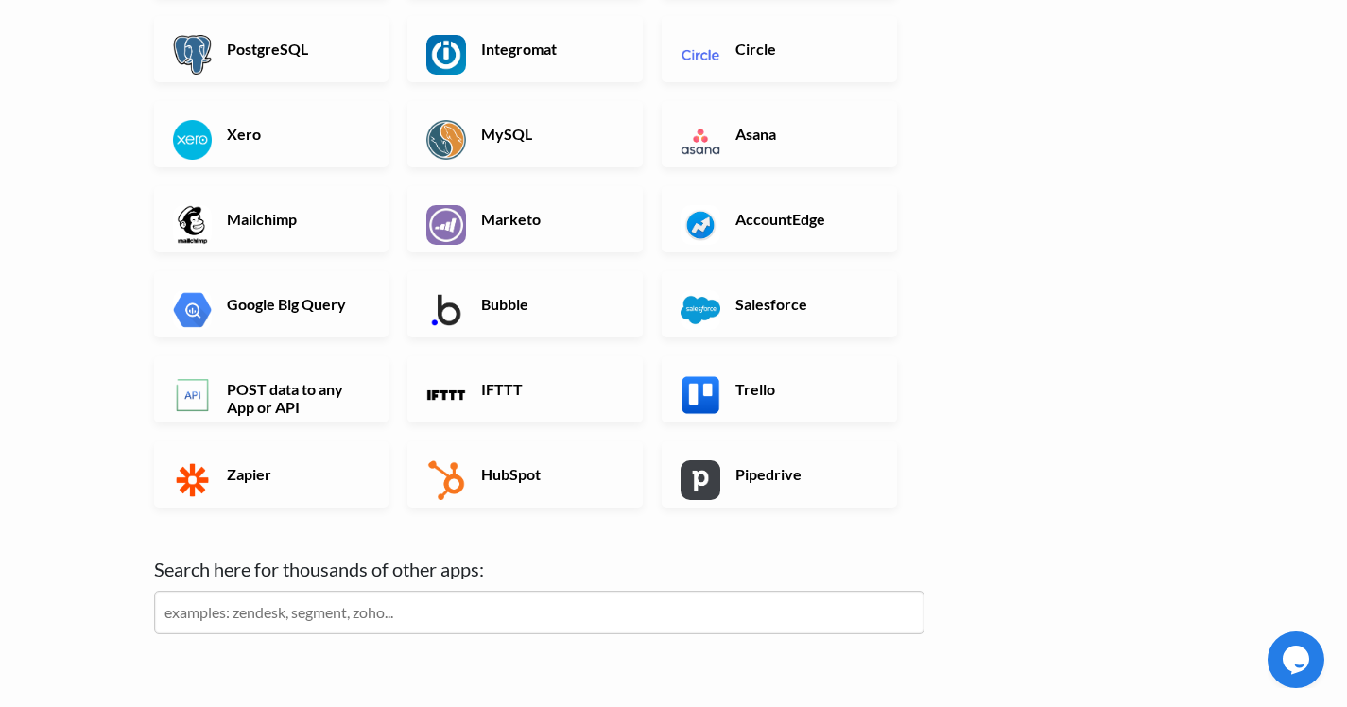
click at [518, 620] on input "text" at bounding box center [539, 612] width 770 height 43
type input "circle"
click input "Next" at bounding box center [0, 0] width 0 height 0
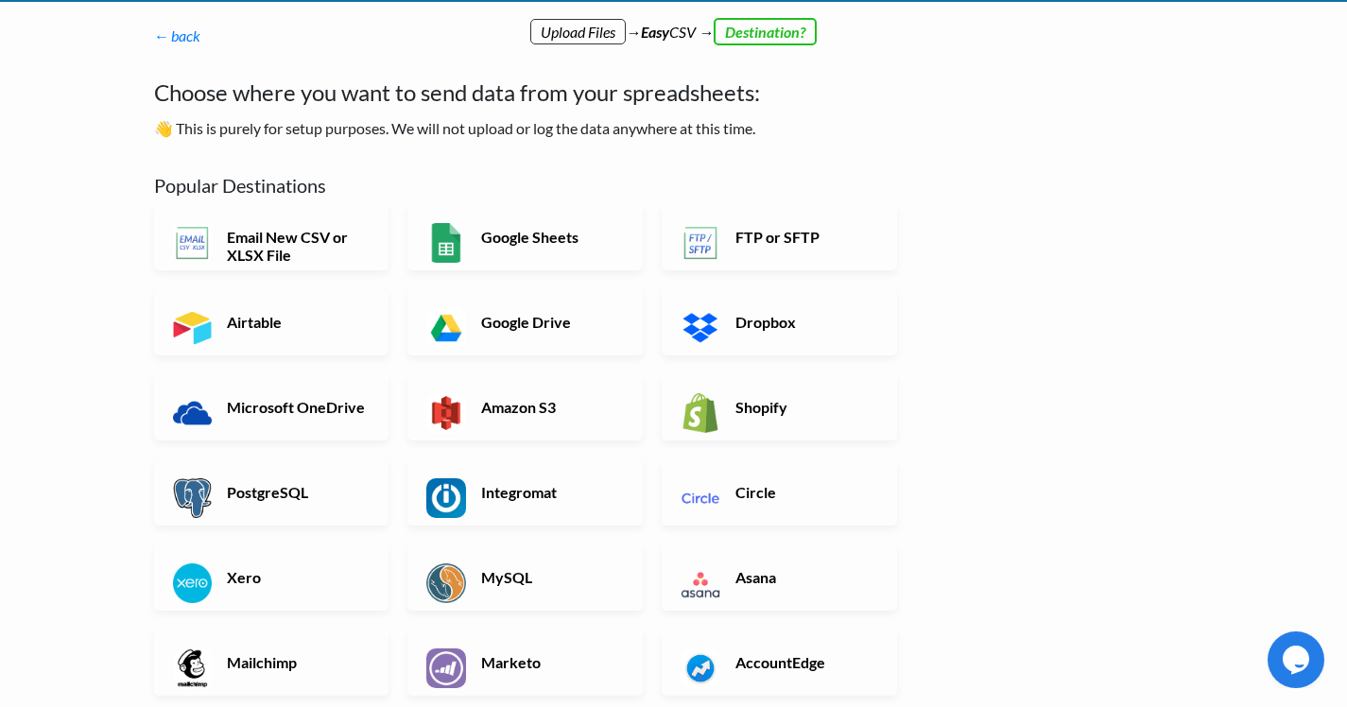
scroll to position [55, 0]
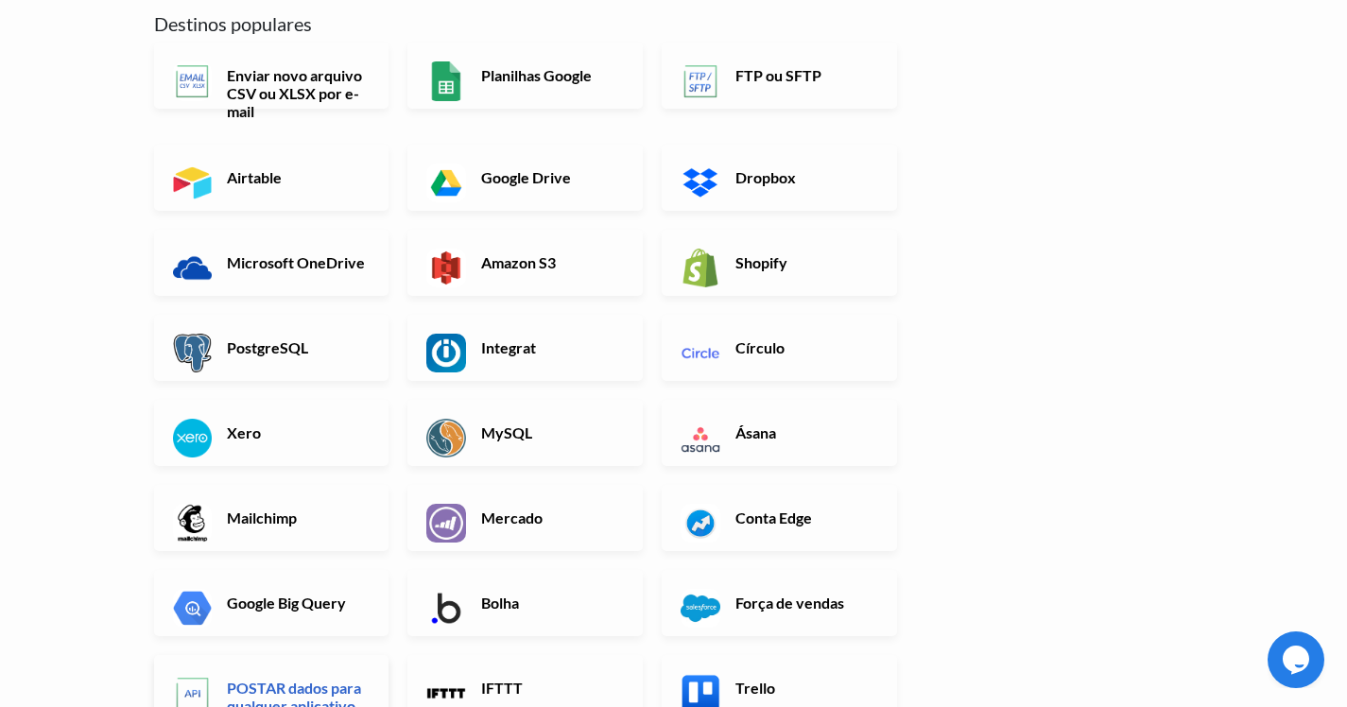
scroll to position [0, 0]
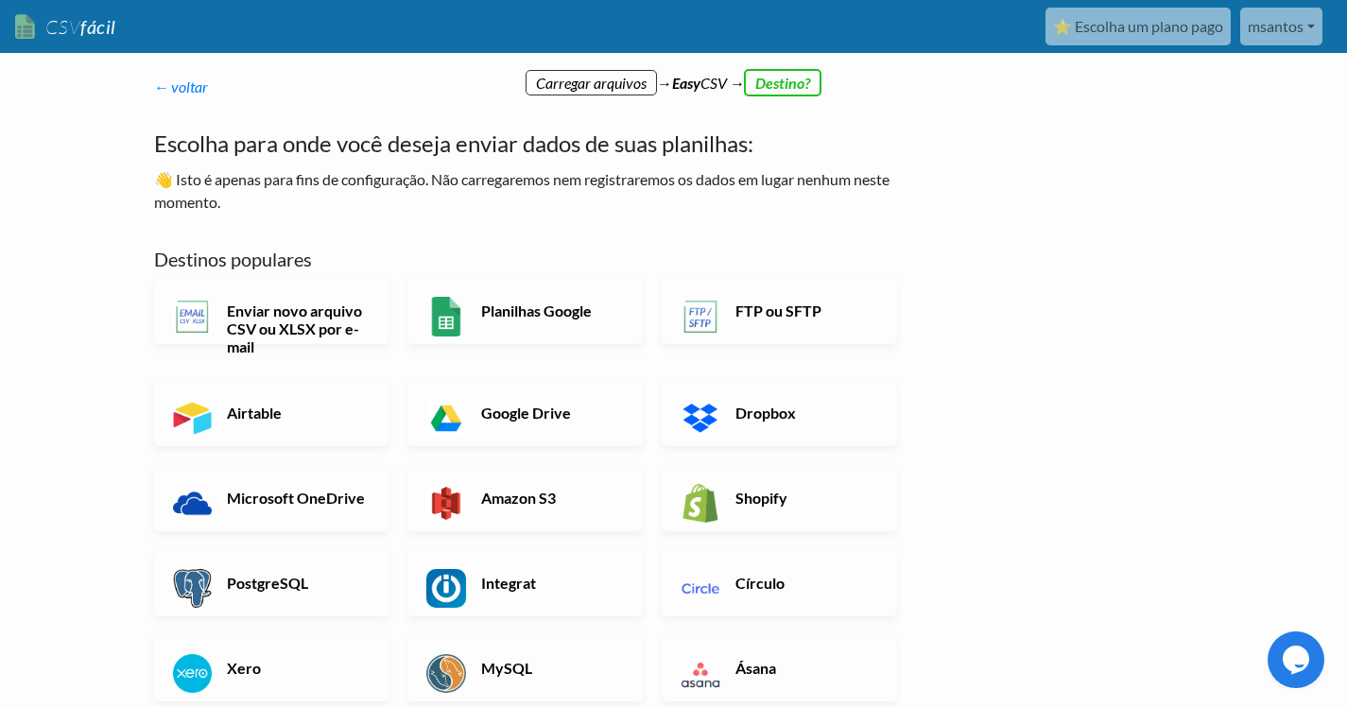
click at [320, 152] on font "Escolha para onde você deseja enviar dados de suas planilhas:" at bounding box center [453, 143] width 599 height 27
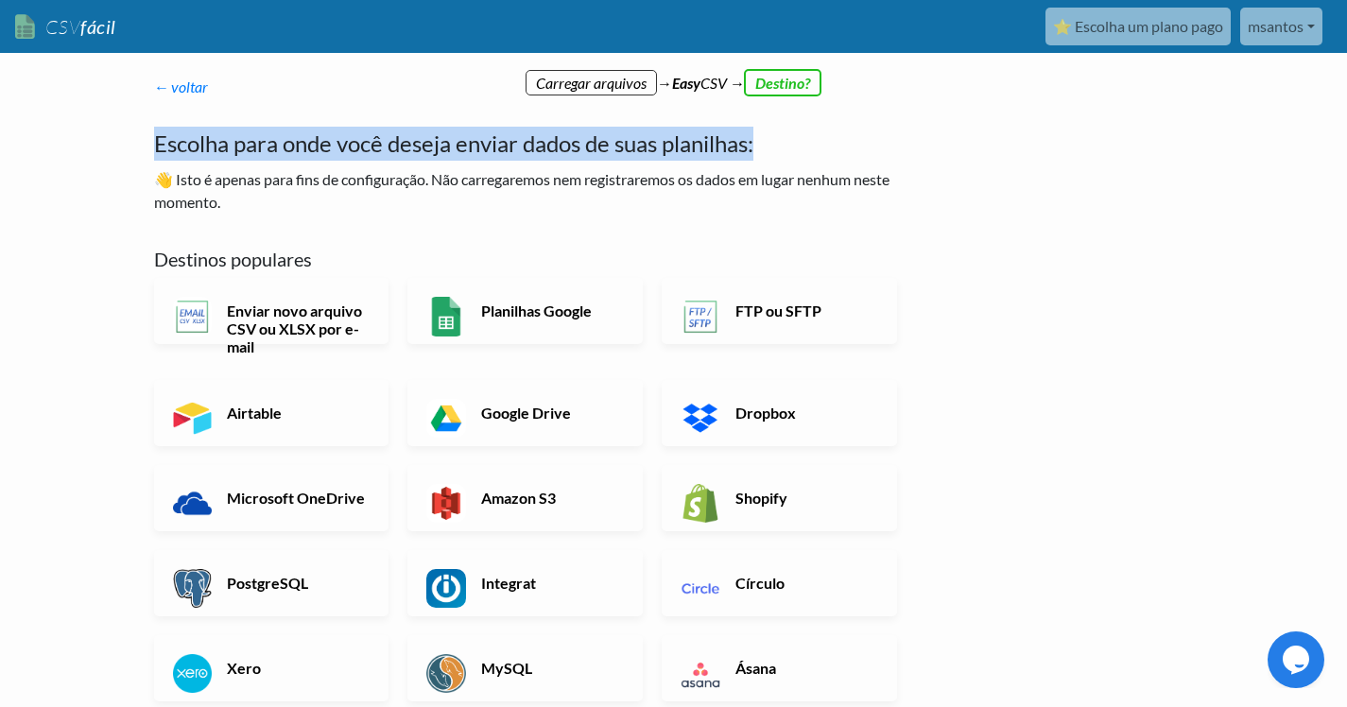
click at [320, 152] on font "Escolha para onde você deseja enviar dados de suas planilhas:" at bounding box center [453, 143] width 599 height 27
click at [375, 153] on font "Escolha para onde você deseja enviar dados de suas planilhas:" at bounding box center [453, 143] width 599 height 27
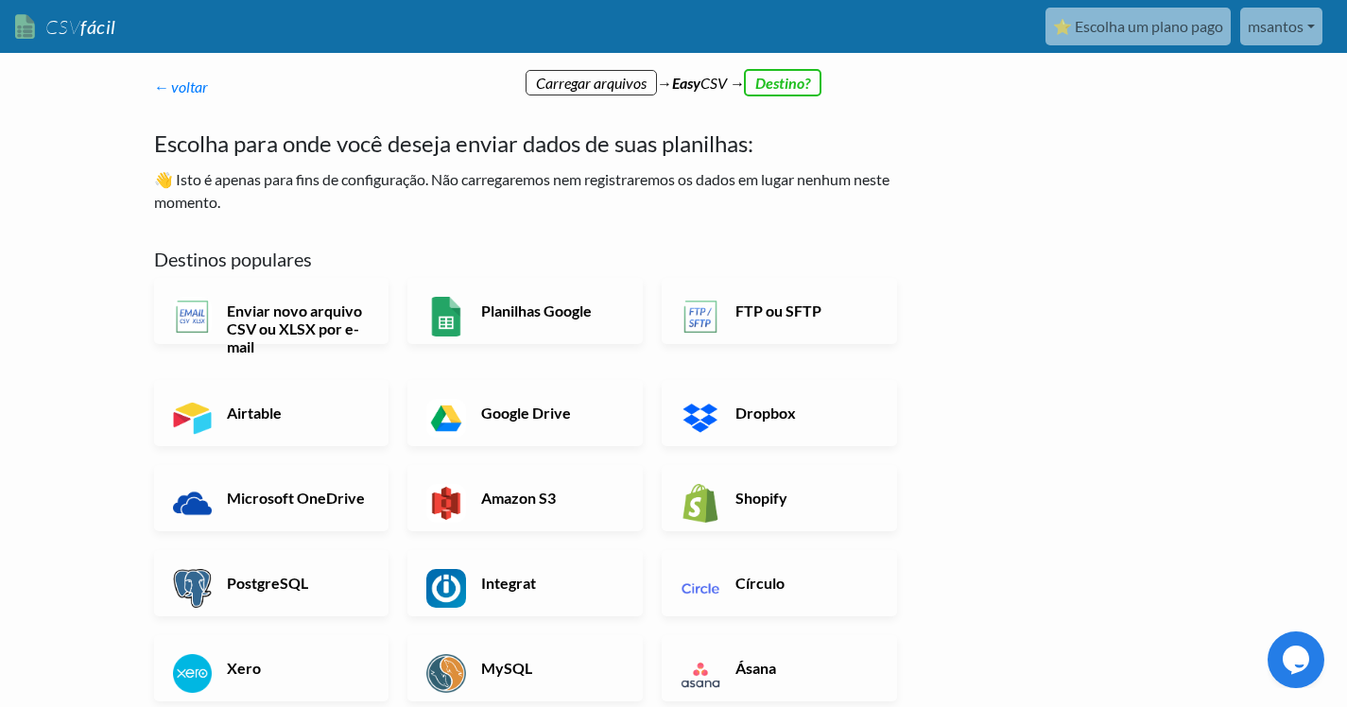
click at [708, 83] on p "← voltar Obrigado por se inscrever! Configure seu Fluxo de Importação e Página …" at bounding box center [539, 87] width 770 height 23
click at [198, 91] on font "← voltar" at bounding box center [181, 87] width 55 height 18
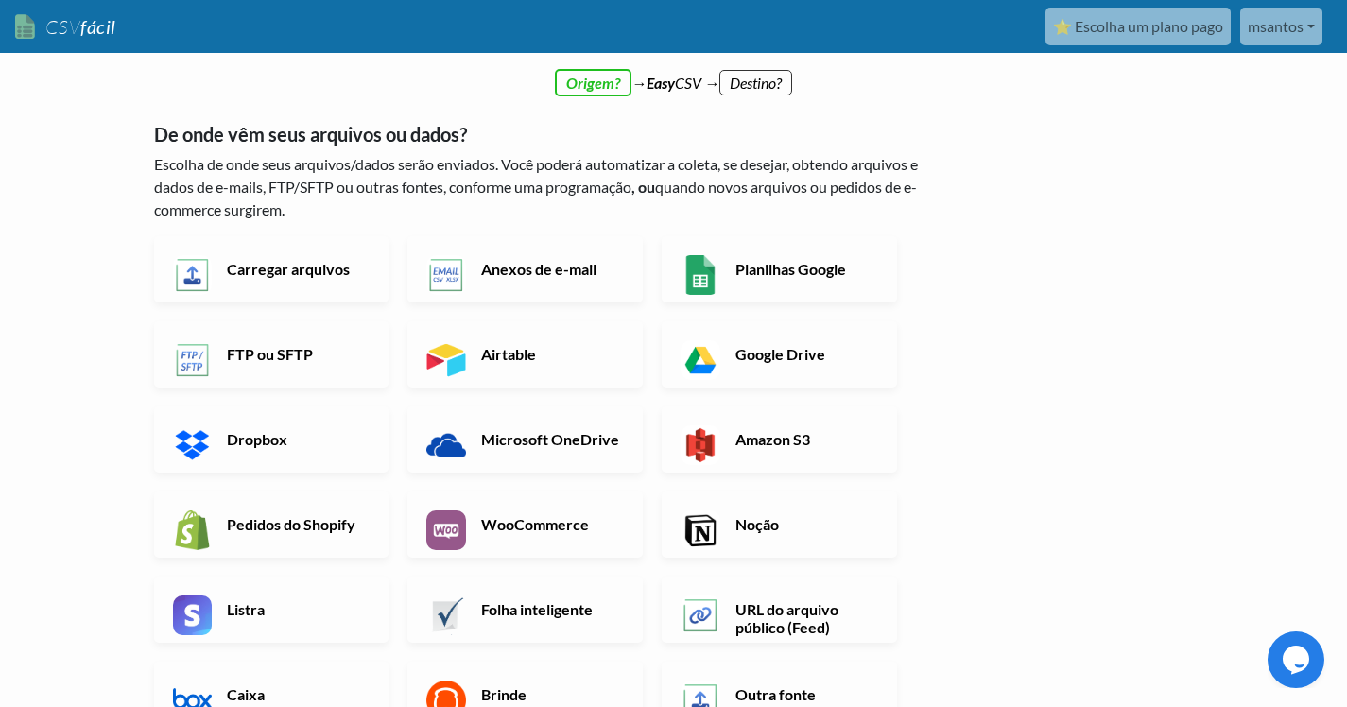
click at [661, 80] on div "← voltar Obrigado por se inscrever! Configure seu Fluxo de Importação e Página …" at bounding box center [539, 506] width 808 height 898
click at [787, 80] on div "← voltar Obrigado por se inscrever! Configure seu Fluxo de Importação e Página …" at bounding box center [539, 506] width 808 height 898
click at [589, 91] on div "← voltar Obrigado por se inscrever! Configure seu Fluxo de Importação e Página …" at bounding box center [539, 506] width 808 height 898
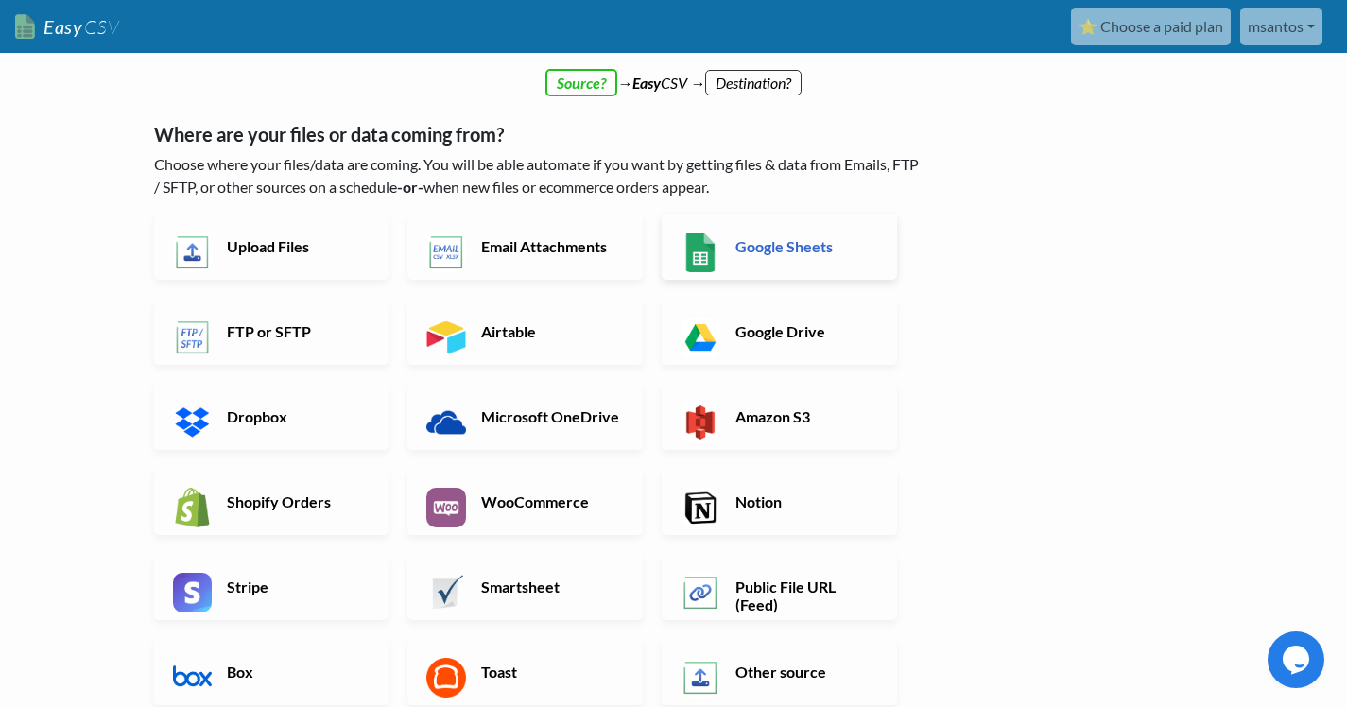
click at [782, 224] on link "Google Sheets" at bounding box center [779, 247] width 235 height 66
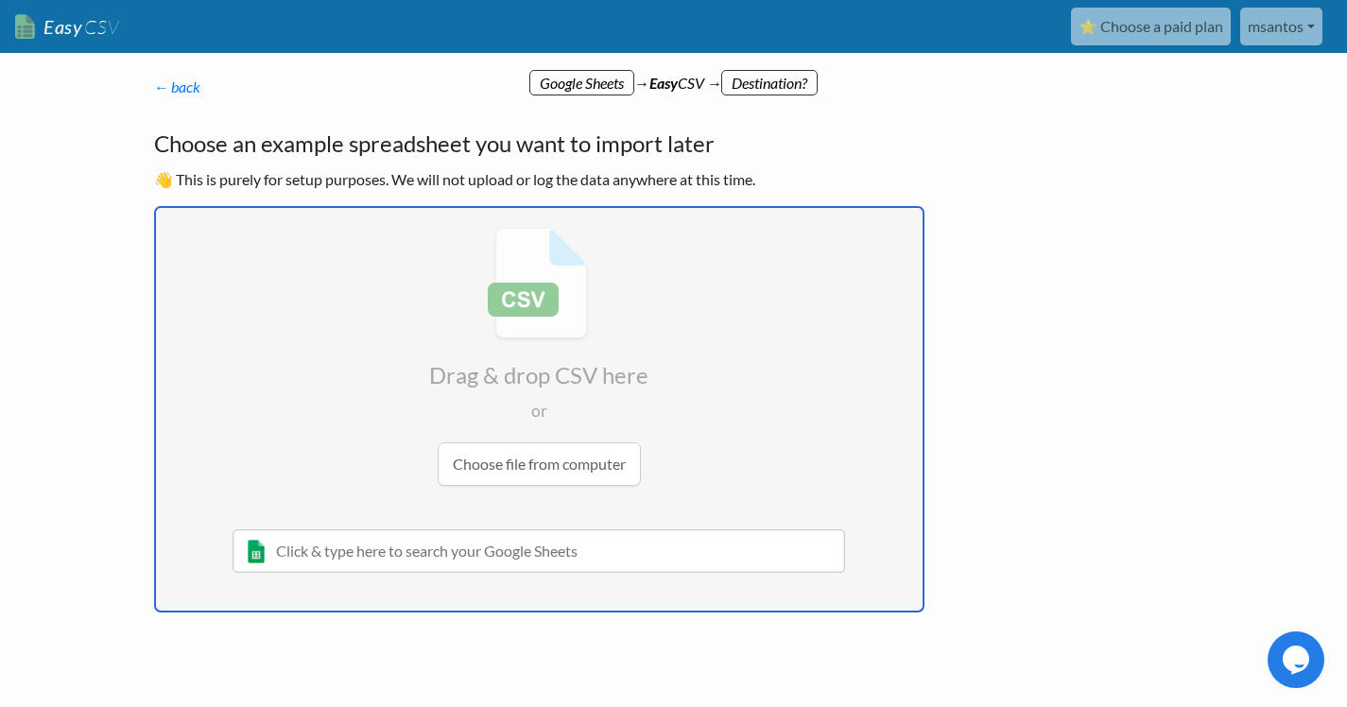
type input "C:\fakepath\SPAM - Página2 (1).csv"
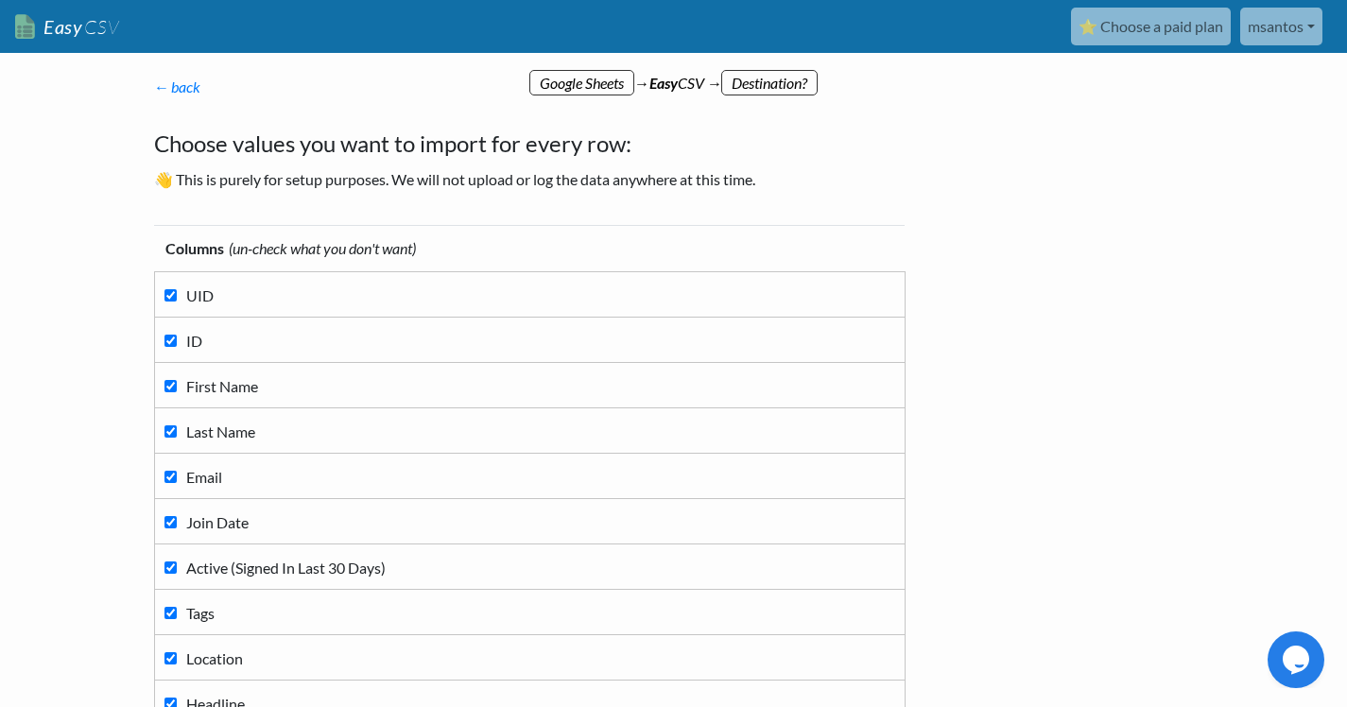
scroll to position [43, 0]
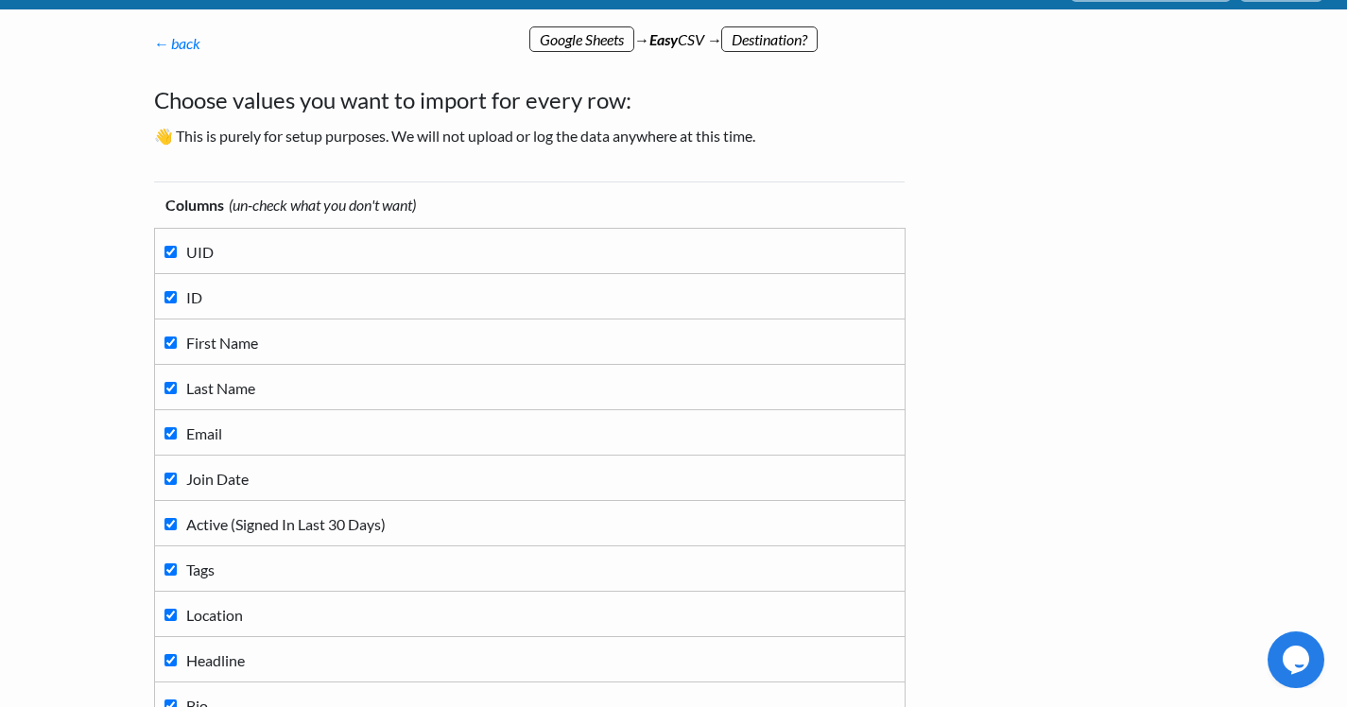
click at [175, 247] on input "UID" at bounding box center [170, 252] width 12 height 12
checkbox input "false"
click at [174, 287] on label "ID" at bounding box center [529, 297] width 731 height 26
click at [174, 291] on input "ID" at bounding box center [170, 297] width 12 height 12
checkbox input "false"
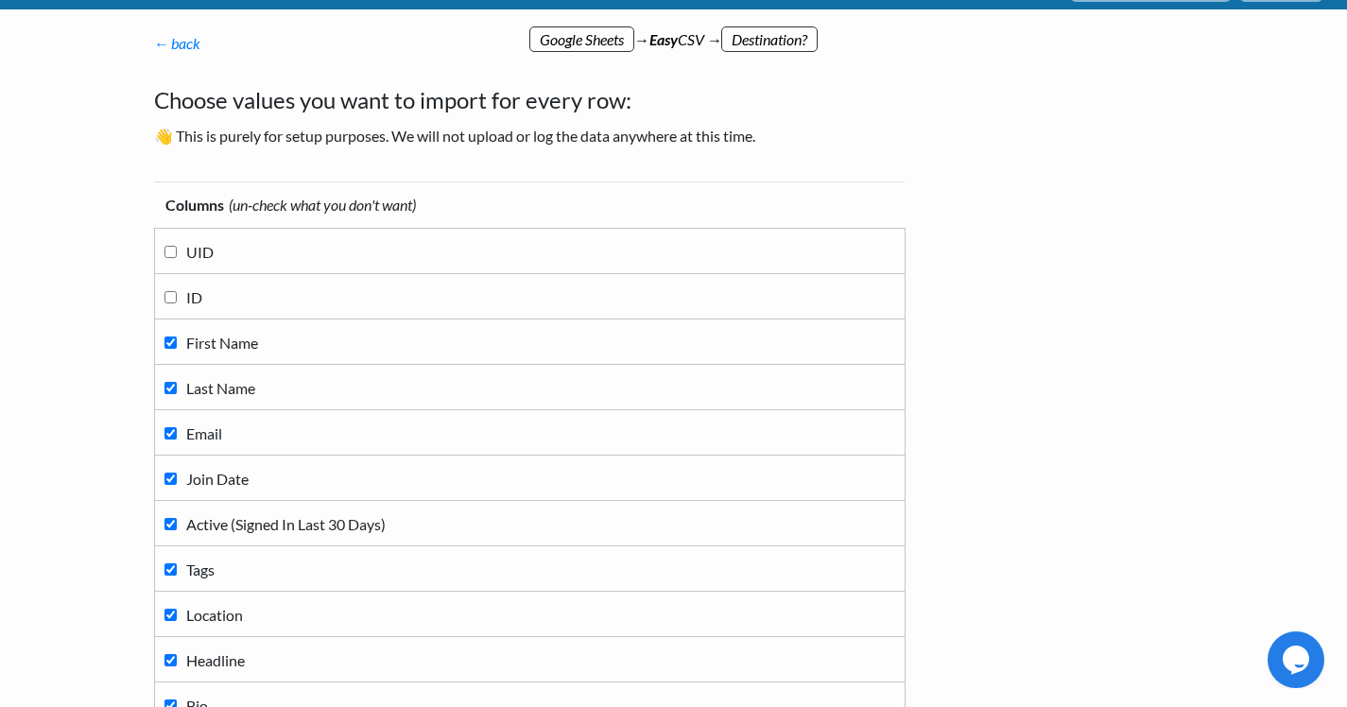
click at [174, 331] on label "First Name" at bounding box center [529, 342] width 731 height 26
click at [174, 337] on input "First Name" at bounding box center [170, 343] width 12 height 12
checkbox input "false"
click at [181, 389] on label "Last Name" at bounding box center [529, 387] width 731 height 26
click at [177, 389] on input "Last Name" at bounding box center [170, 388] width 12 height 12
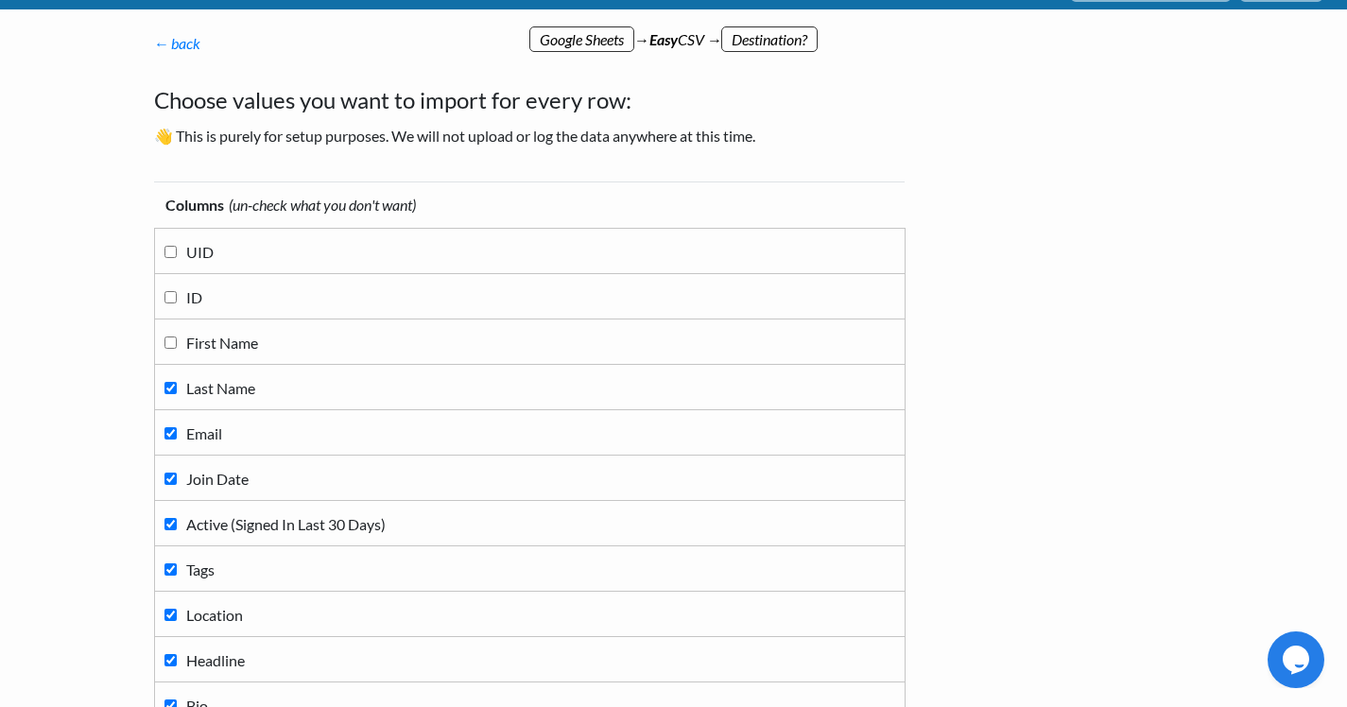
checkbox input "false"
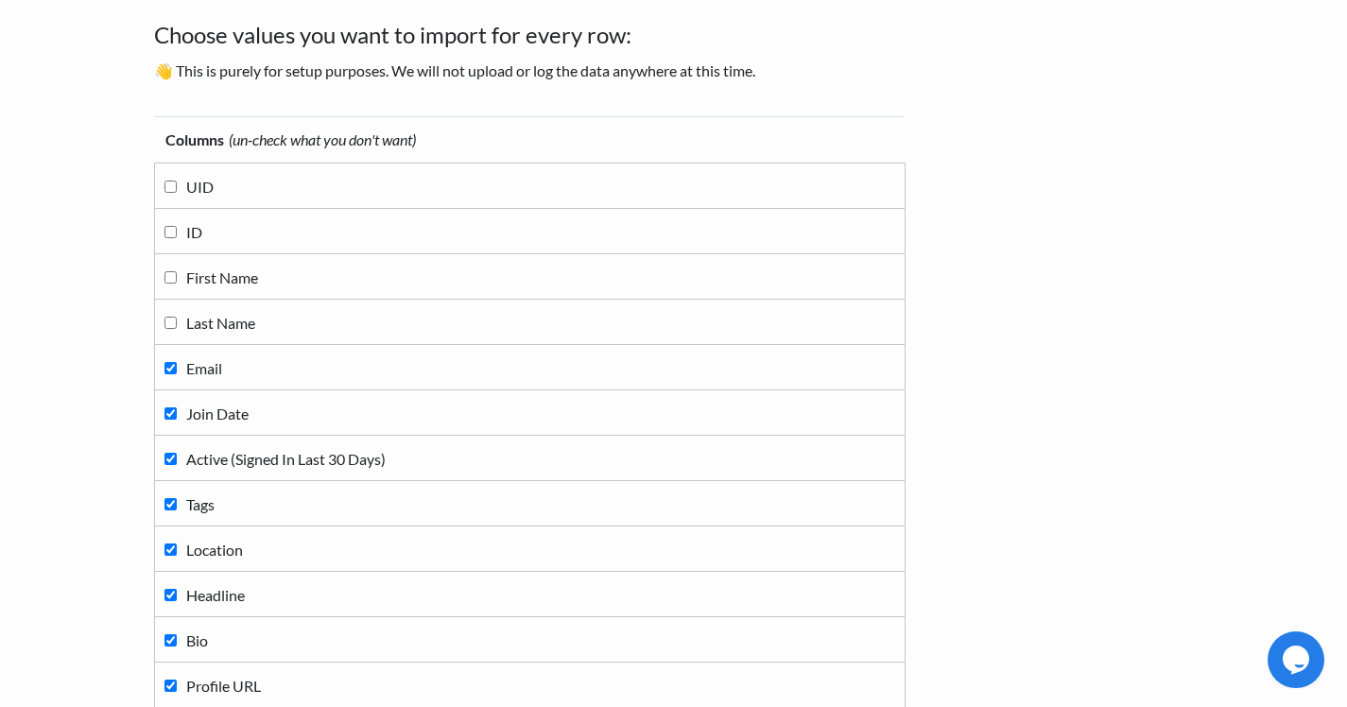
scroll to position [113, 0]
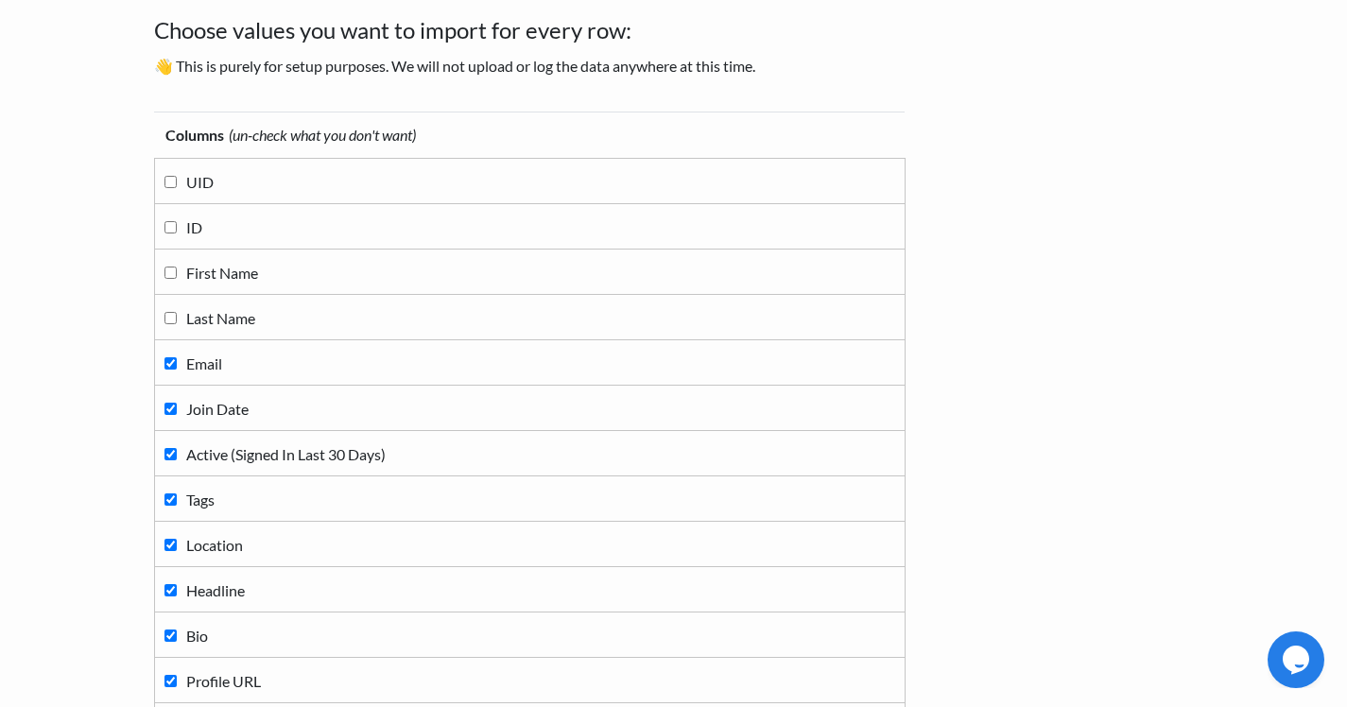
click at [171, 413] on input "Join Date" at bounding box center [170, 409] width 12 height 12
checkbox input "false"
click at [171, 452] on input "Active (Signed In Last 30 Days)" at bounding box center [170, 454] width 12 height 12
checkbox input "false"
click at [171, 478] on td "Tags" at bounding box center [529, 498] width 751 height 45
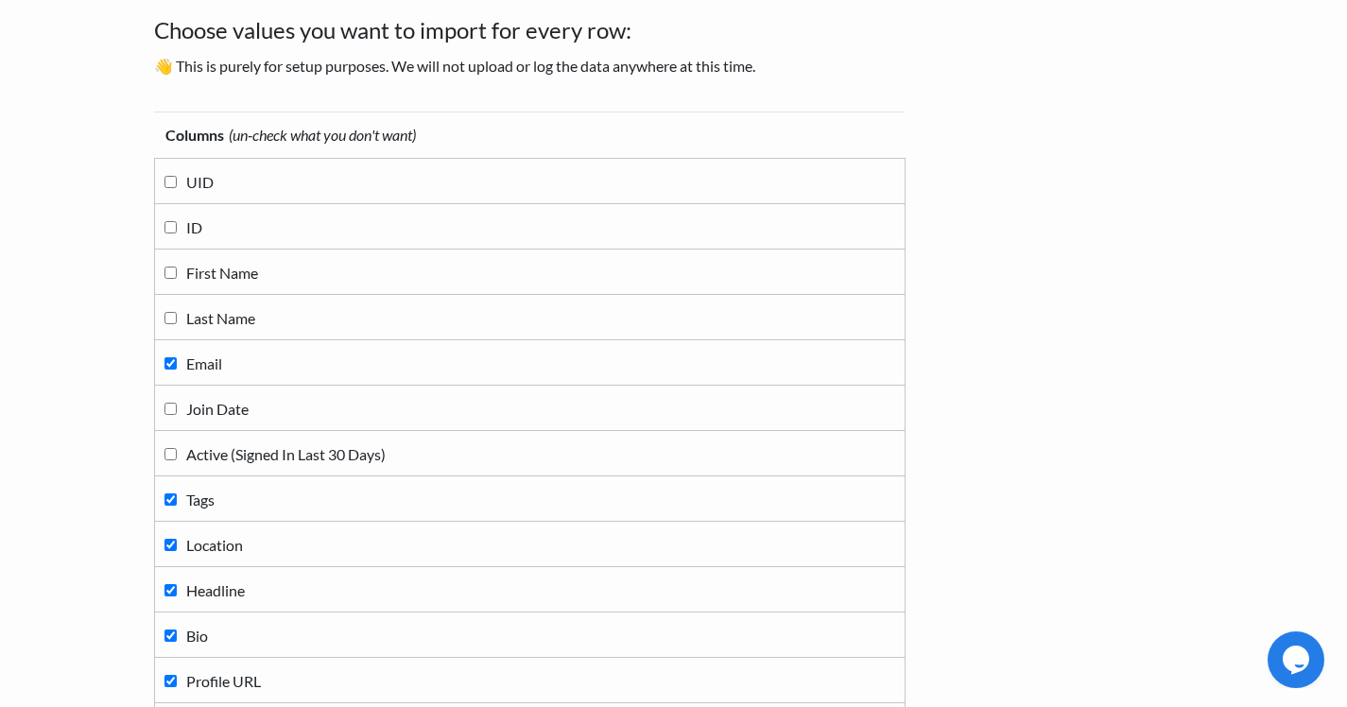
click at [170, 493] on input "Tags" at bounding box center [170, 499] width 12 height 12
checkbox input "false"
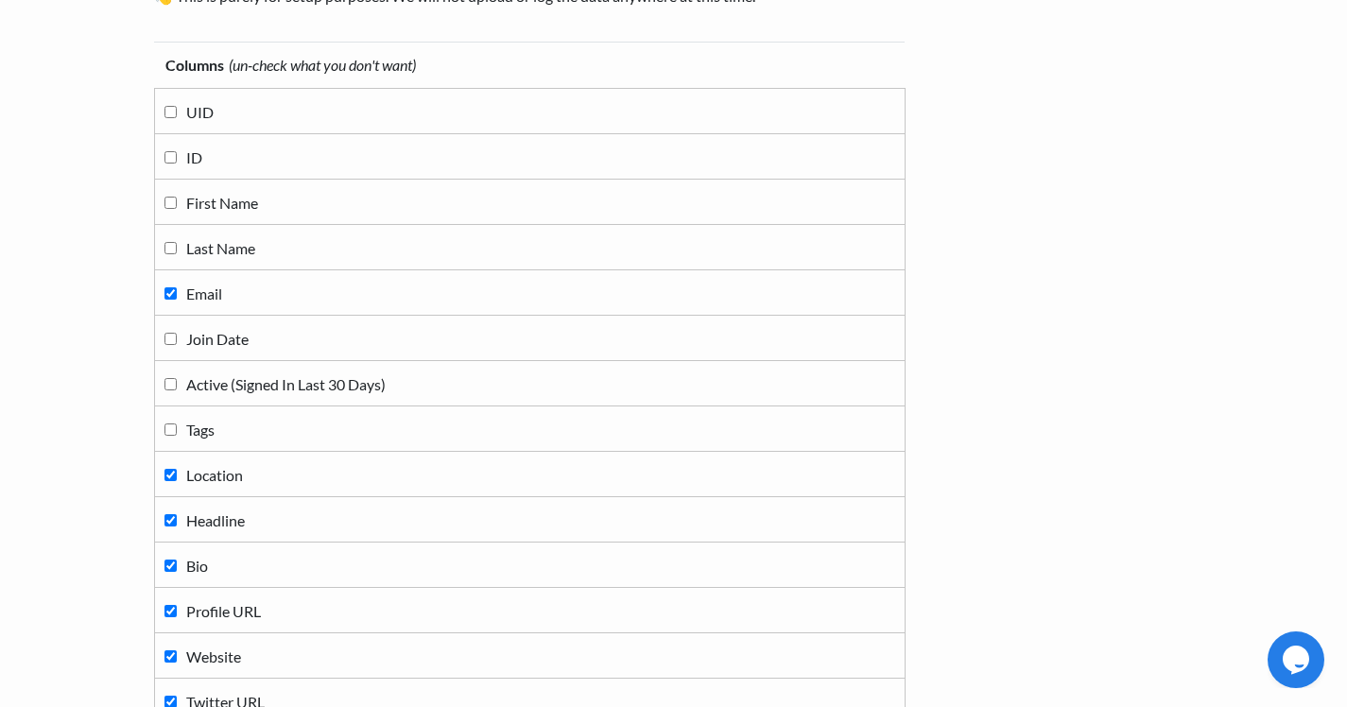
scroll to position [196, 0]
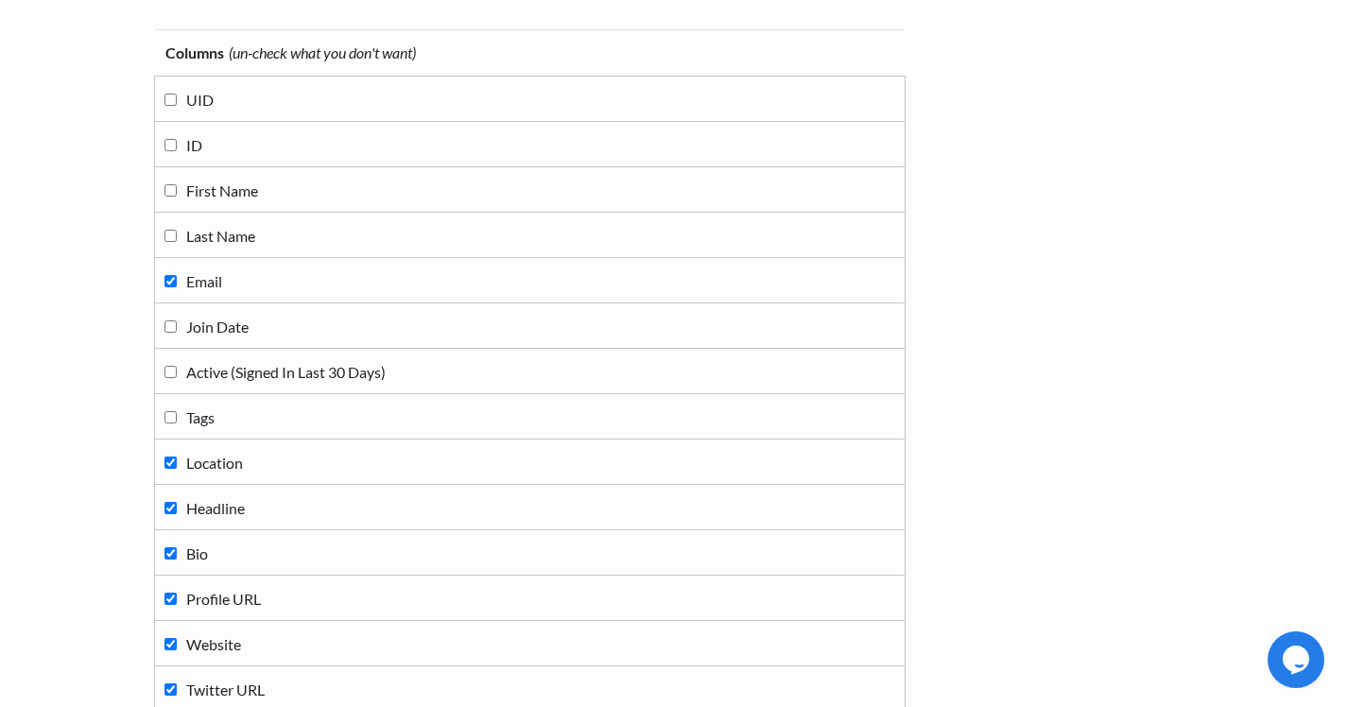
click at [164, 464] on input "Location" at bounding box center [170, 463] width 12 height 12
checkbox input "false"
click at [169, 510] on input "Headline" at bounding box center [170, 508] width 12 height 12
checkbox input "false"
click at [169, 552] on input "Bio" at bounding box center [170, 553] width 12 height 12
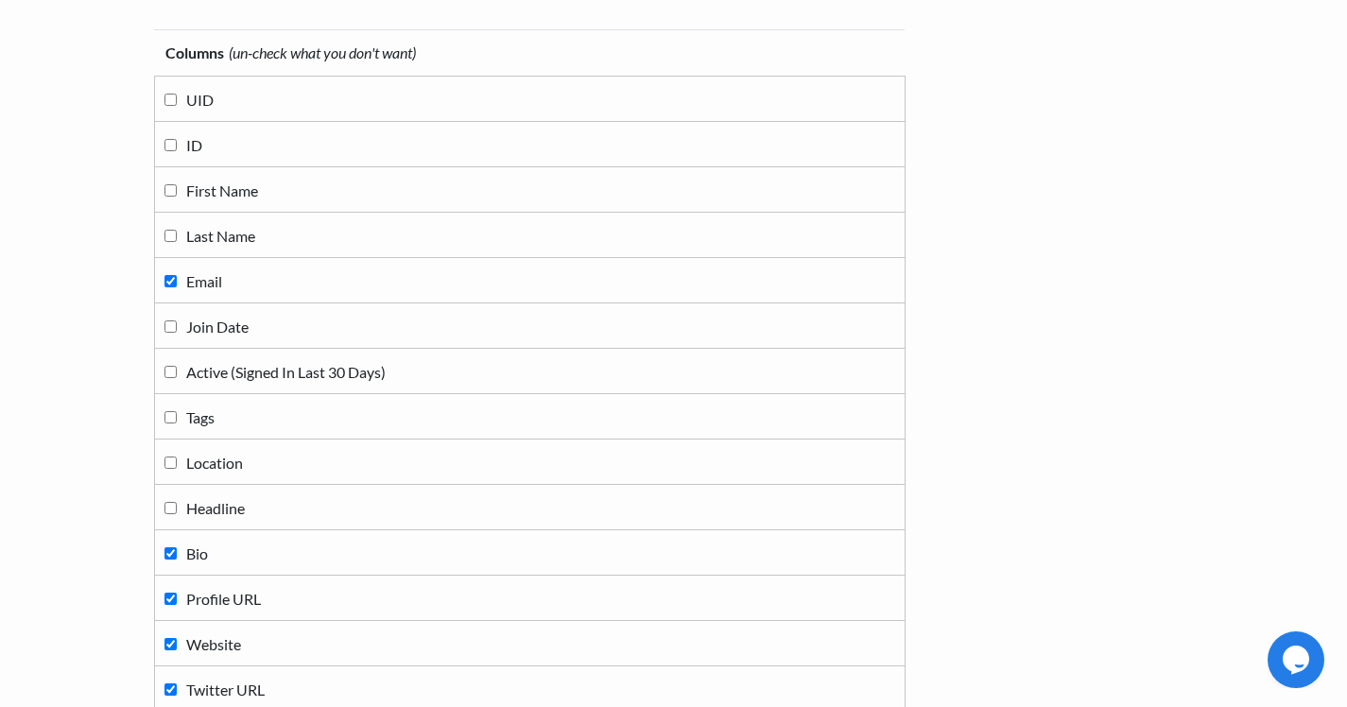
checkbox input "false"
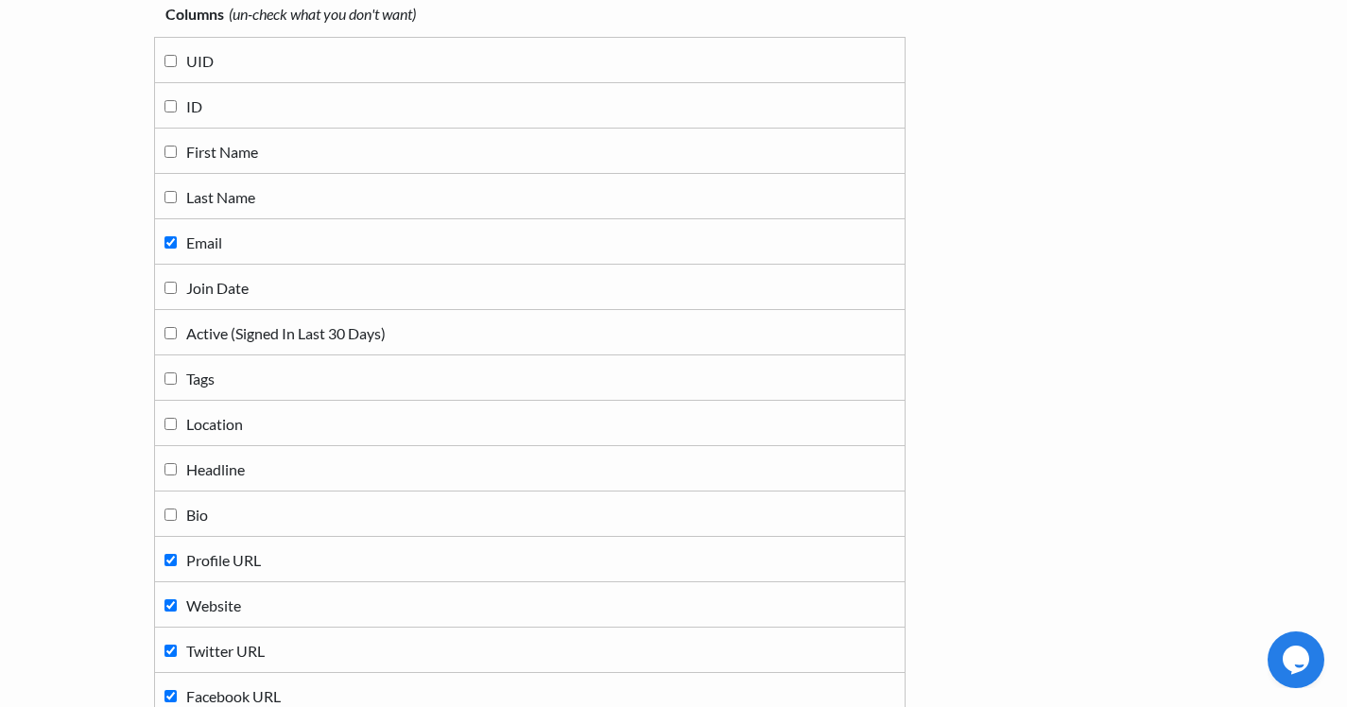
click at [169, 552] on label "Profile URL" at bounding box center [529, 559] width 731 height 26
click at [169, 554] on input "Profile URL" at bounding box center [170, 560] width 12 height 12
checkbox input "false"
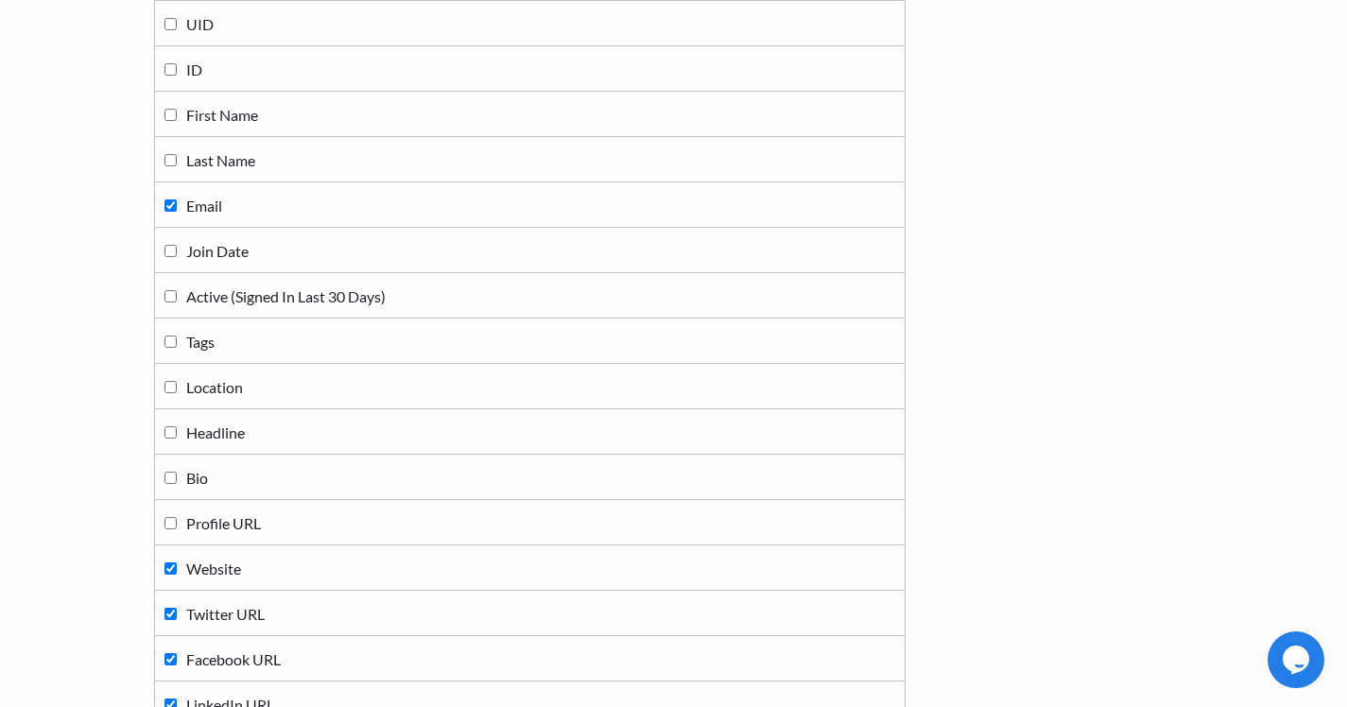
click at [169, 565] on input "Website" at bounding box center [170, 568] width 12 height 12
checkbox input "false"
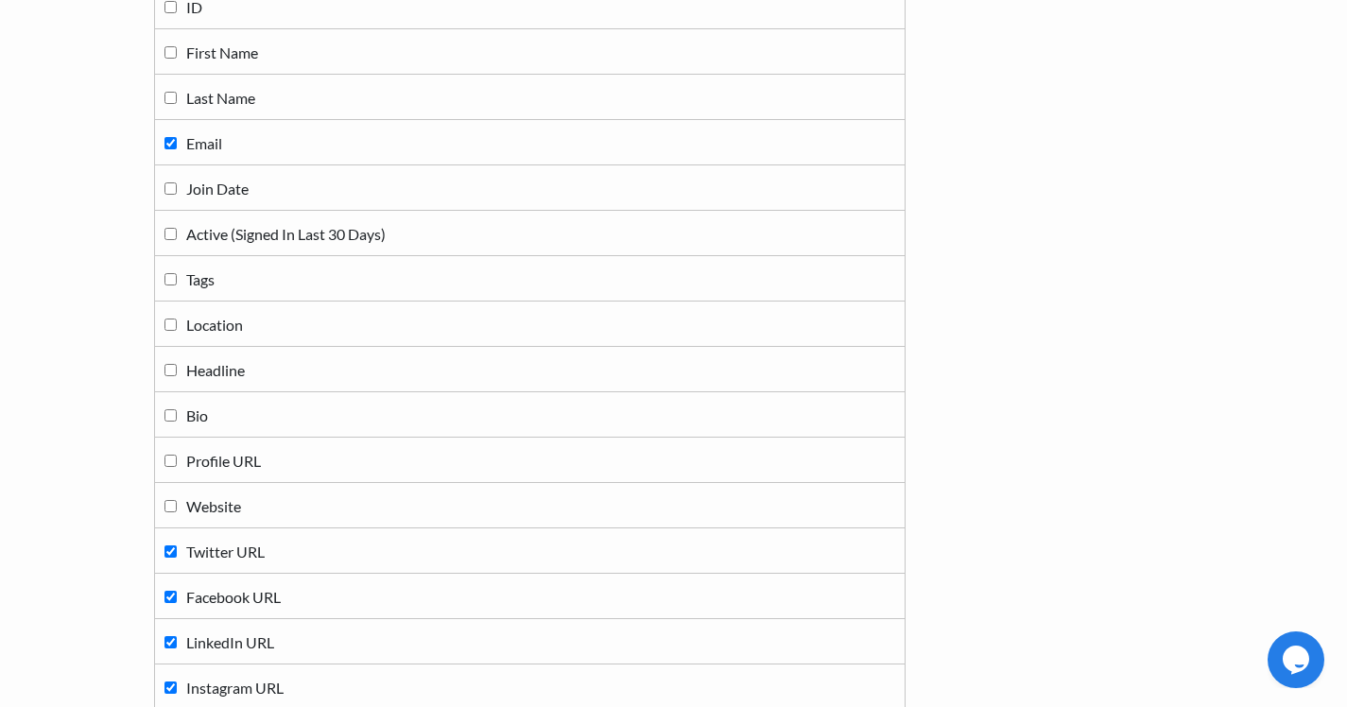
click at [169, 558] on label "Twitter URL" at bounding box center [529, 551] width 731 height 26
click at [169, 558] on input "Twitter URL" at bounding box center [170, 551] width 12 height 12
checkbox input "false"
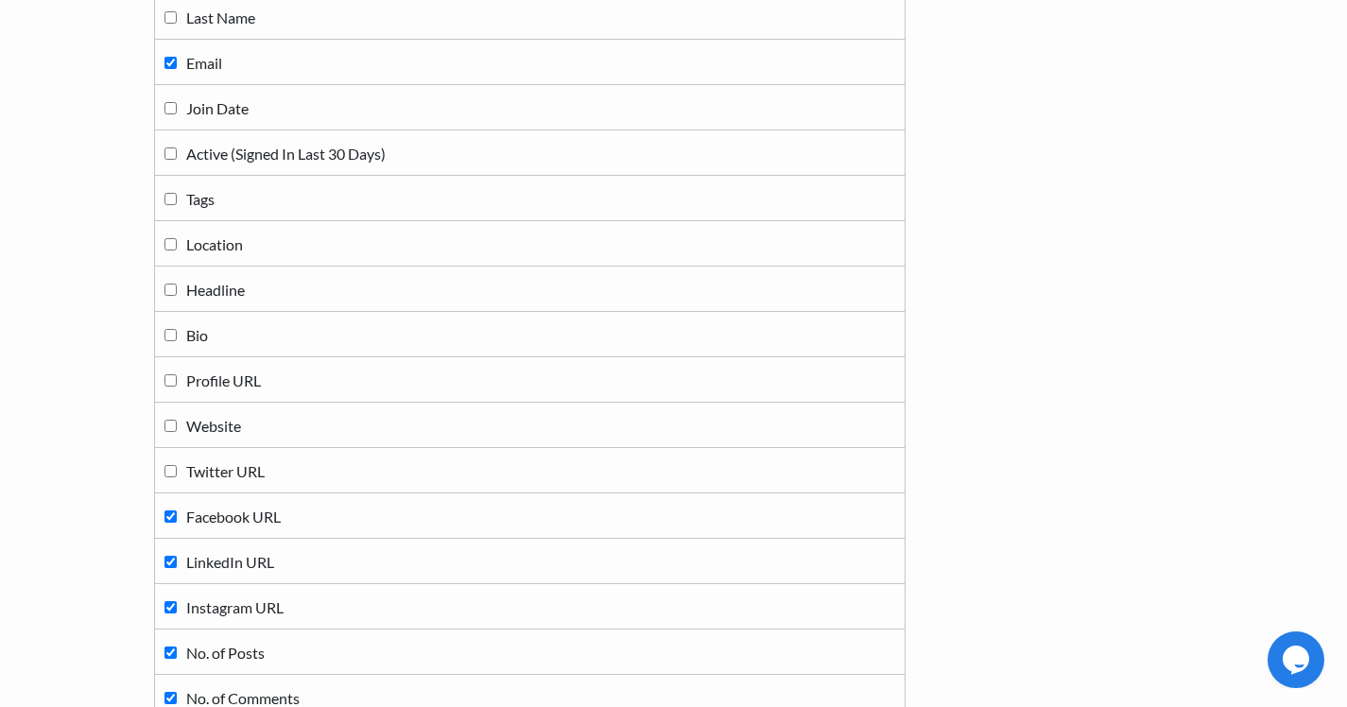
click at [171, 516] on input "Facebook URL" at bounding box center [170, 516] width 12 height 12
checkbox input "false"
click at [169, 561] on input "LinkedIn URL" at bounding box center [170, 562] width 12 height 12
checkbox input "false"
click at [169, 608] on input "Instagram URL" at bounding box center [170, 607] width 12 height 12
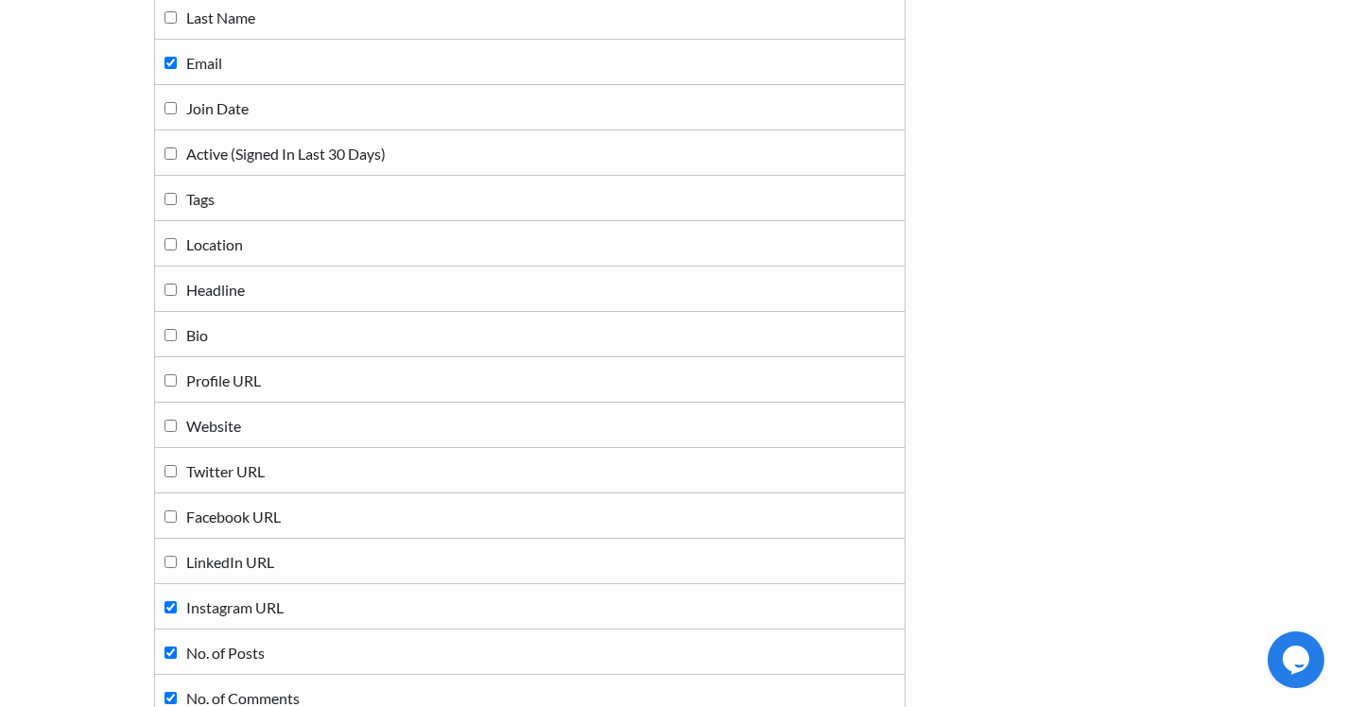
checkbox input "false"
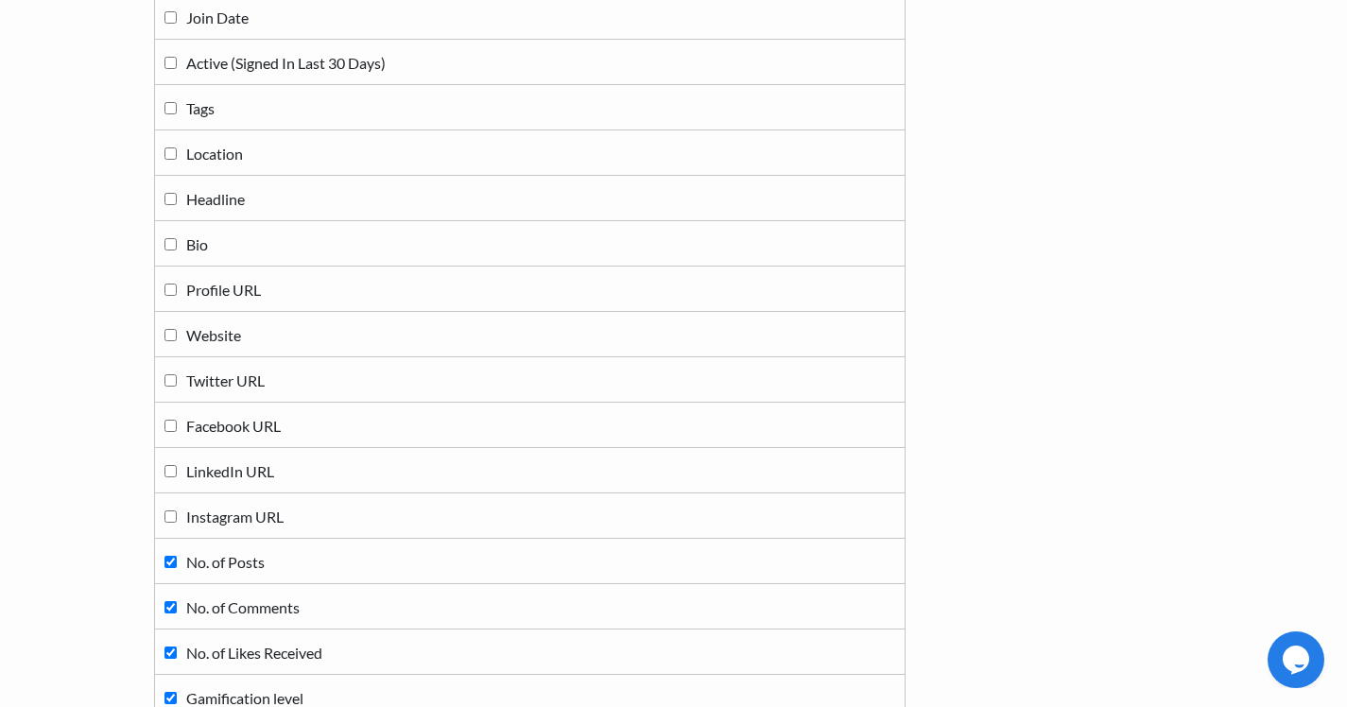
click at [169, 560] on input "No. of Posts" at bounding box center [170, 562] width 12 height 12
checkbox input "false"
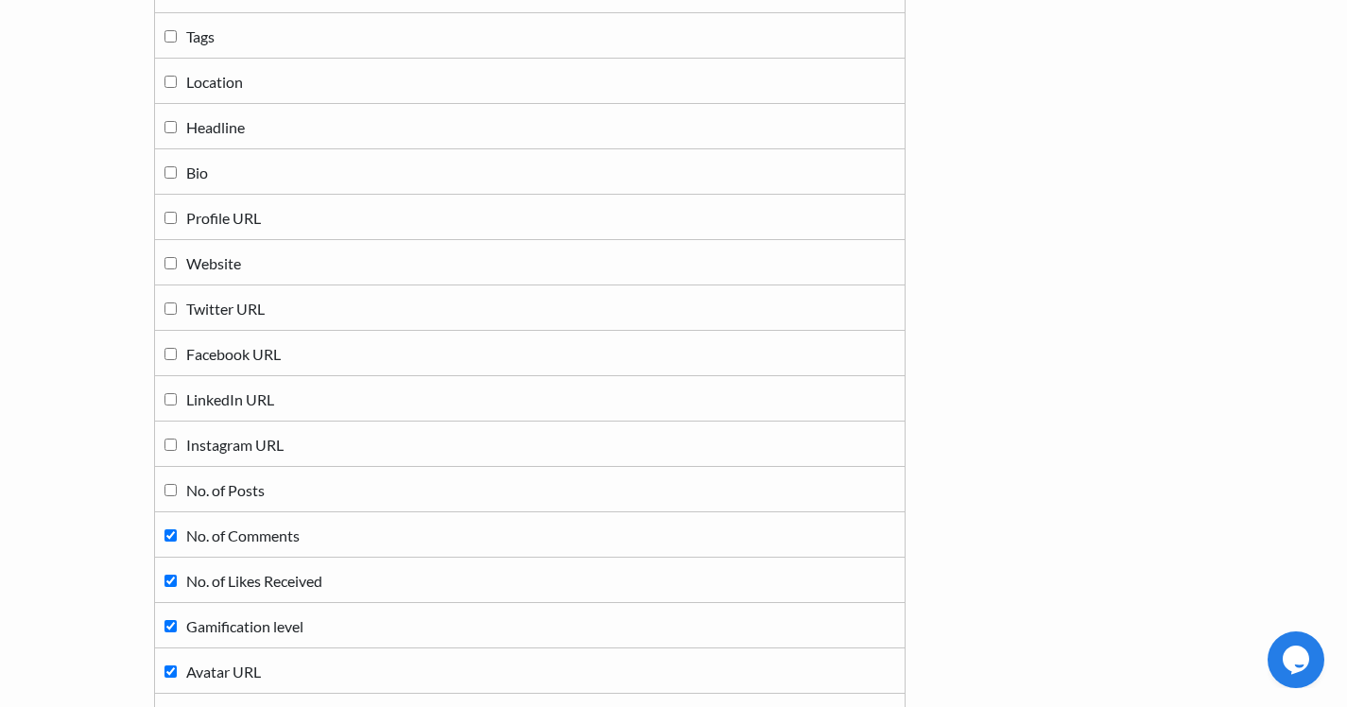
click at [169, 544] on label "No. of Comments" at bounding box center [529, 535] width 731 height 26
click at [169, 542] on input "No. of Comments" at bounding box center [170, 535] width 12 height 12
checkbox input "false"
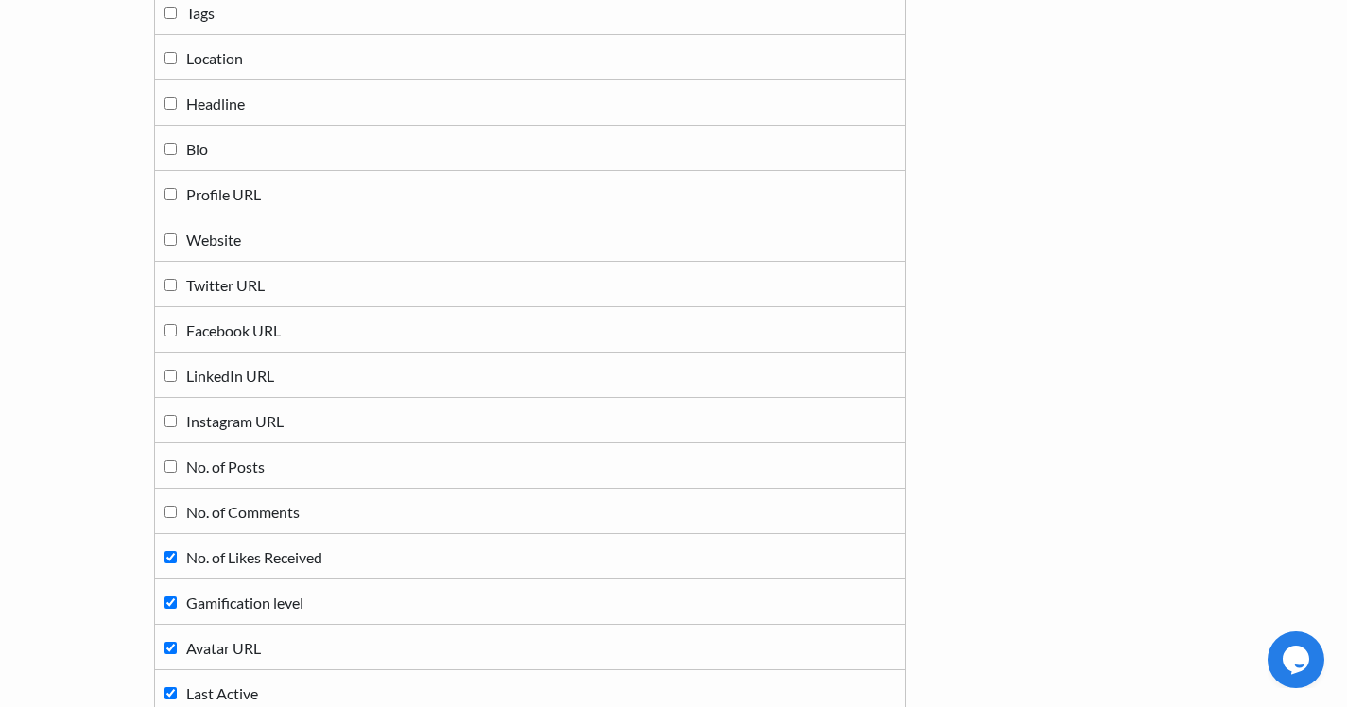
click at [169, 544] on label "No. of Likes Received" at bounding box center [529, 557] width 731 height 26
click at [169, 551] on input "No. of Likes Received" at bounding box center [170, 557] width 12 height 12
checkbox input "false"
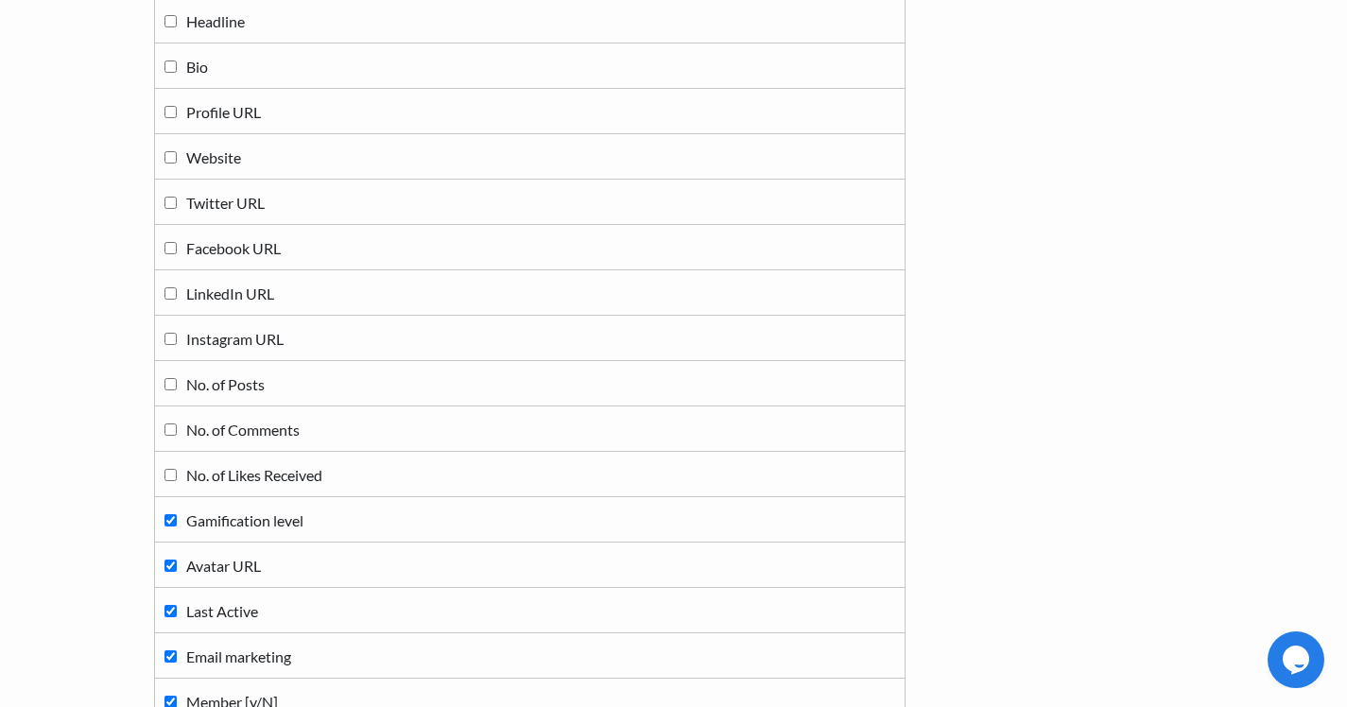
scroll to position [684, 0]
click at [168, 520] on input "Gamification level" at bounding box center [170, 518] width 12 height 12
checkbox input "false"
click at [168, 545] on td "Avatar URL" at bounding box center [529, 563] width 751 height 45
click at [168, 556] on label "Avatar URL" at bounding box center [529, 563] width 731 height 26
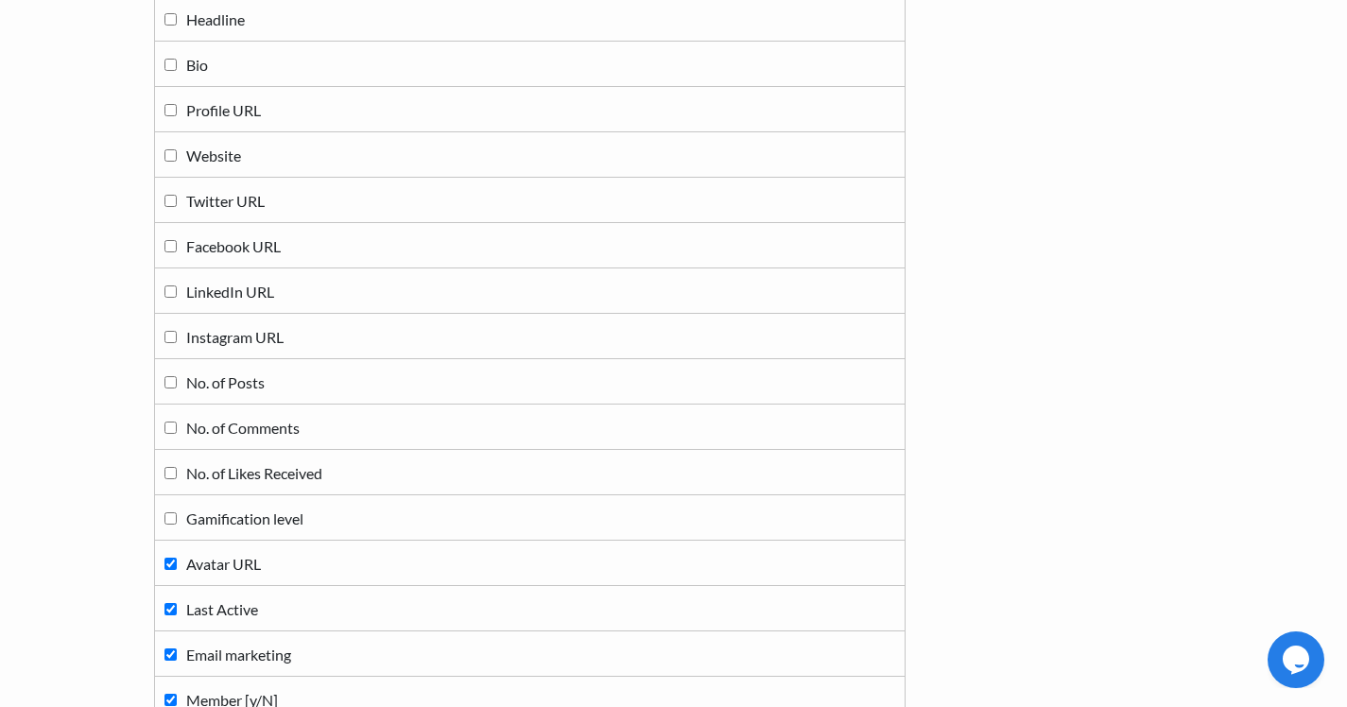
click at [168, 558] on input "Avatar URL" at bounding box center [170, 564] width 12 height 12
checkbox input "false"
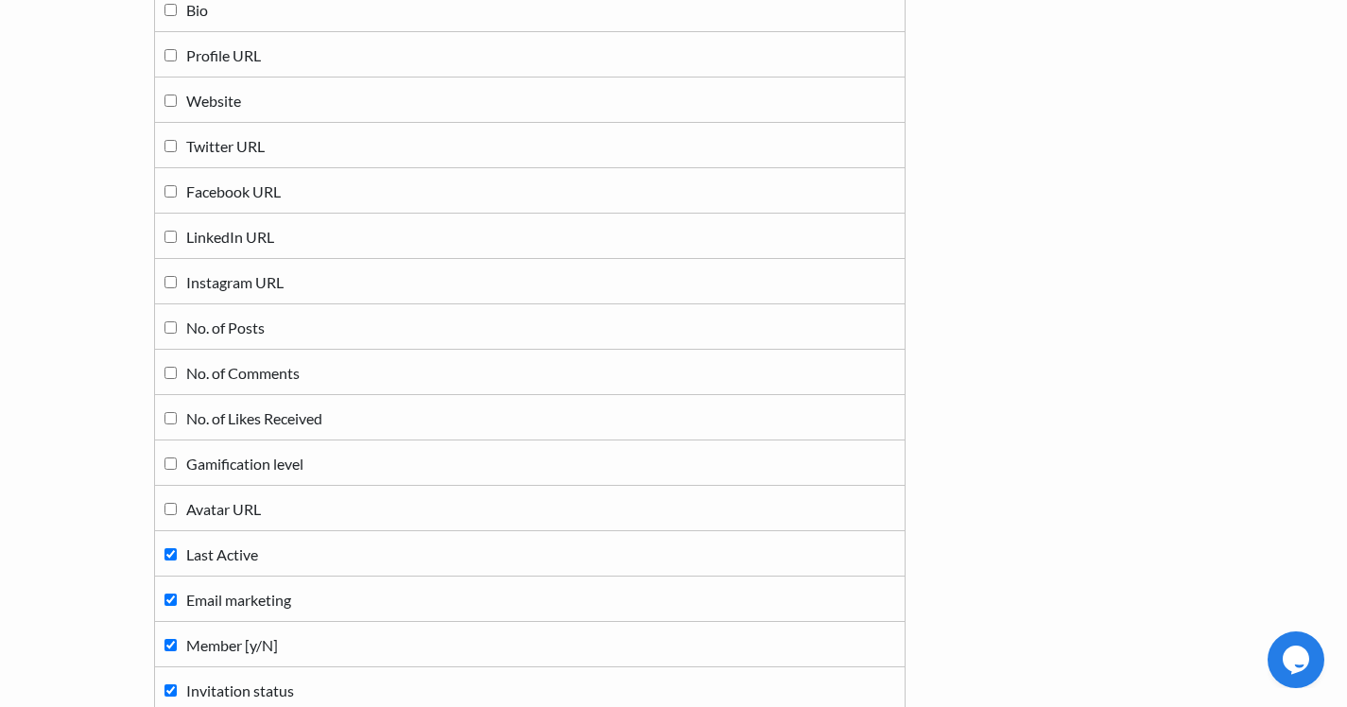
click at [168, 556] on input "Last Active" at bounding box center [170, 554] width 12 height 12
checkbox input "false"
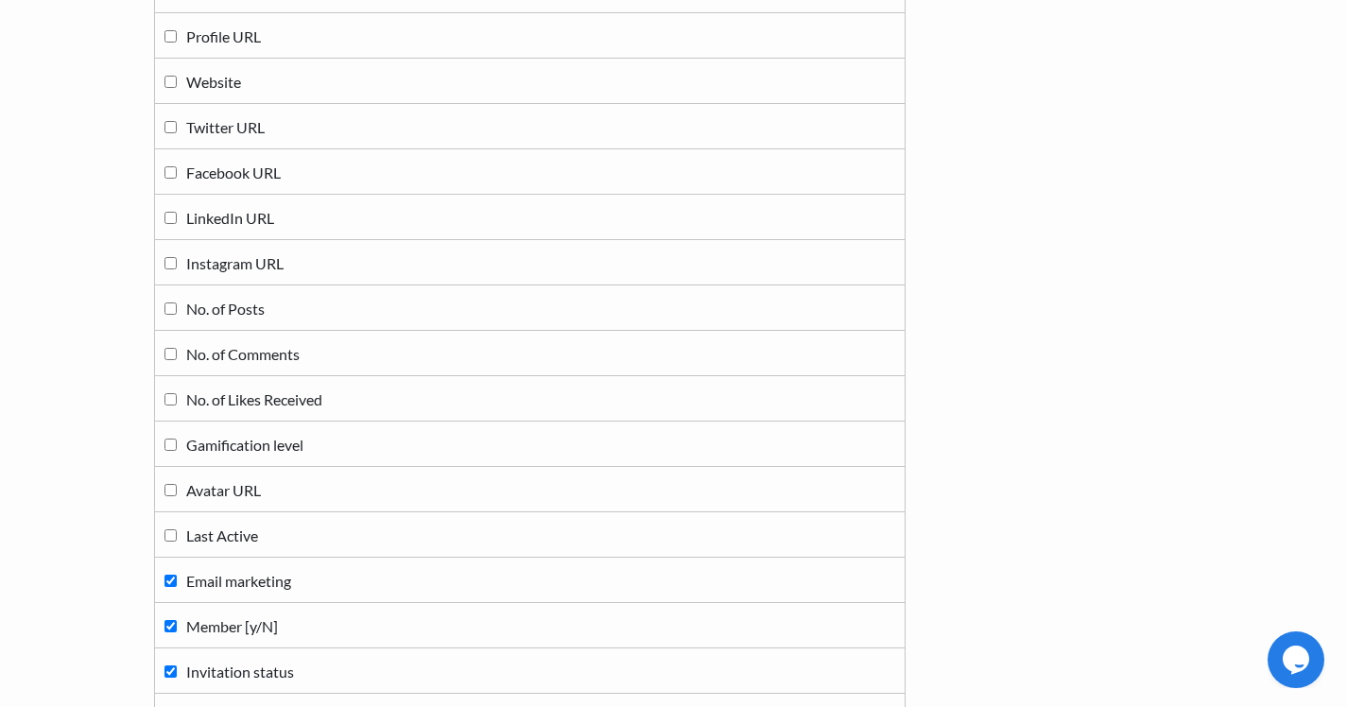
click at [168, 579] on input "Email marketing" at bounding box center [170, 581] width 12 height 12
checkbox input "false"
click at [165, 620] on input "Member [y/N]" at bounding box center [170, 626] width 12 height 12
checkbox input "false"
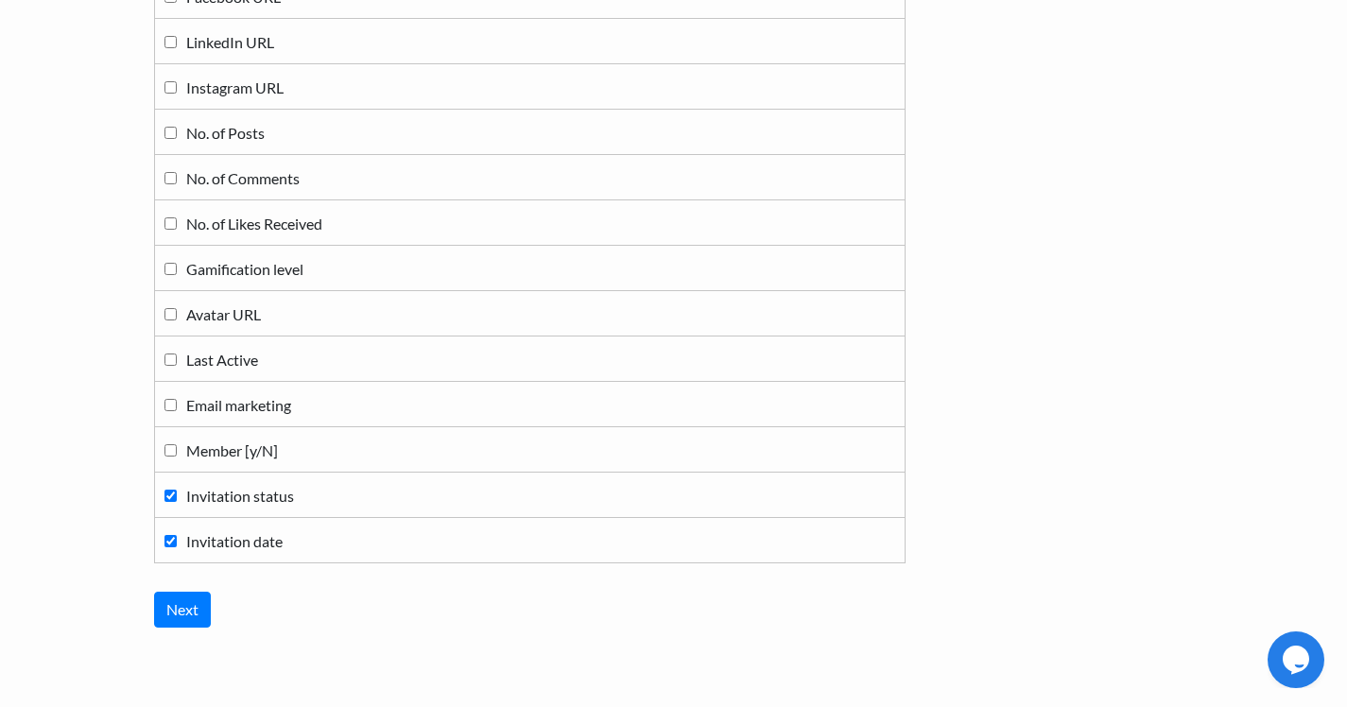
scroll to position [940, 0]
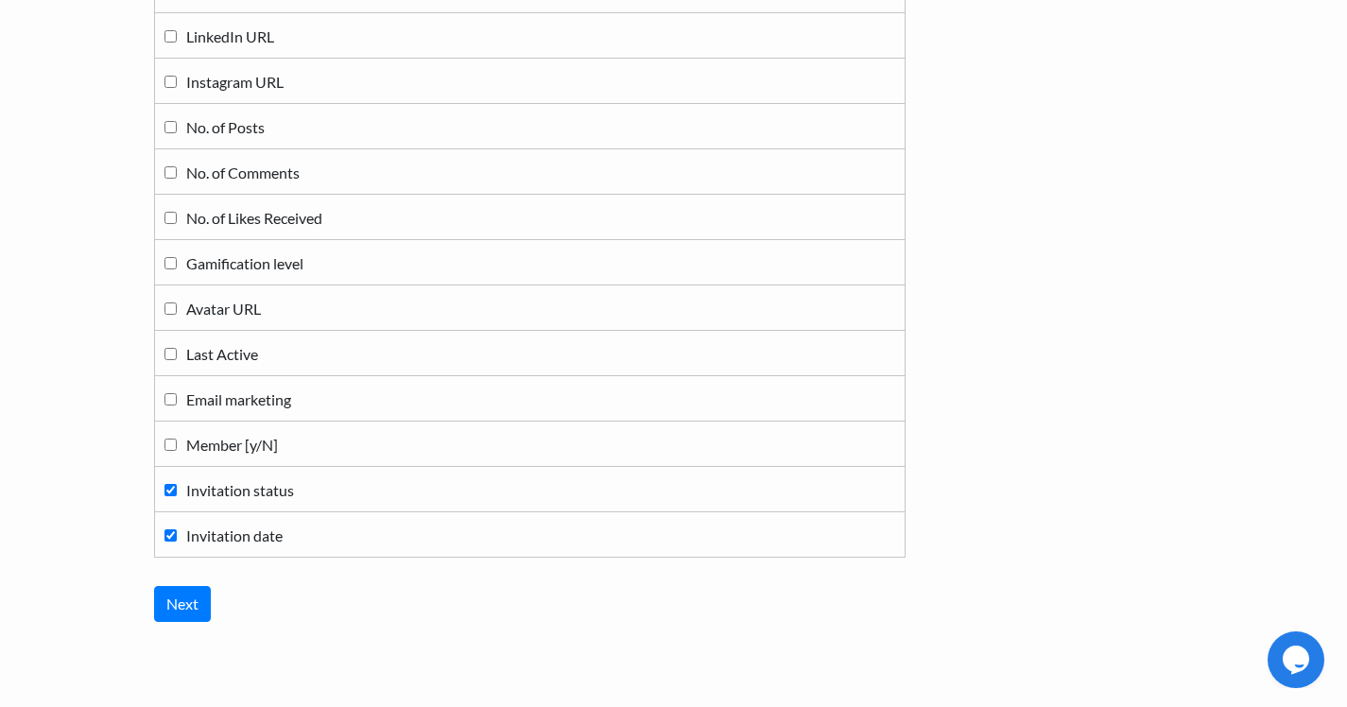
click at [162, 540] on td "Invitation date" at bounding box center [529, 534] width 751 height 45
click at [164, 540] on input "Invitation date" at bounding box center [170, 535] width 12 height 12
checkbox input "false"
click at [157, 481] on td "Invitation status" at bounding box center [529, 489] width 751 height 45
click at [161, 483] on td "Invitation status" at bounding box center [529, 489] width 751 height 45
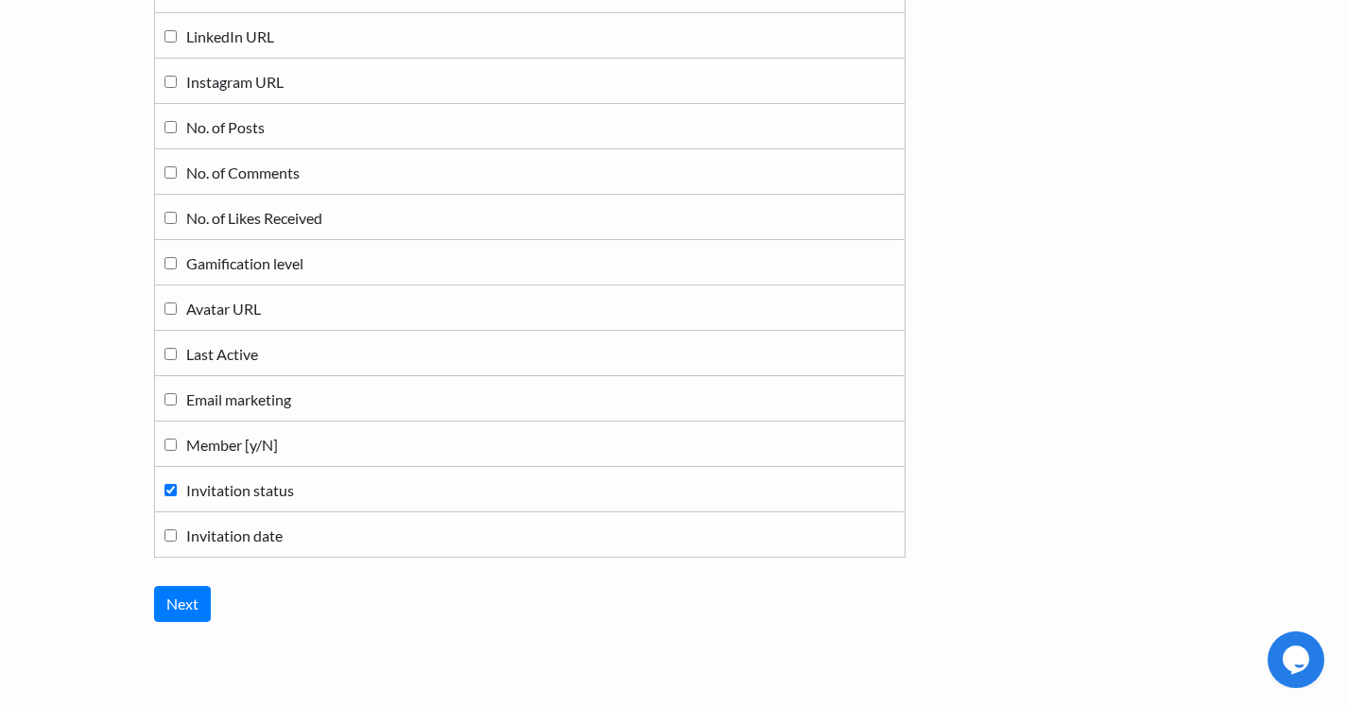
click at [175, 490] on input "Invitation status" at bounding box center [170, 490] width 12 height 12
checkbox input "false"
click at [181, 589] on input "Next" at bounding box center [182, 604] width 57 height 36
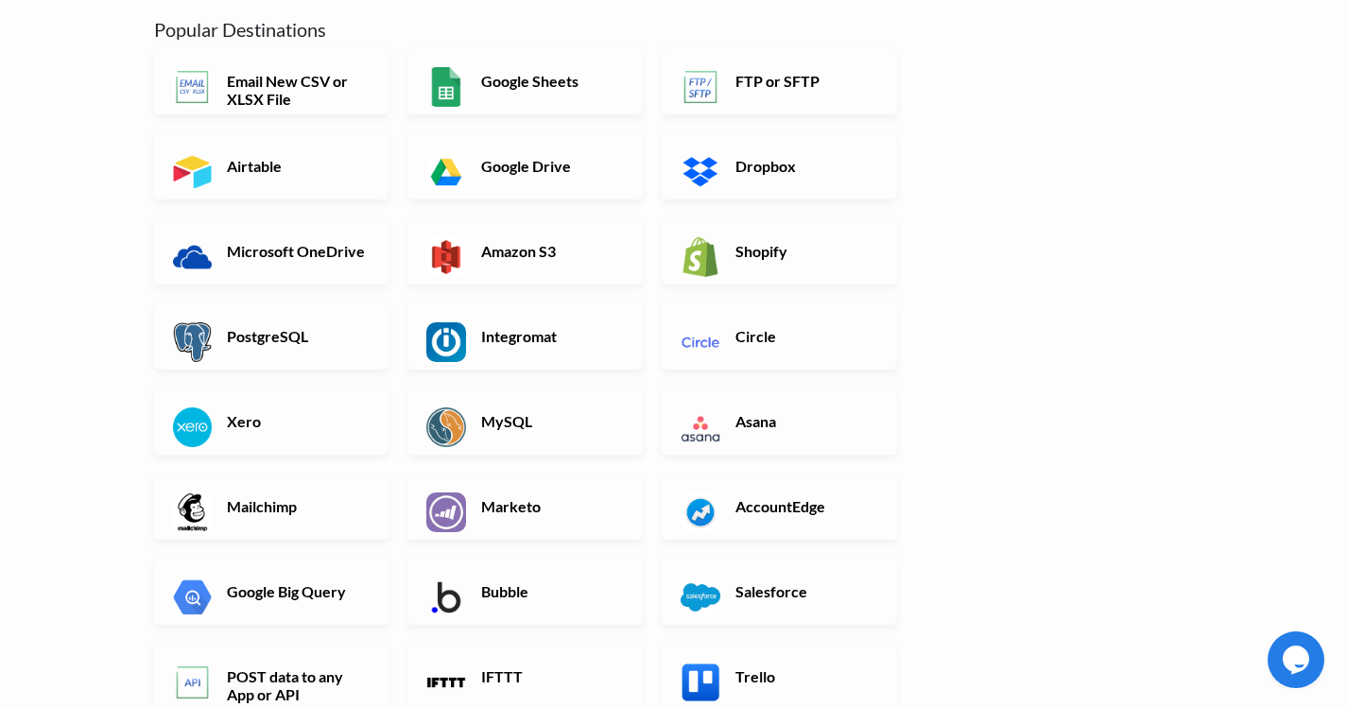
scroll to position [0, 0]
